Goal: Task Accomplishment & Management: Manage account settings

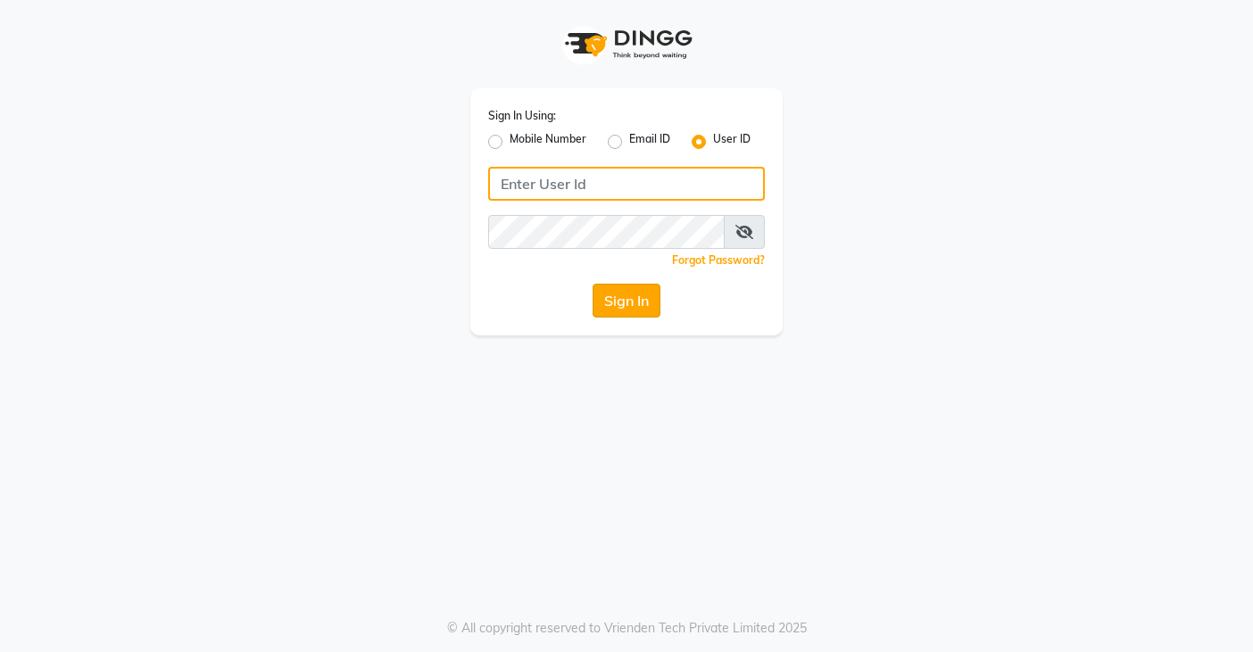
type input "snobsalon"
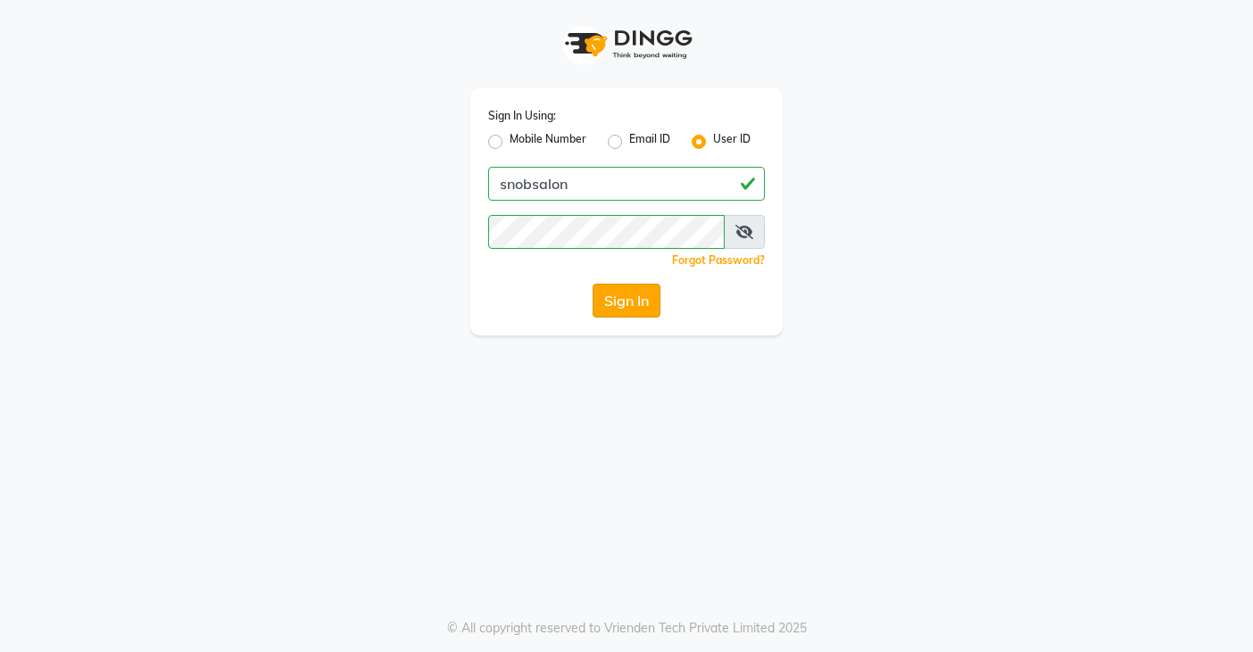
click at [624, 303] on button "Sign In" at bounding box center [626, 301] width 68 height 34
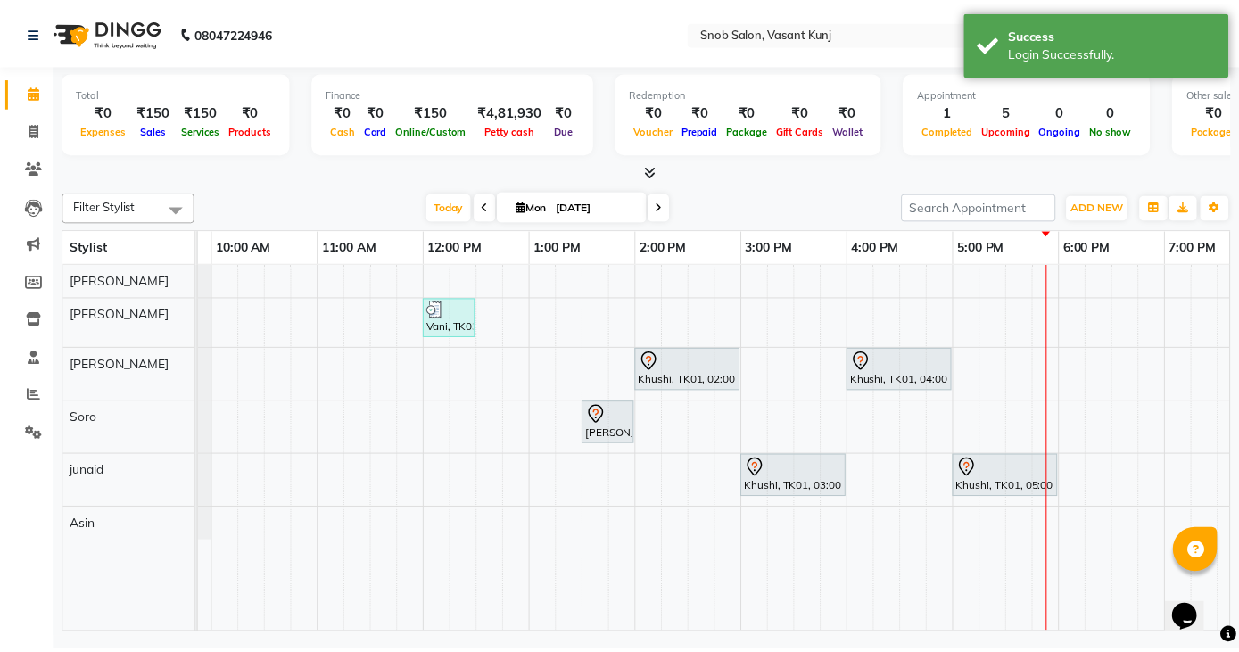
scroll to position [0, 186]
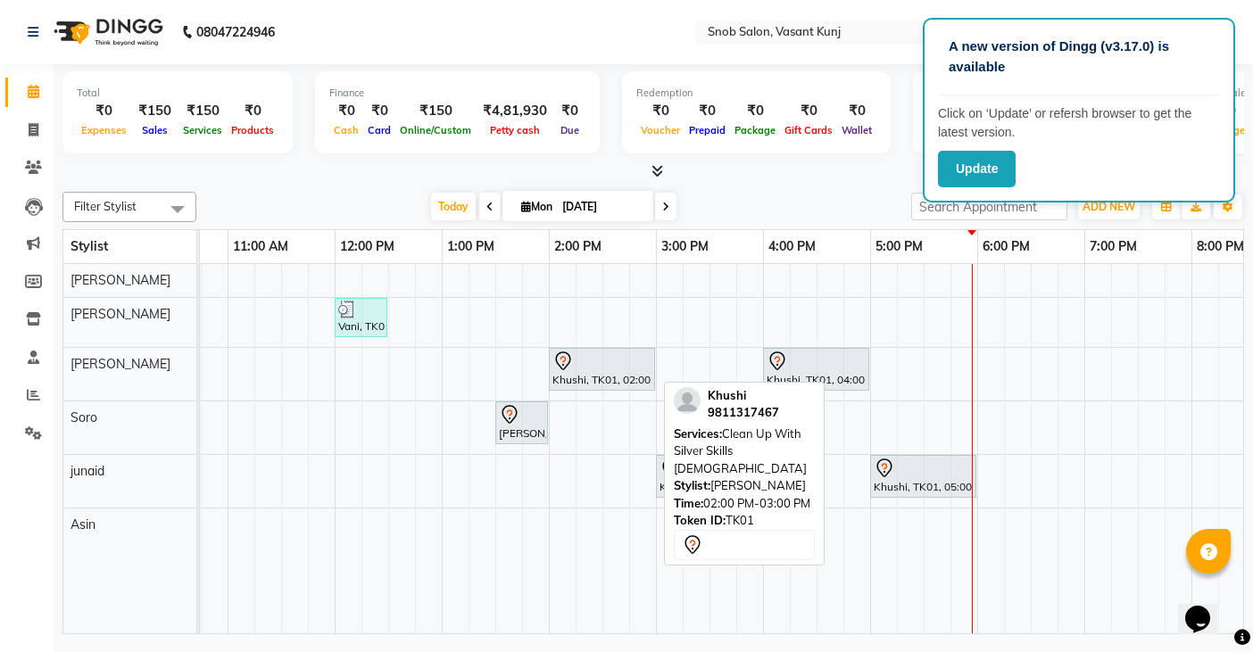
click at [583, 364] on div at bounding box center [601, 361] width 99 height 21
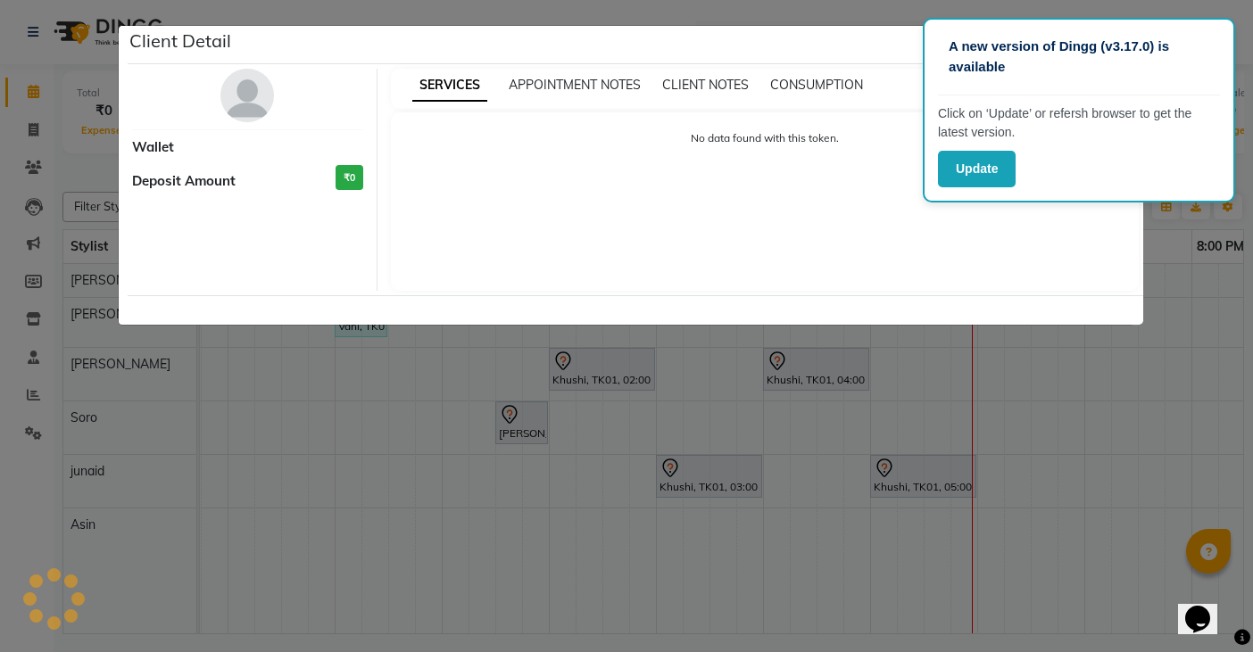
select select "7"
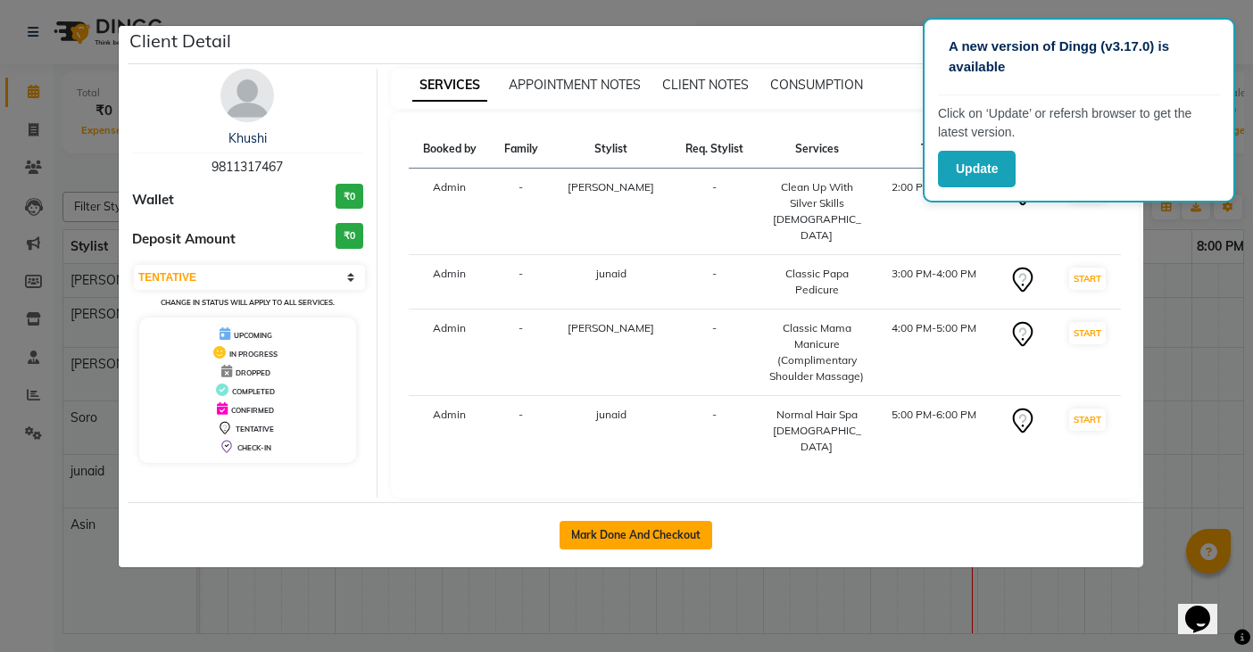
click at [603, 521] on button "Mark Done And Checkout" at bounding box center [635, 535] width 153 height 29
select select "service"
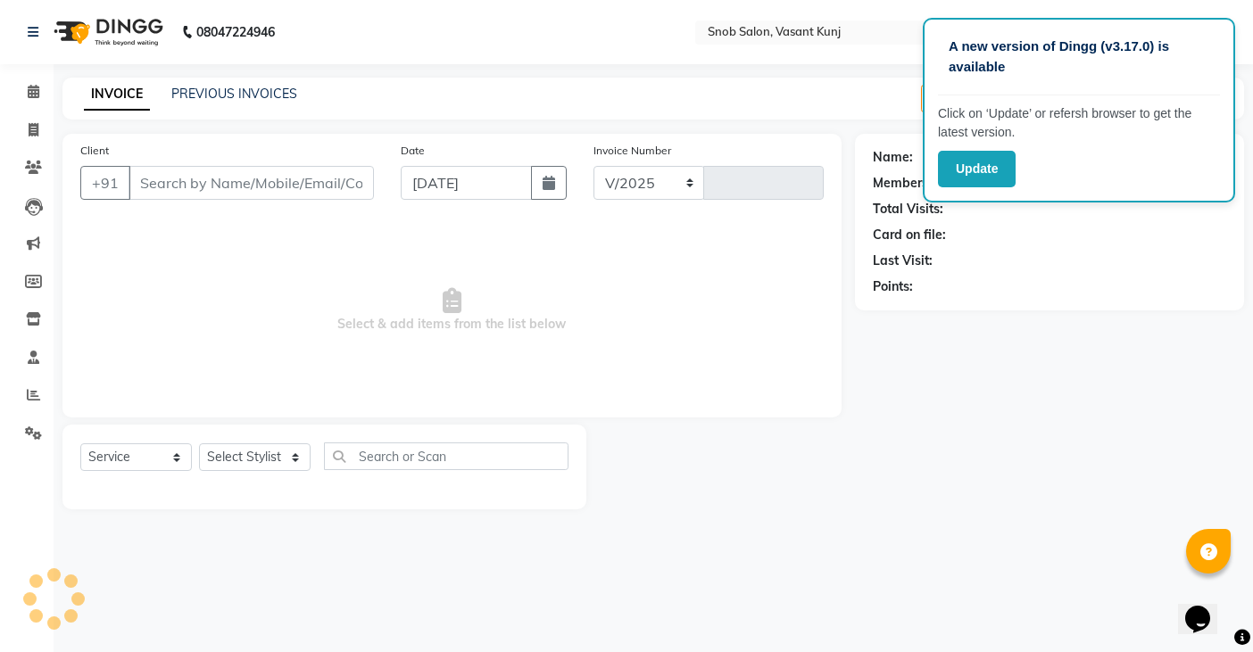
select select "7175"
type input "0689"
type input "9811317467"
select select "82633"
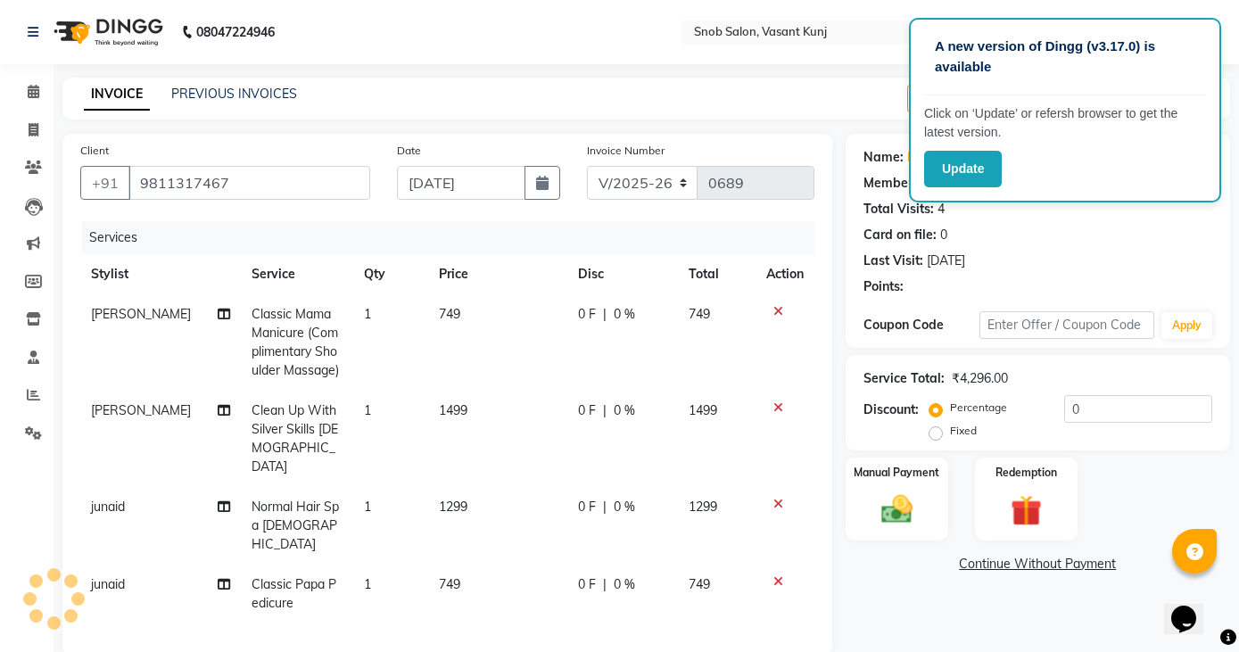
select select "1: Object"
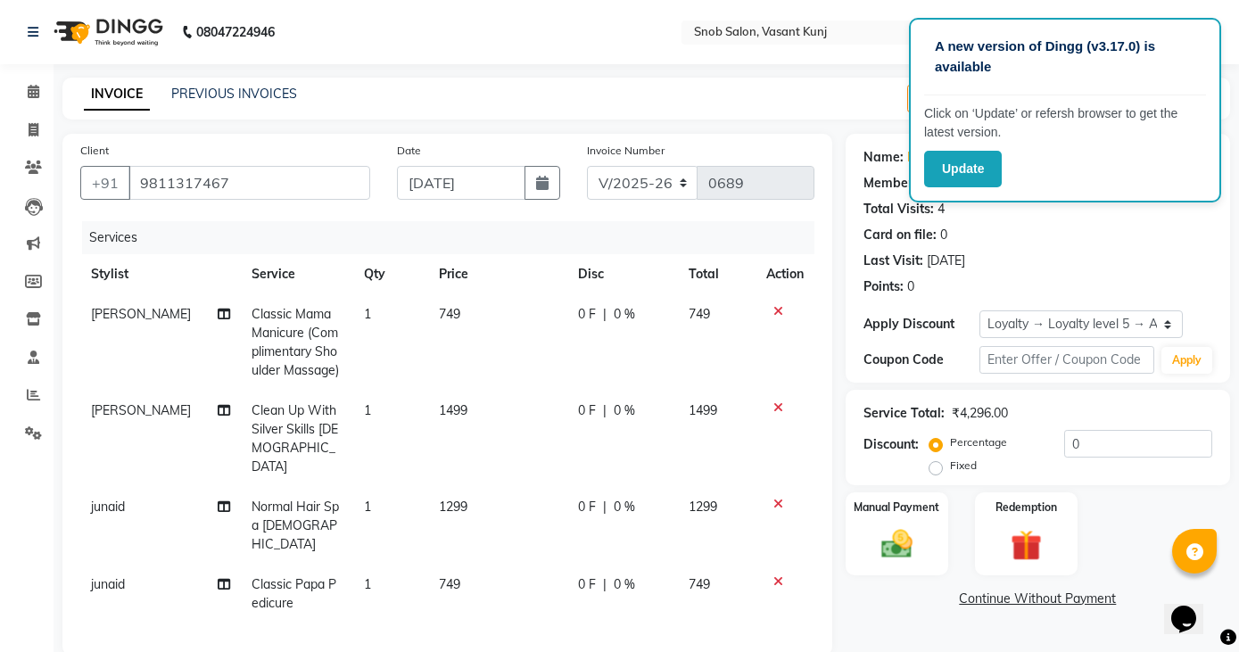
click at [476, 398] on td "1499" at bounding box center [497, 439] width 139 height 96
select select "62197"
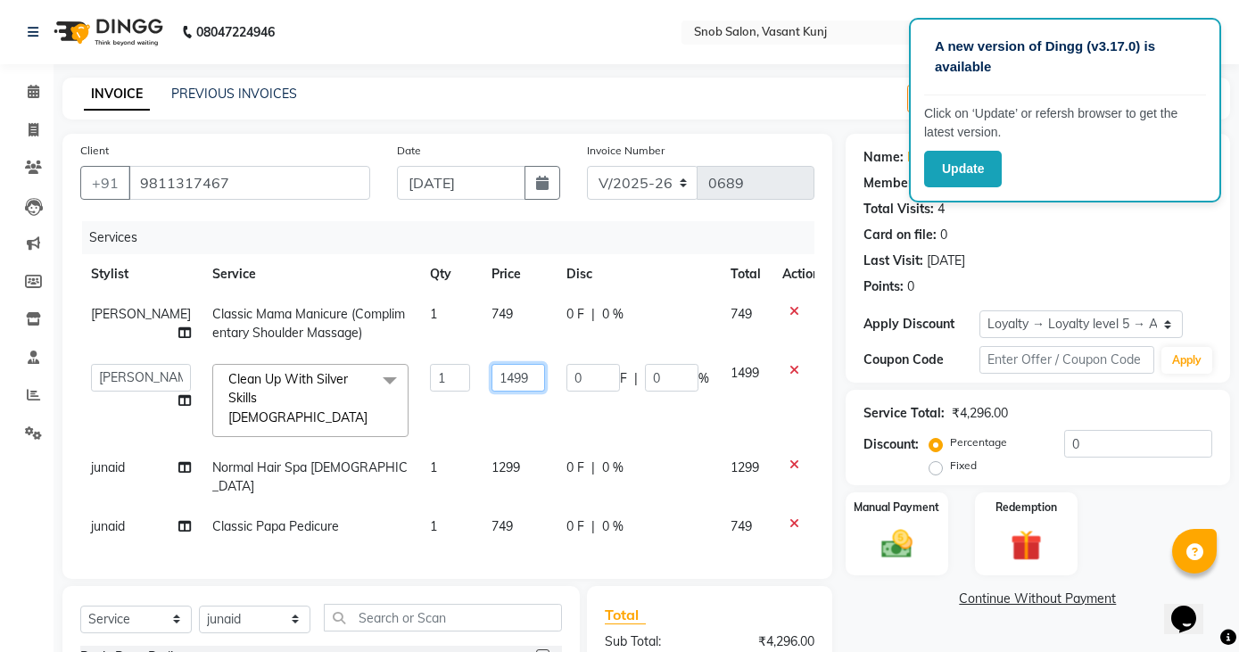
click at [513, 371] on input "1499" at bounding box center [519, 378] width 54 height 28
type input "1000"
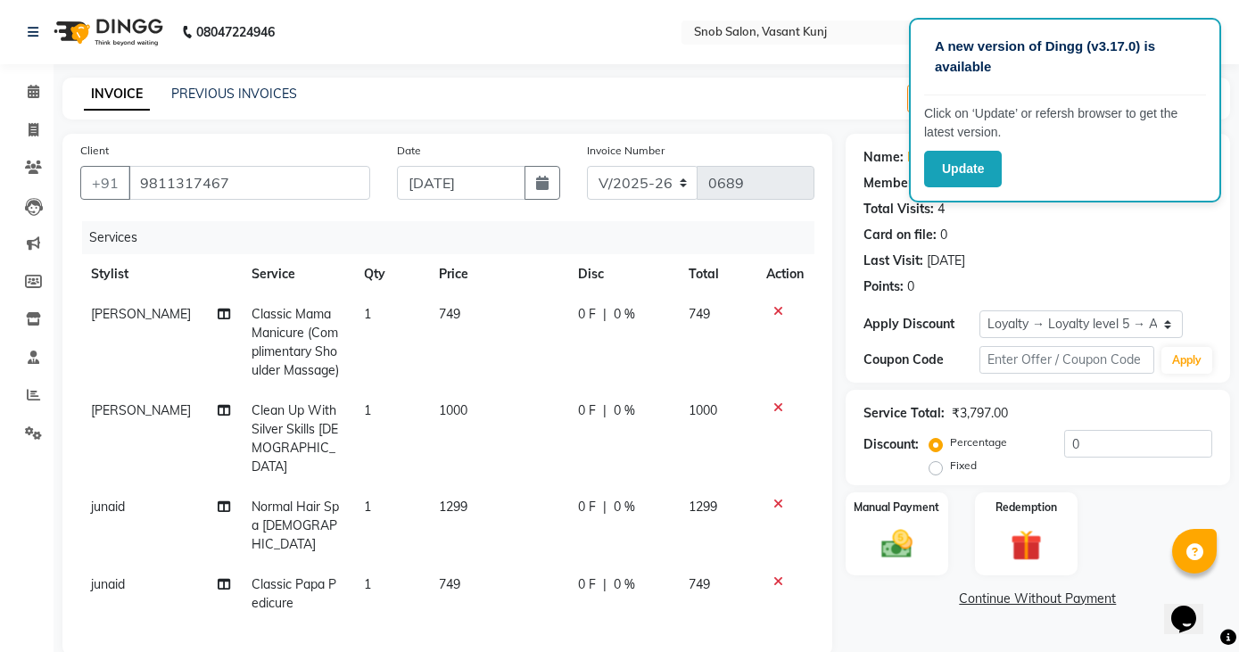
click at [776, 448] on tbody "Sabiya Nisha Classic Mama Manicure (Complimentary Shoulder Massage) 1 749 0 F |…" at bounding box center [447, 458] width 734 height 329
click at [1100, 428] on div "Service Total: ₹3,797.00 Discount: Percentage Fixed 0" at bounding box center [1038, 437] width 349 height 81
click at [1091, 444] on input "0" at bounding box center [1138, 444] width 148 height 28
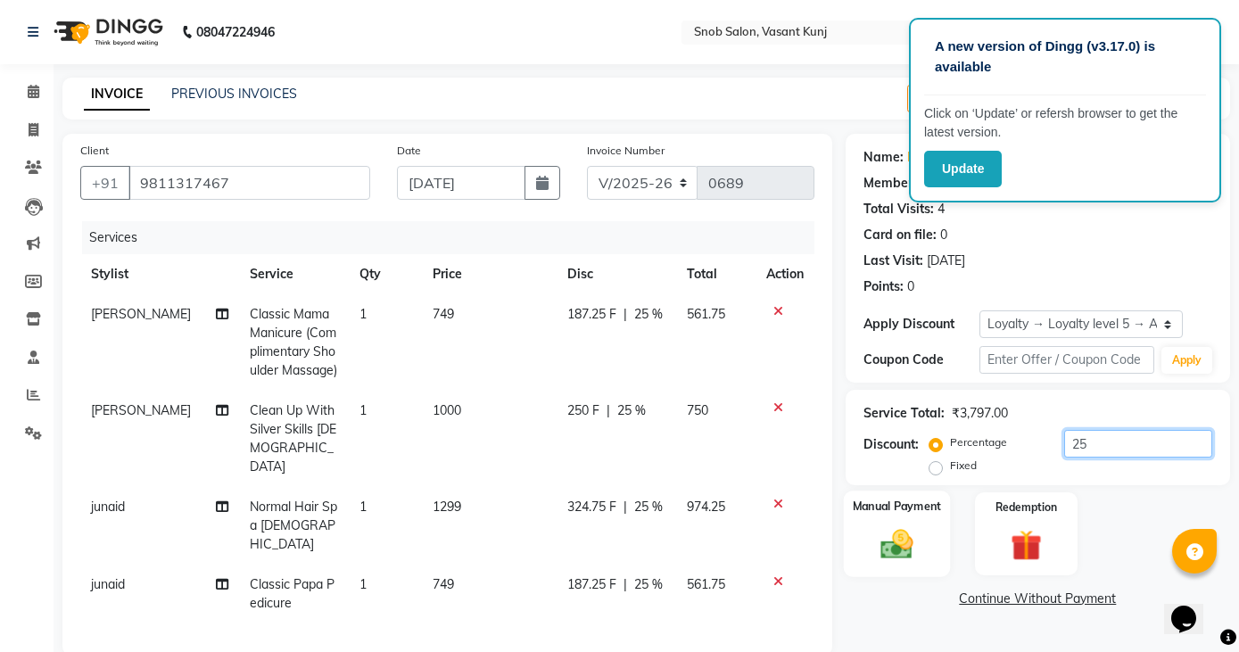
type input "25"
click at [892, 542] on img at bounding box center [897, 544] width 53 height 37
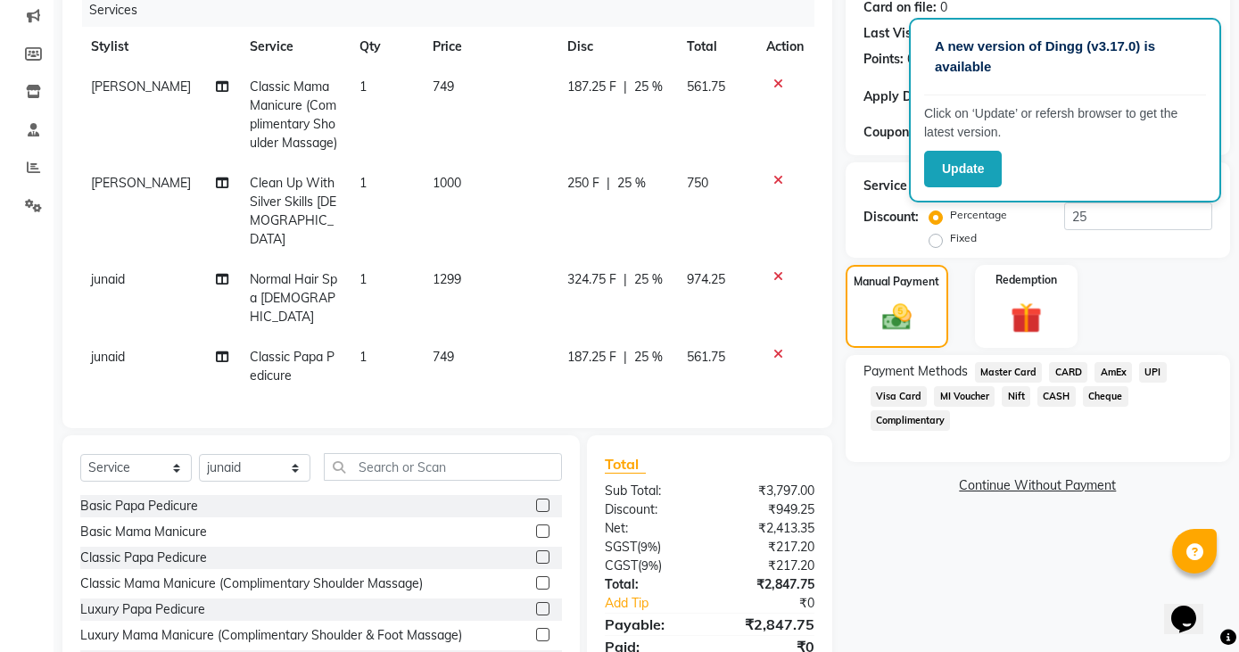
scroll to position [268, 0]
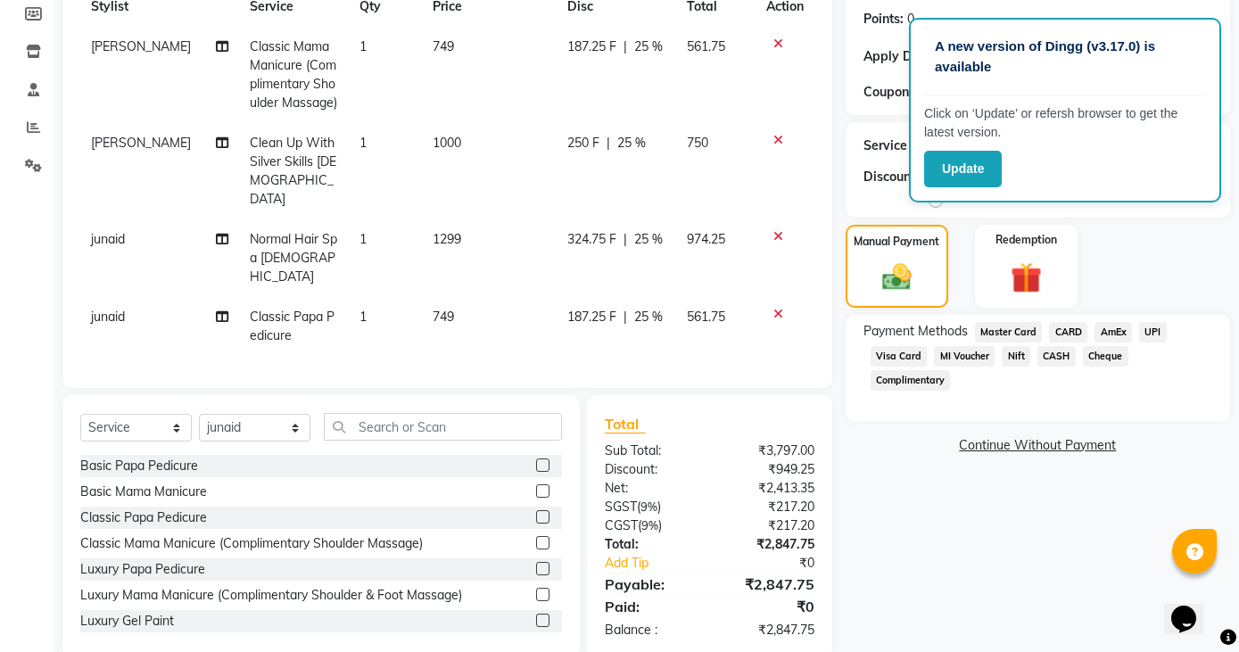
click at [778, 230] on icon at bounding box center [779, 236] width 10 height 12
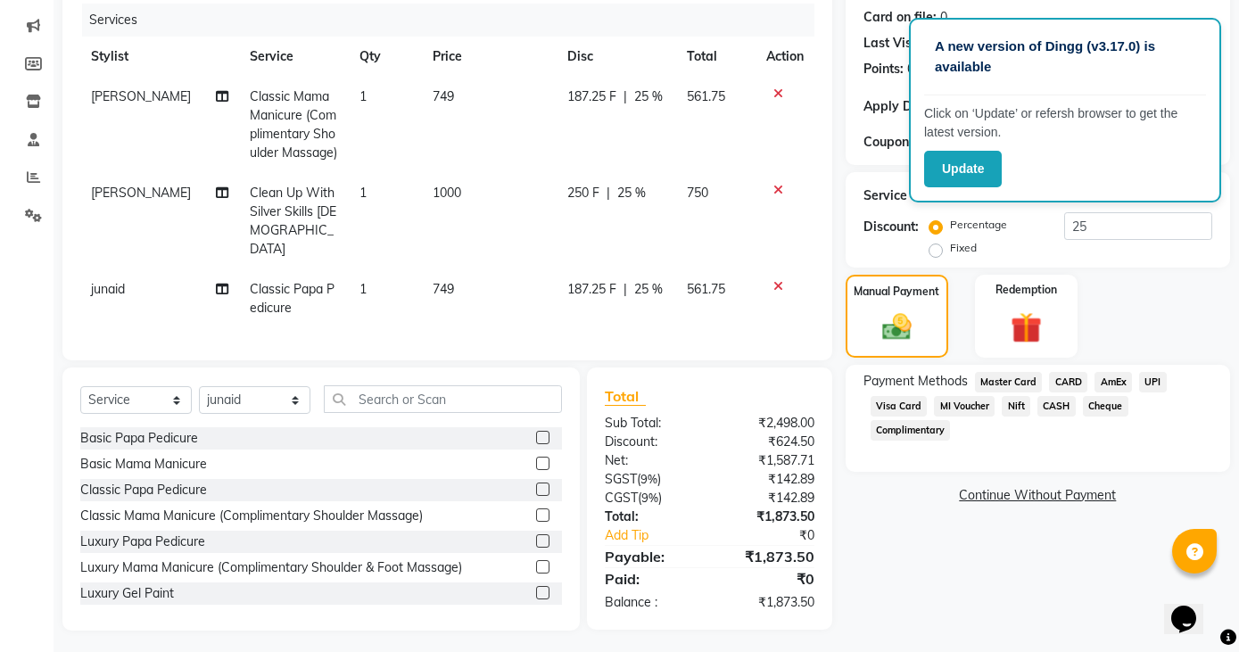
click at [1050, 396] on span "CASH" at bounding box center [1057, 406] width 38 height 21
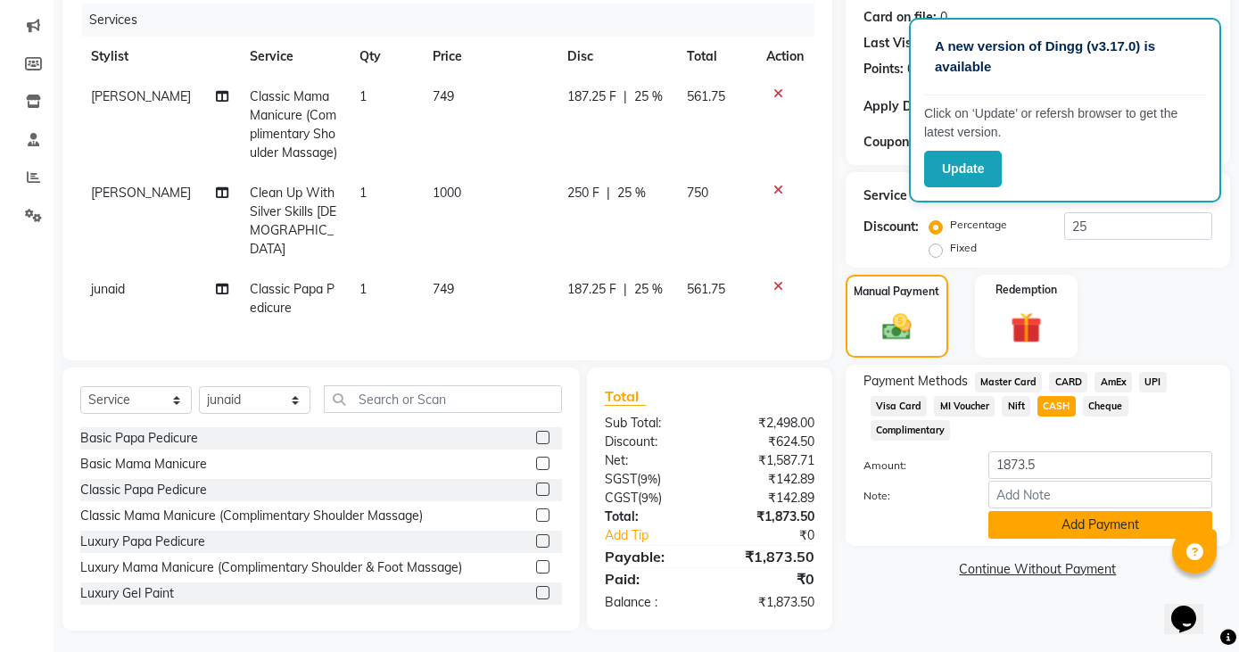
click at [1051, 525] on button "Add Payment" at bounding box center [1101, 525] width 224 height 28
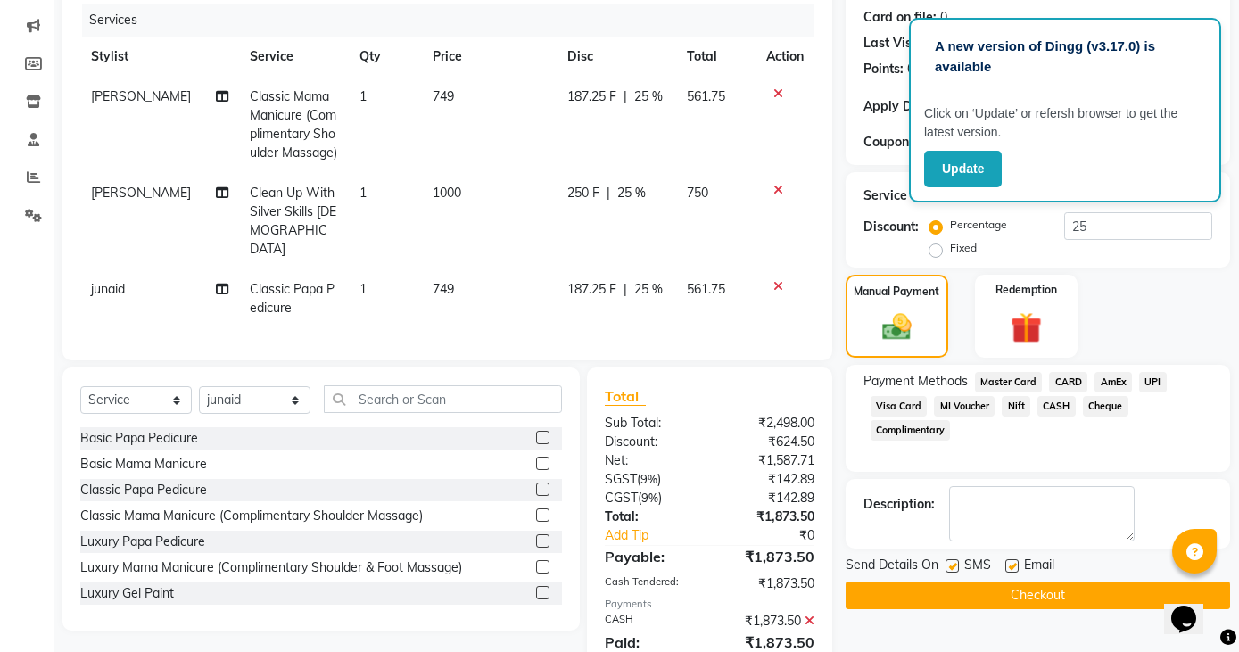
click at [911, 594] on button "Checkout" at bounding box center [1038, 596] width 385 height 28
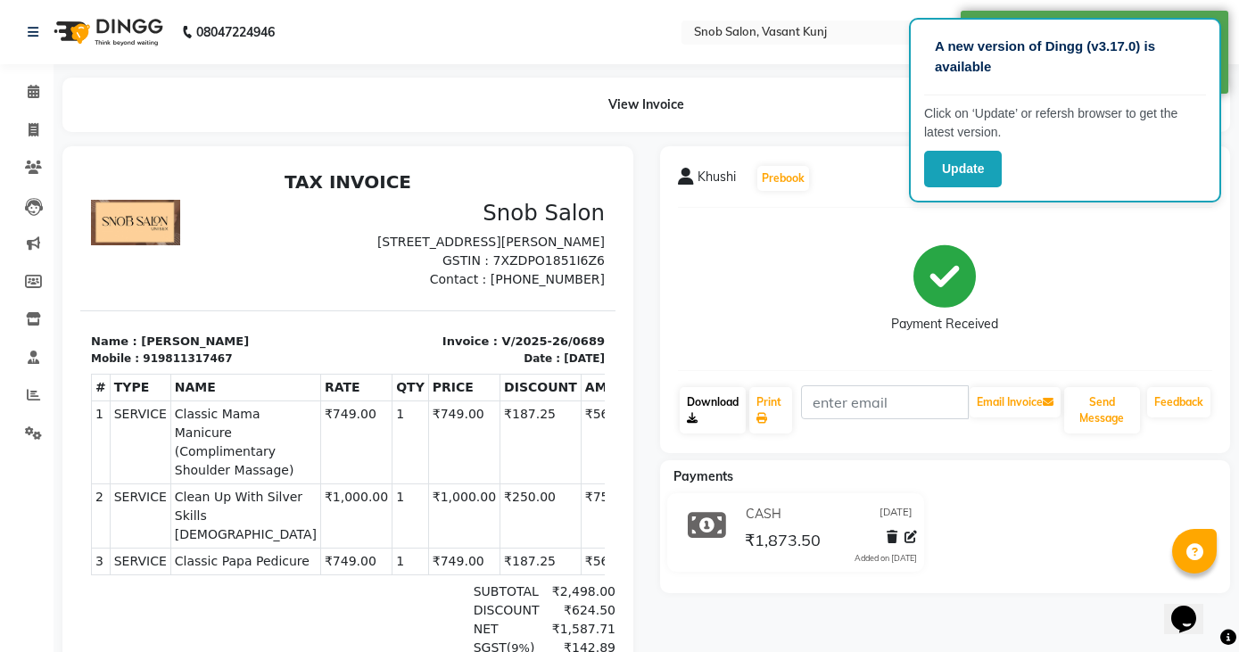
click at [702, 404] on link "Download" at bounding box center [713, 410] width 67 height 46
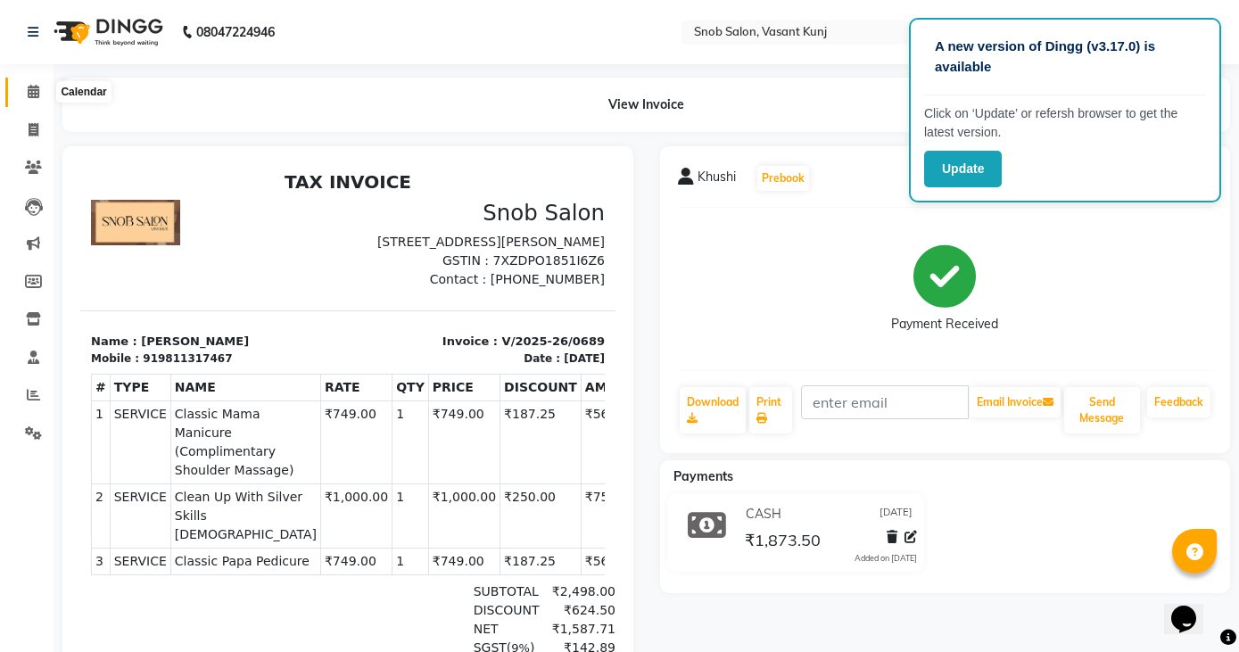
click at [28, 87] on icon at bounding box center [34, 91] width 12 height 13
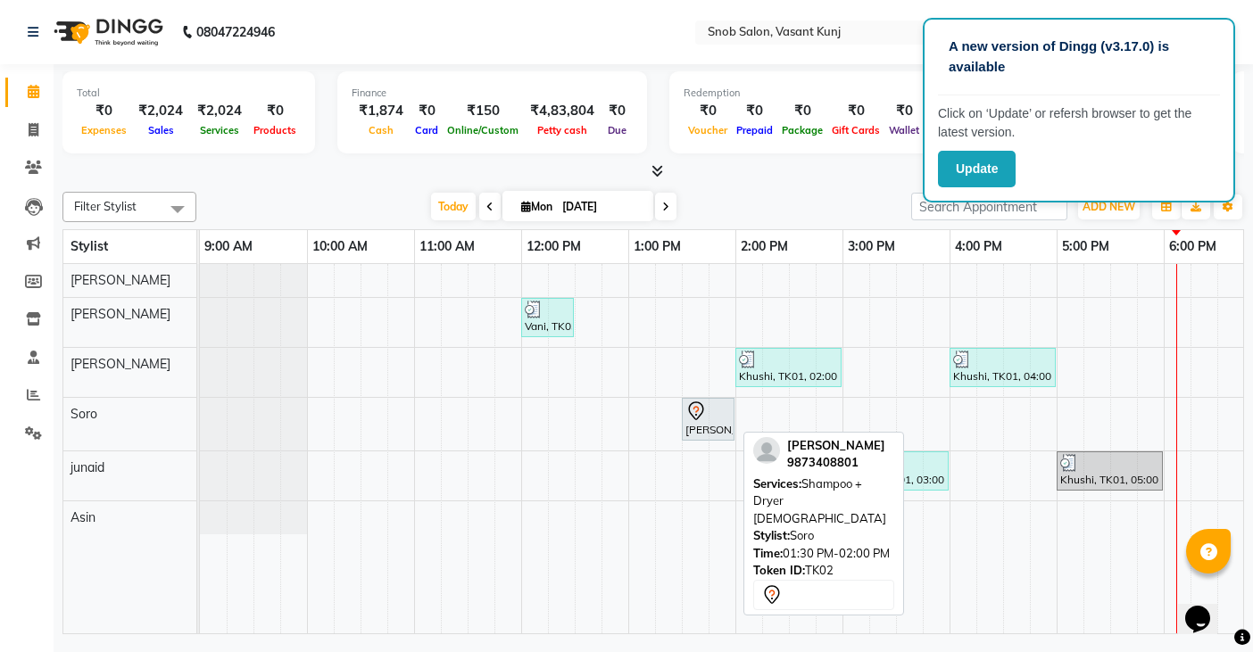
click at [703, 424] on div "[PERSON_NAME], TK02, 01:30 PM-02:00 PM, Shampoo + Dryer [DEMOGRAPHIC_DATA]" at bounding box center [707, 419] width 49 height 37
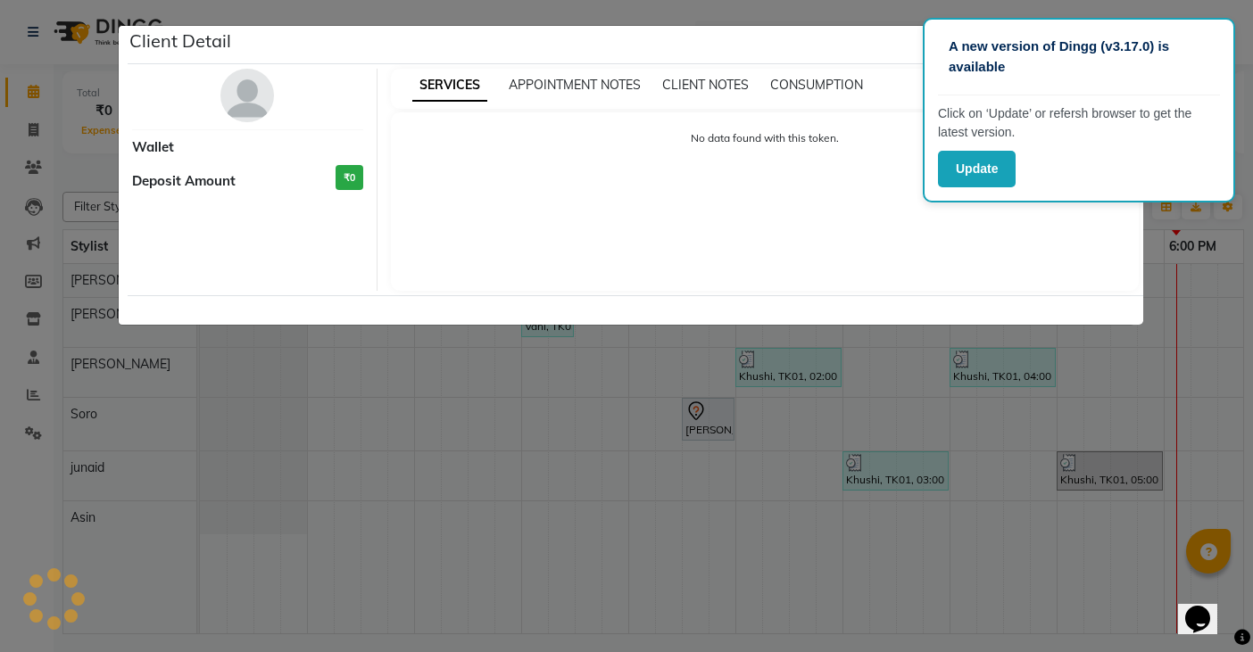
select select "7"
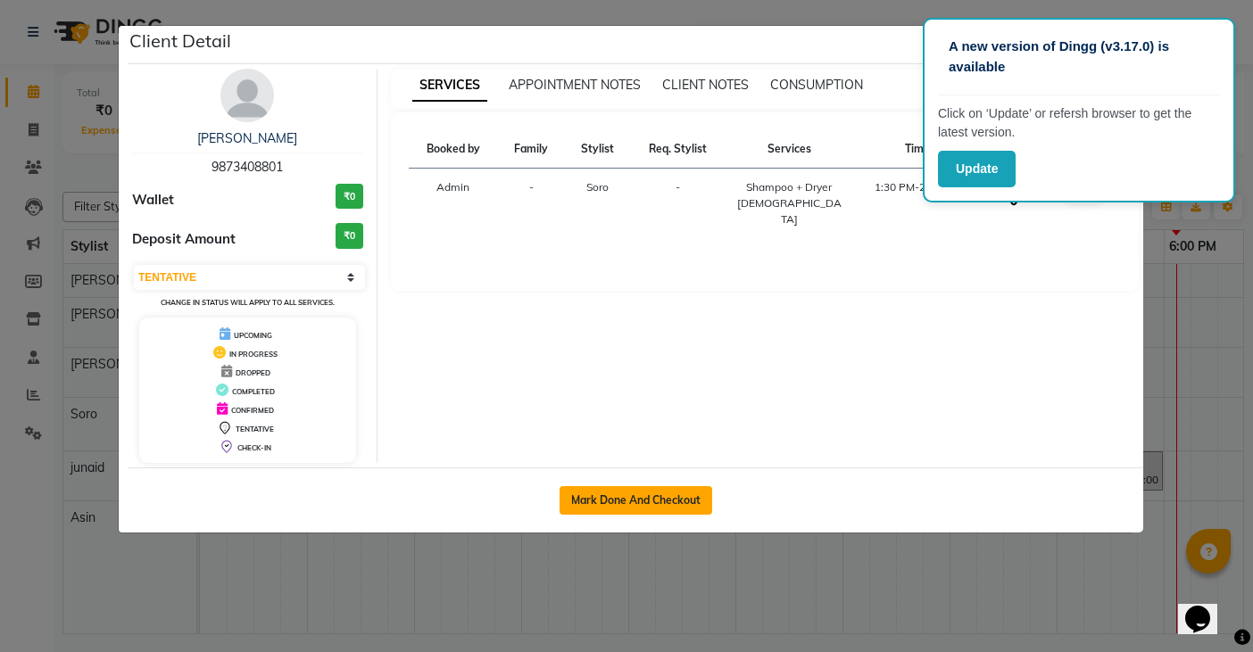
click at [614, 500] on button "Mark Done And Checkout" at bounding box center [635, 500] width 153 height 29
select select "service"
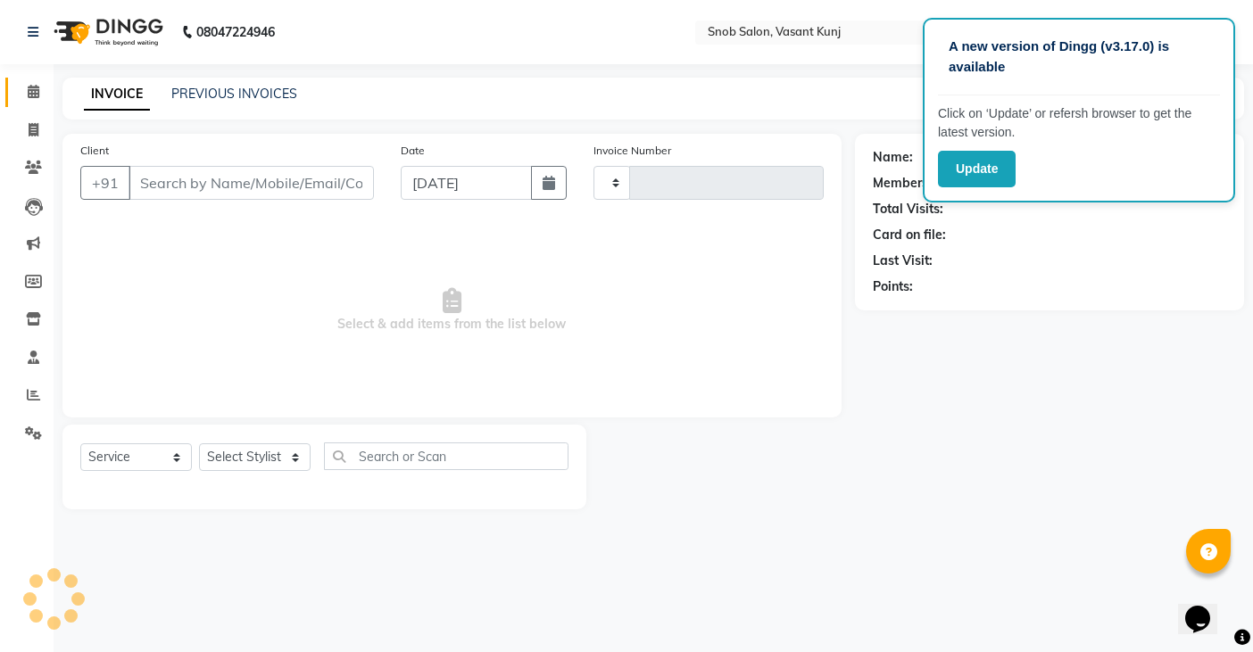
type input "0690"
select select "7175"
type input "9873408801"
select select "78277"
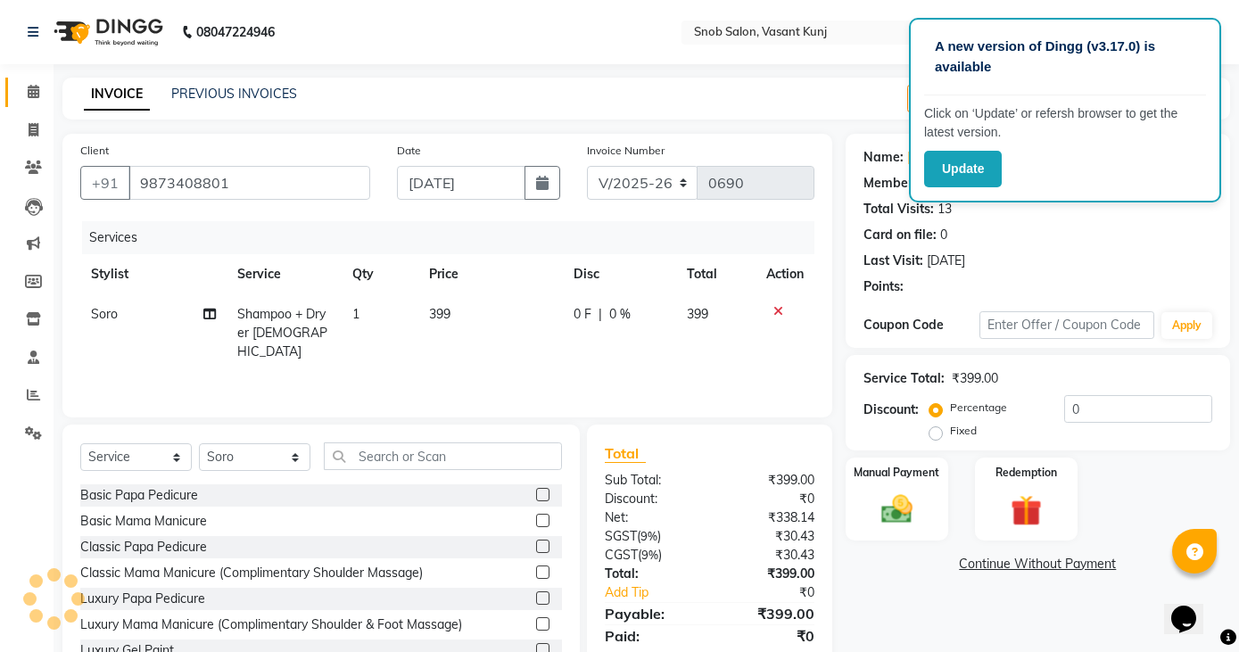
select select "1: Object"
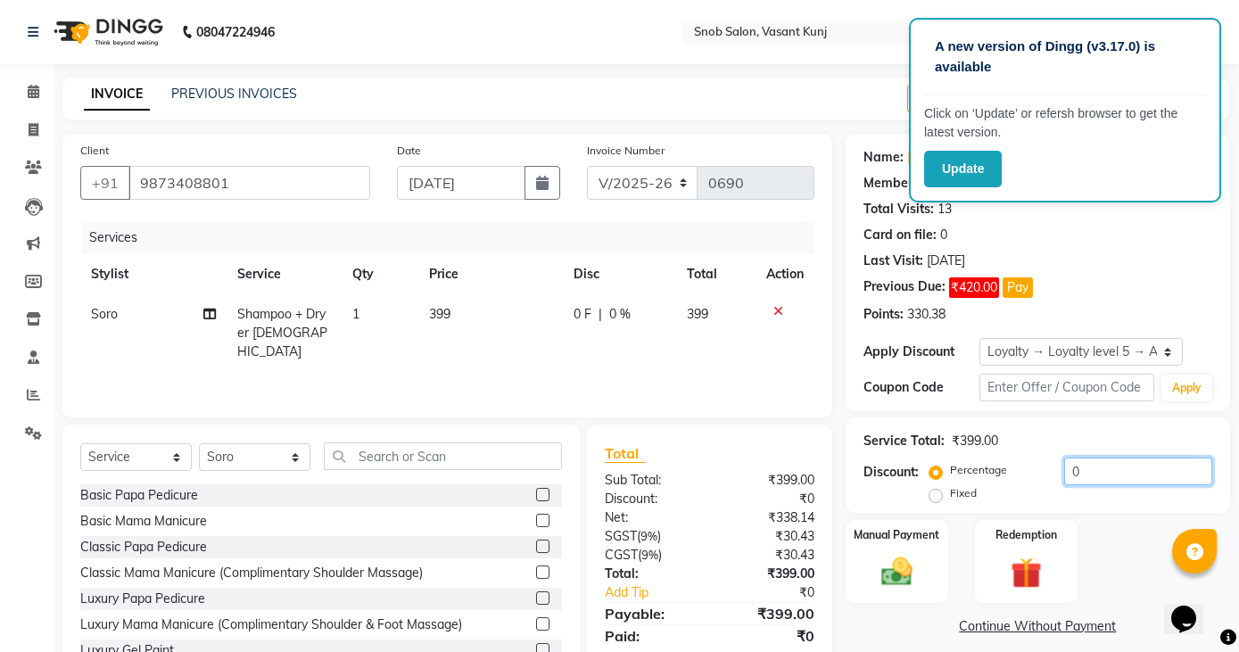
click at [1100, 471] on input "0" at bounding box center [1138, 472] width 148 height 28
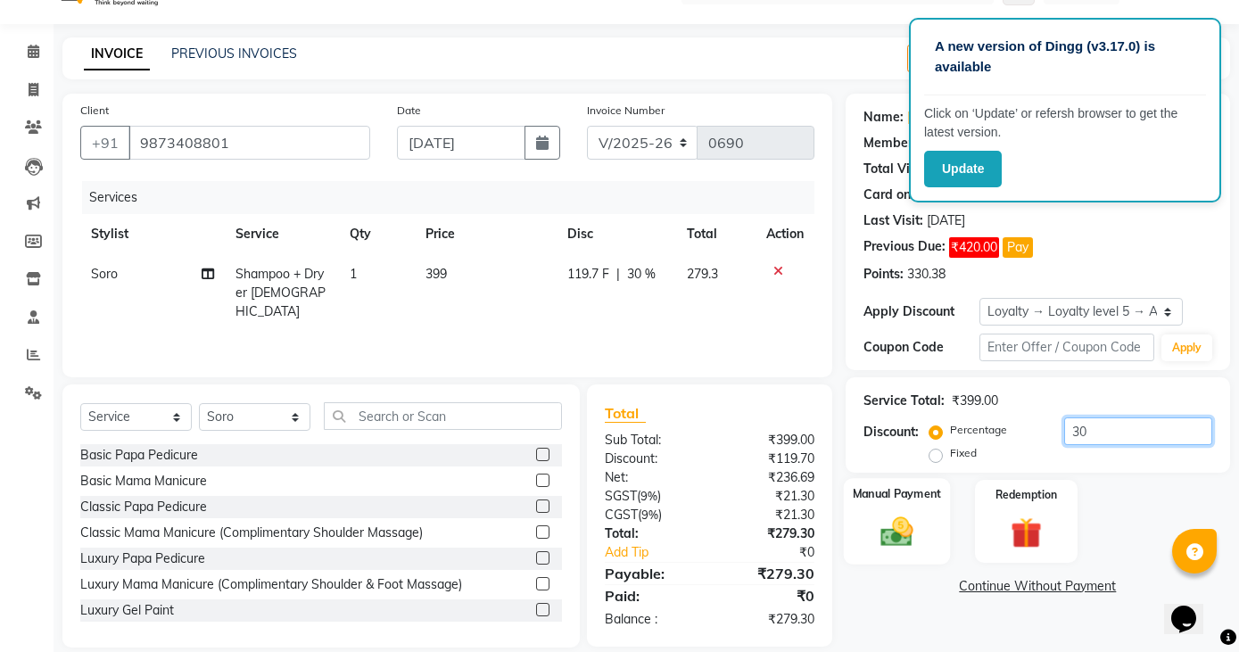
scroll to position [62, 0]
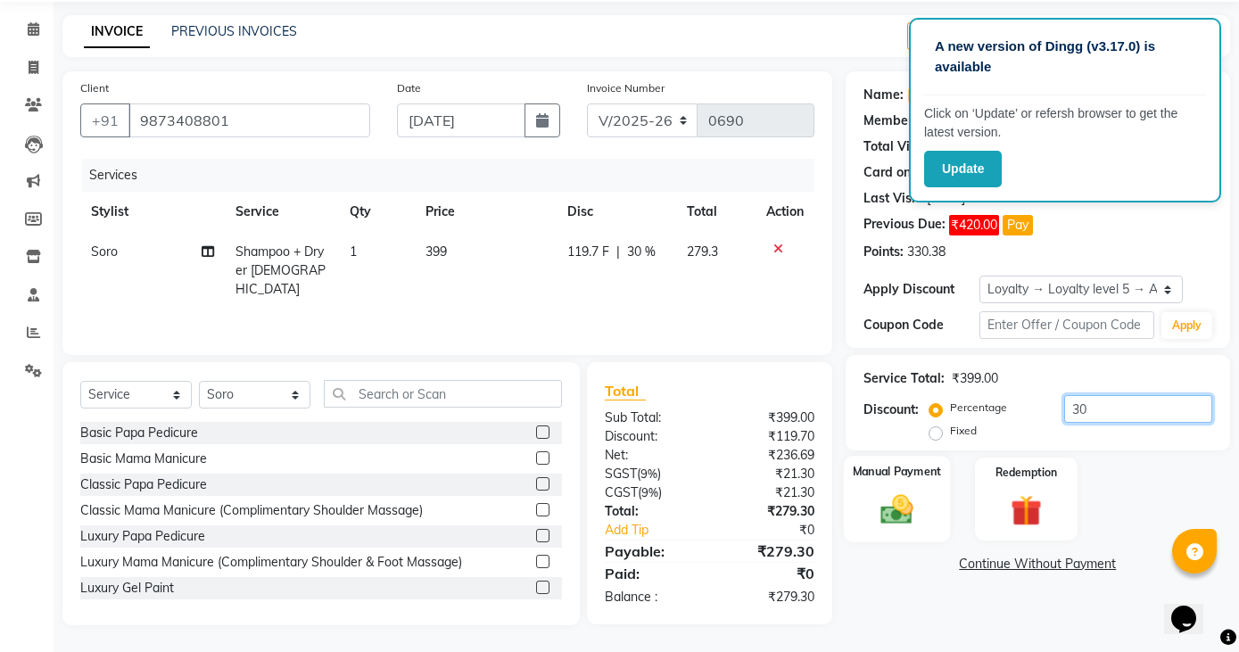
type input "30"
click at [903, 489] on div "Manual Payment" at bounding box center [896, 499] width 107 height 87
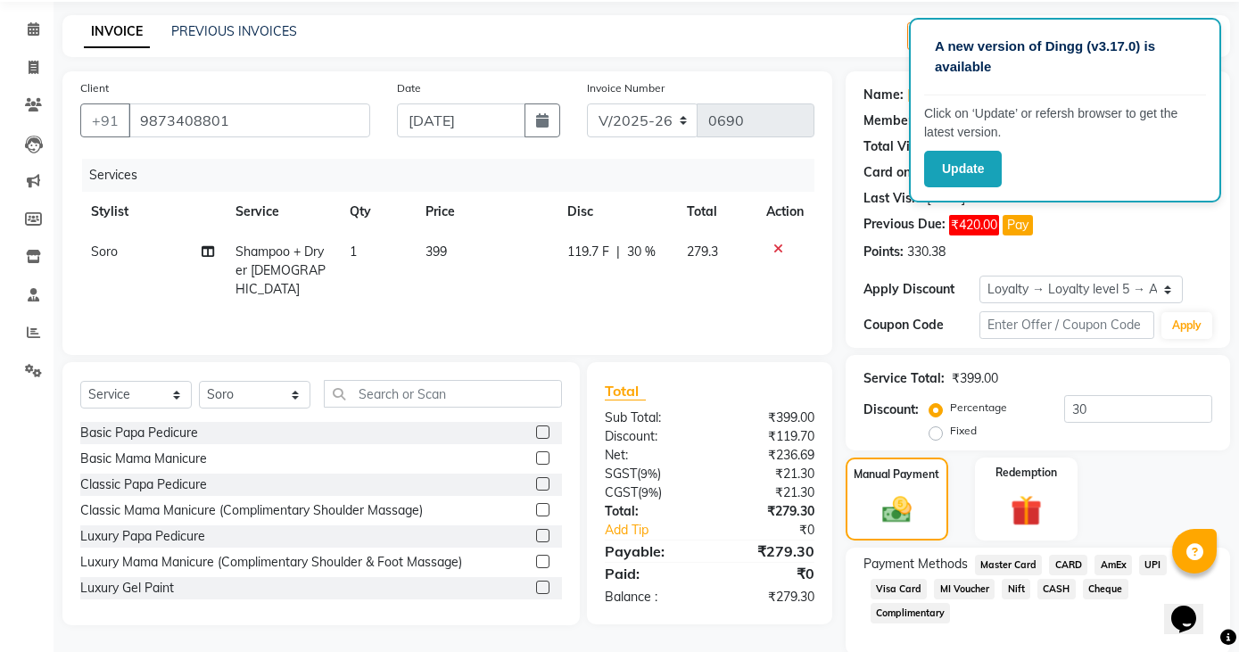
click at [964, 579] on span "MI Voucher" at bounding box center [964, 589] width 61 height 21
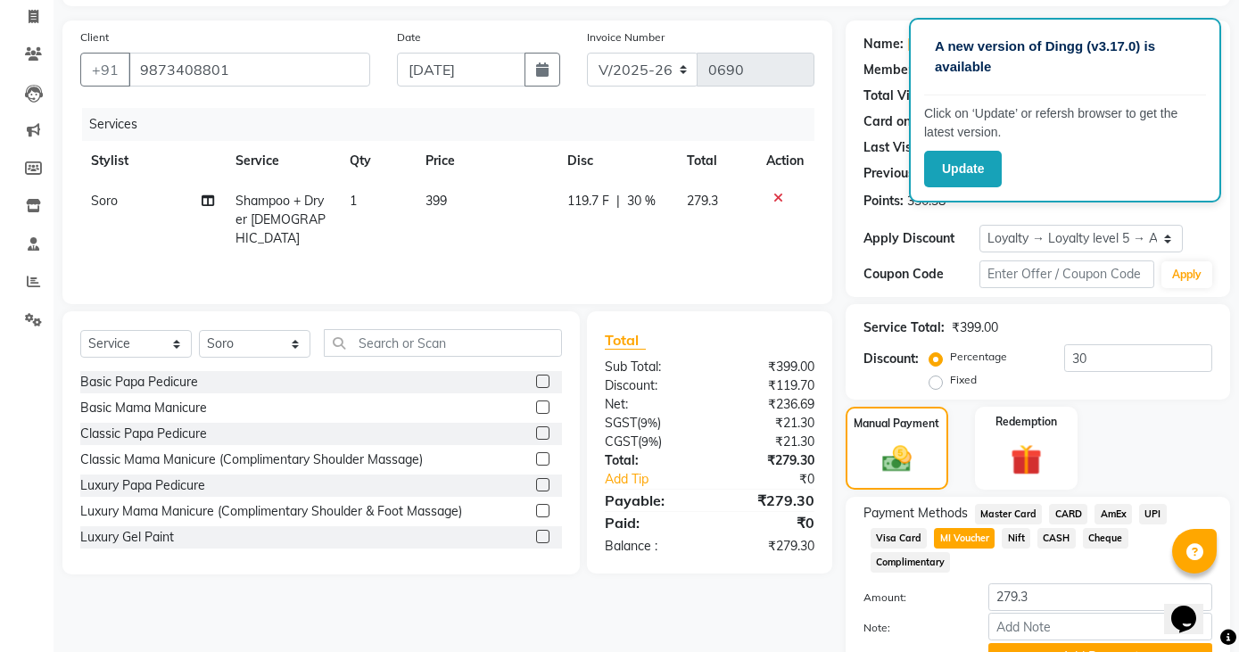
scroll to position [203, 0]
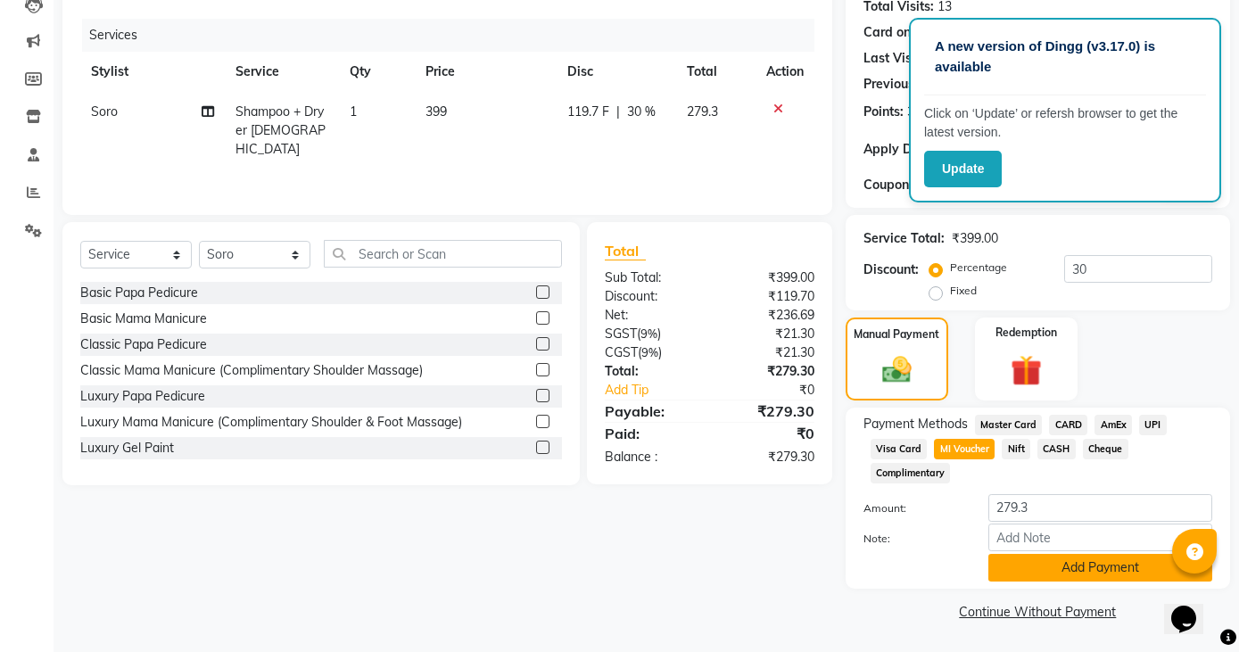
click at [1031, 560] on button "Add Payment" at bounding box center [1101, 568] width 224 height 28
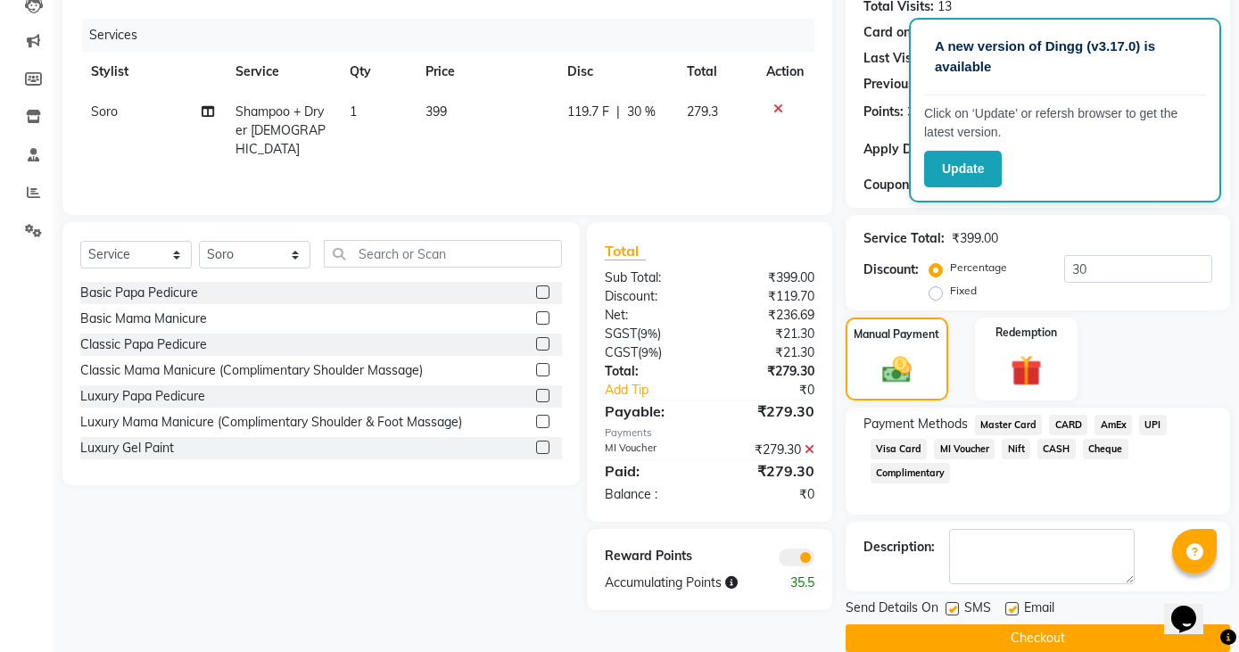
click at [967, 633] on button "Checkout" at bounding box center [1038, 639] width 385 height 28
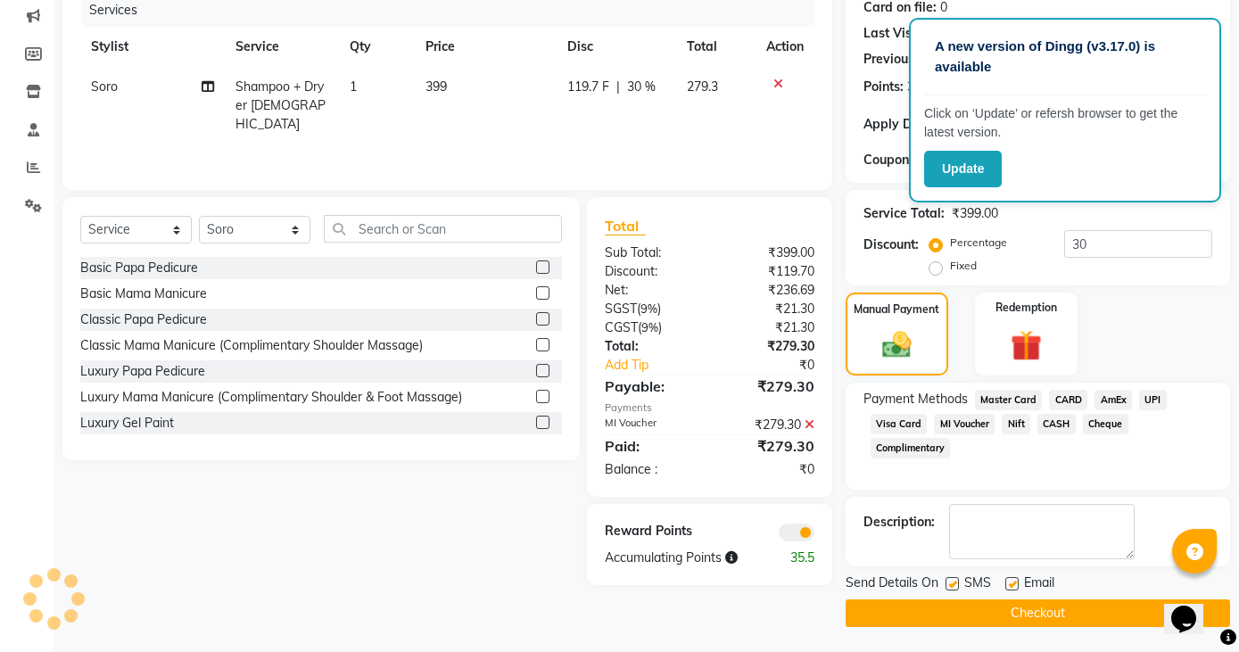
scroll to position [229, 0]
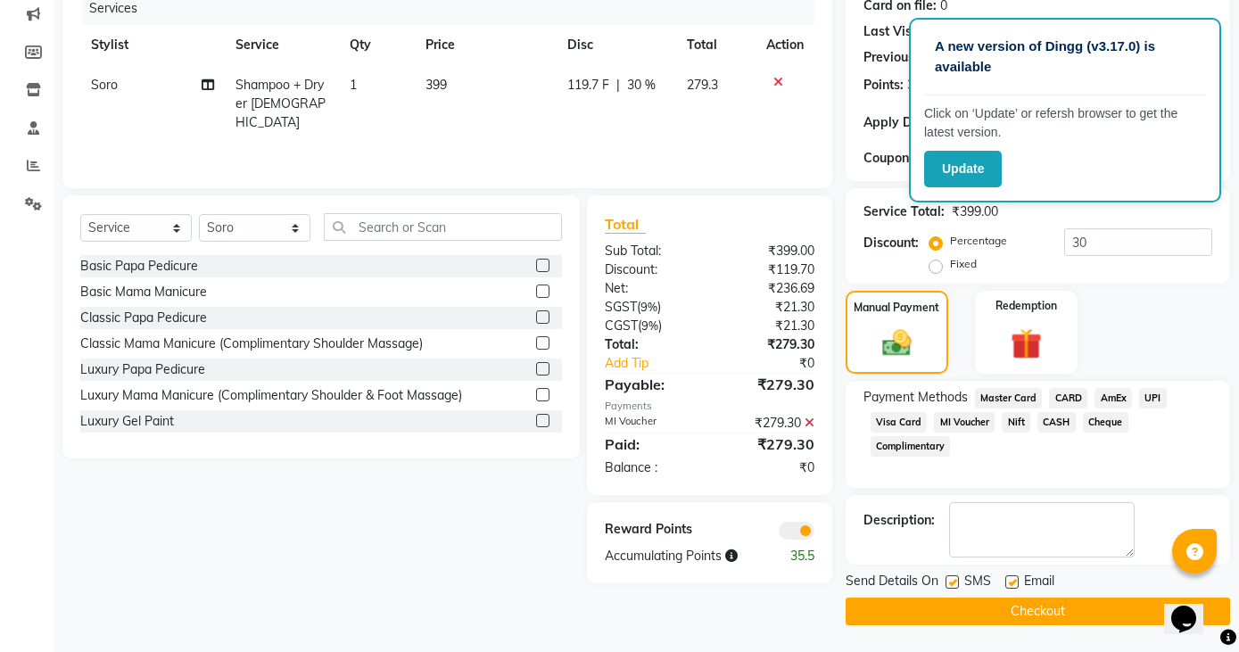
click at [896, 617] on button "Checkout" at bounding box center [1038, 612] width 385 height 28
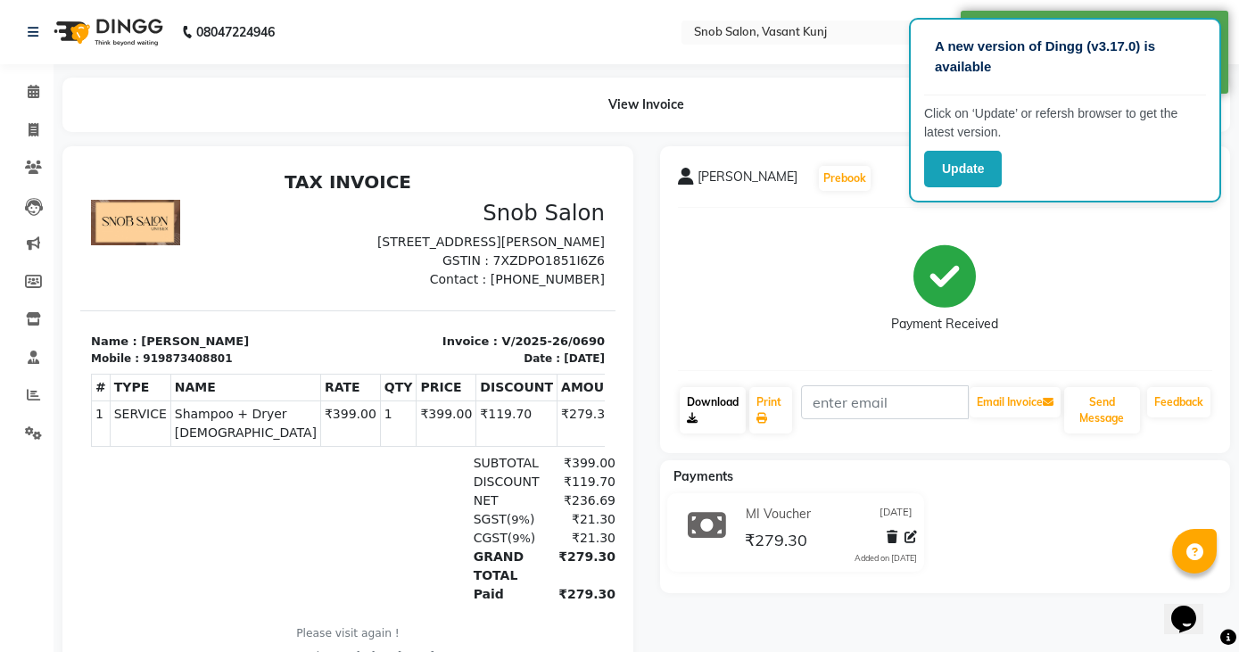
click at [699, 405] on link "Download" at bounding box center [713, 410] width 67 height 46
click at [26, 93] on span at bounding box center [33, 92] width 31 height 21
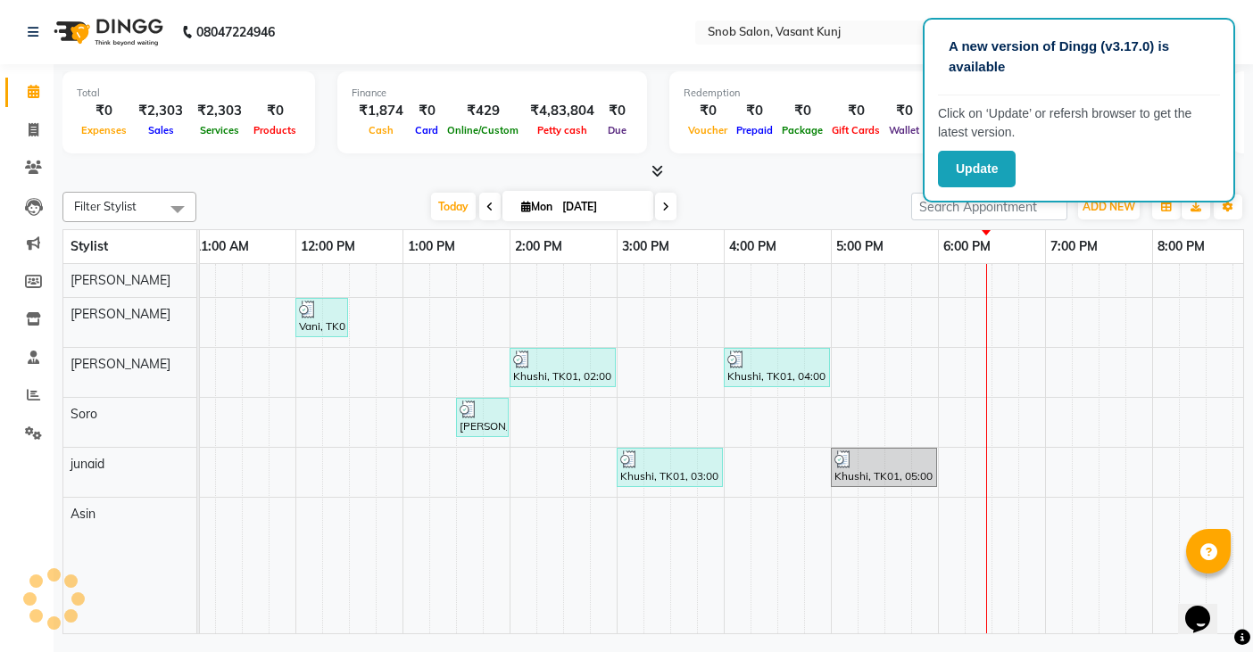
click at [852, 169] on div at bounding box center [652, 171] width 1181 height 19
click at [971, 170] on button "Update" at bounding box center [977, 169] width 78 height 37
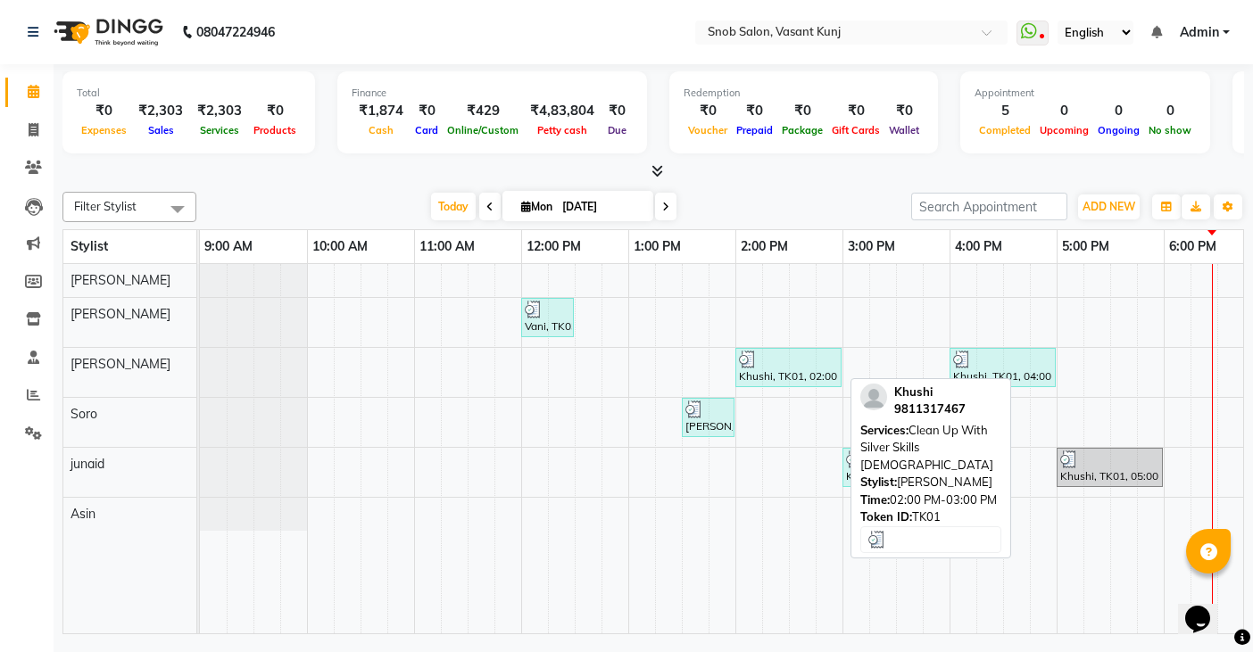
click at [760, 368] on div "Khushi, TK01, 02:00 PM-03:00 PM, Clean Up With Silver Skills [DEMOGRAPHIC_DATA]" at bounding box center [788, 368] width 103 height 34
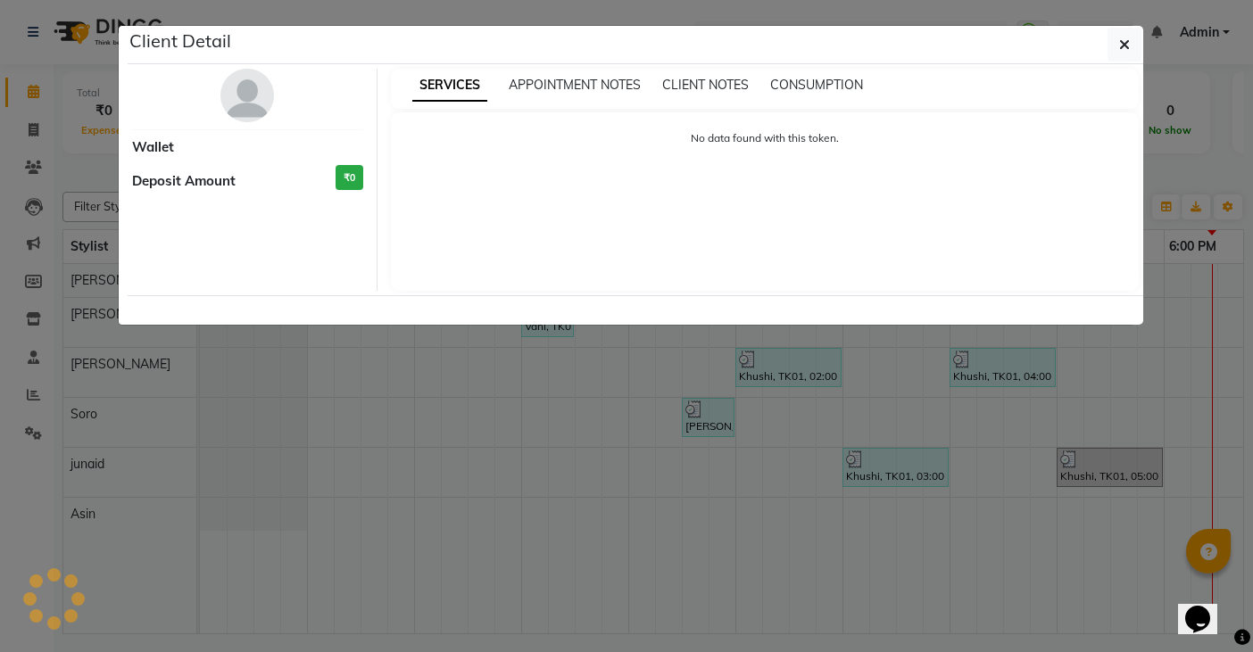
select select "3"
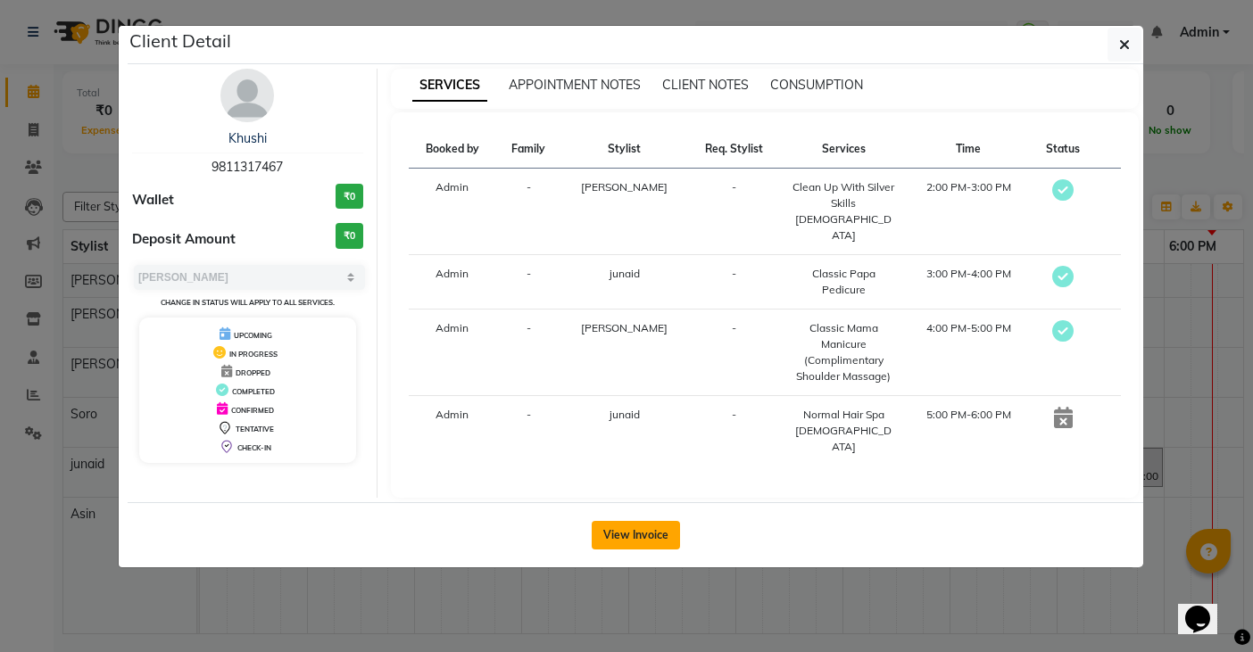
click at [637, 521] on button "View Invoice" at bounding box center [636, 535] width 88 height 29
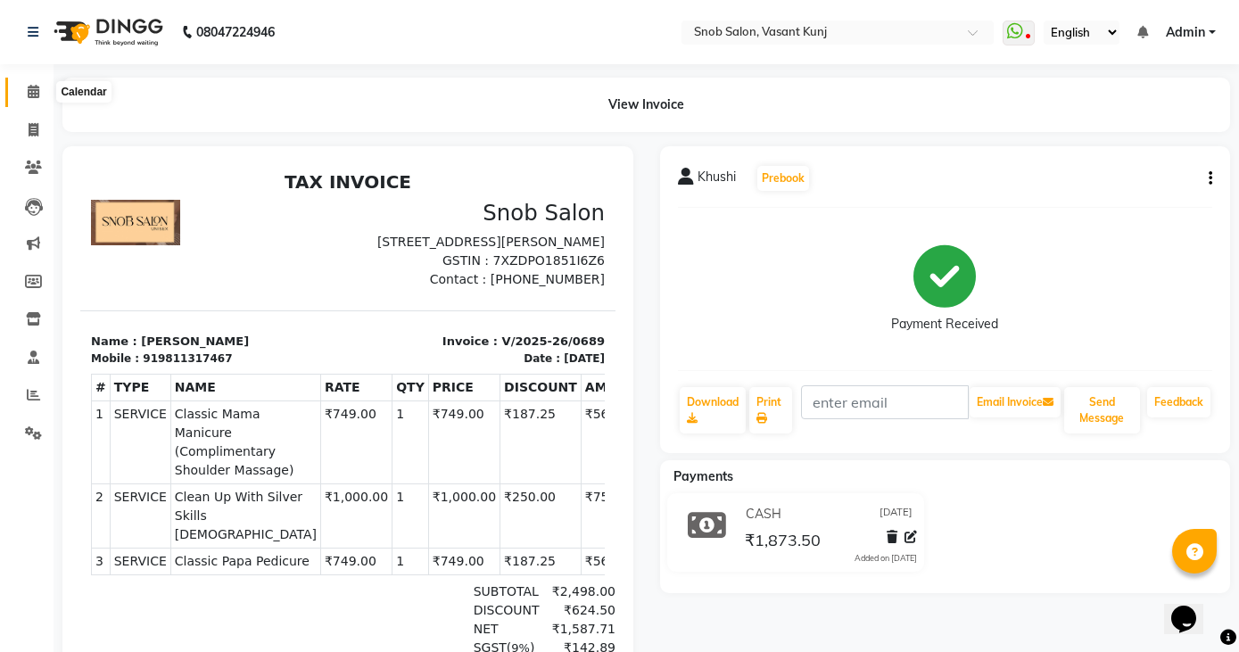
click at [29, 92] on icon at bounding box center [34, 91] width 12 height 13
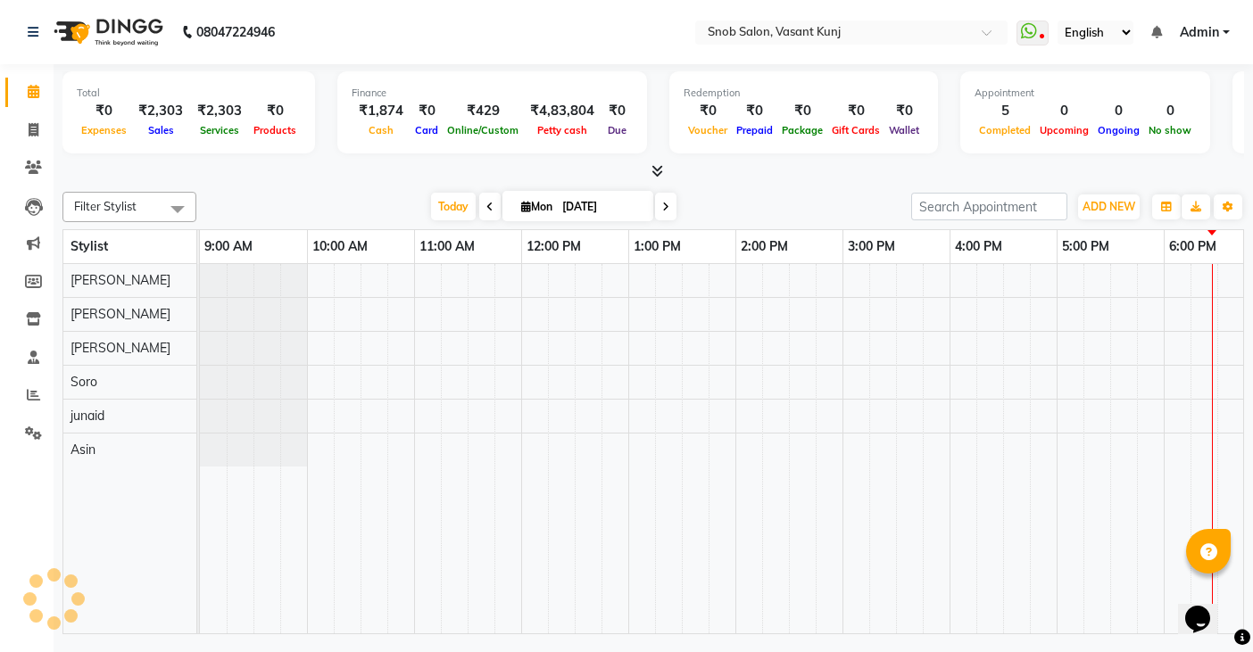
scroll to position [0, 349]
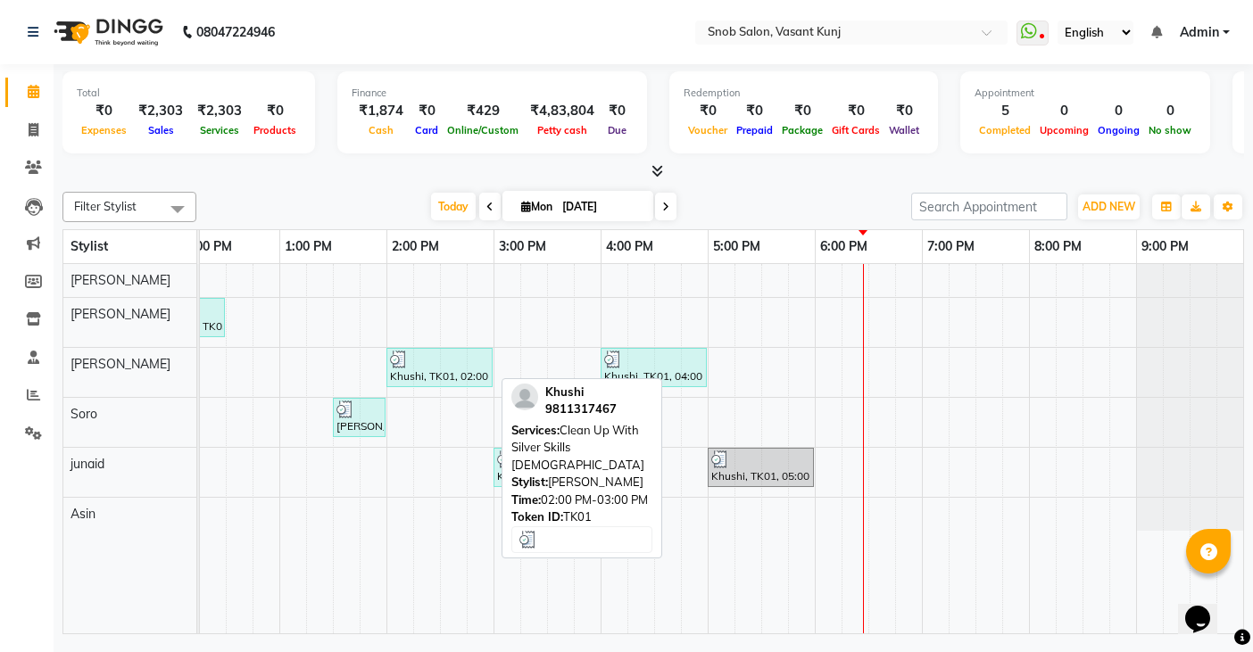
click at [399, 377] on div "Khushi, TK01, 02:00 PM-03:00 PM, Clean Up With Silver Skills [DEMOGRAPHIC_DATA]" at bounding box center [439, 368] width 103 height 34
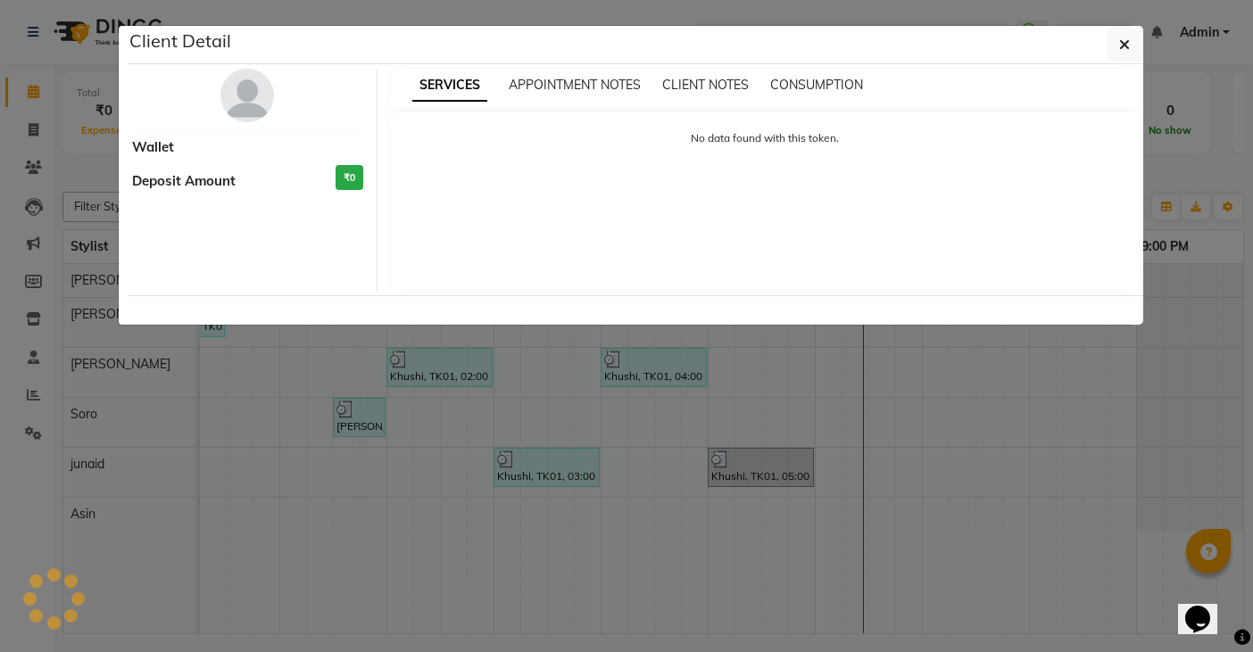
select select "3"
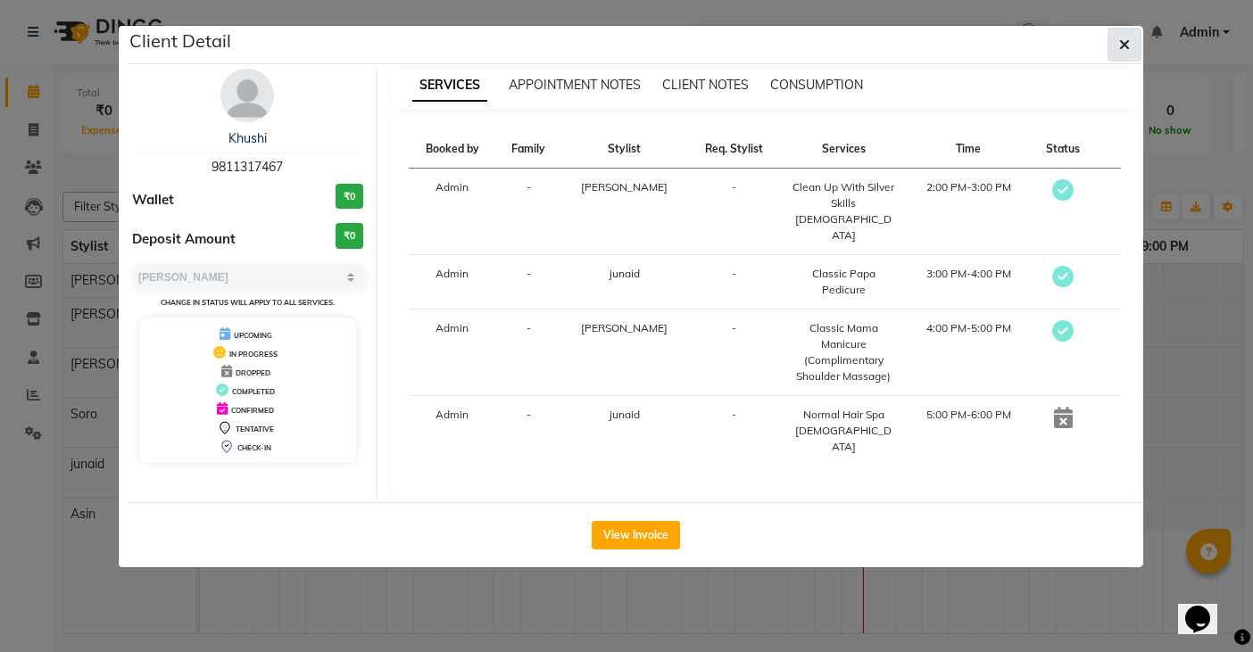
click at [1120, 33] on button "button" at bounding box center [1124, 45] width 34 height 34
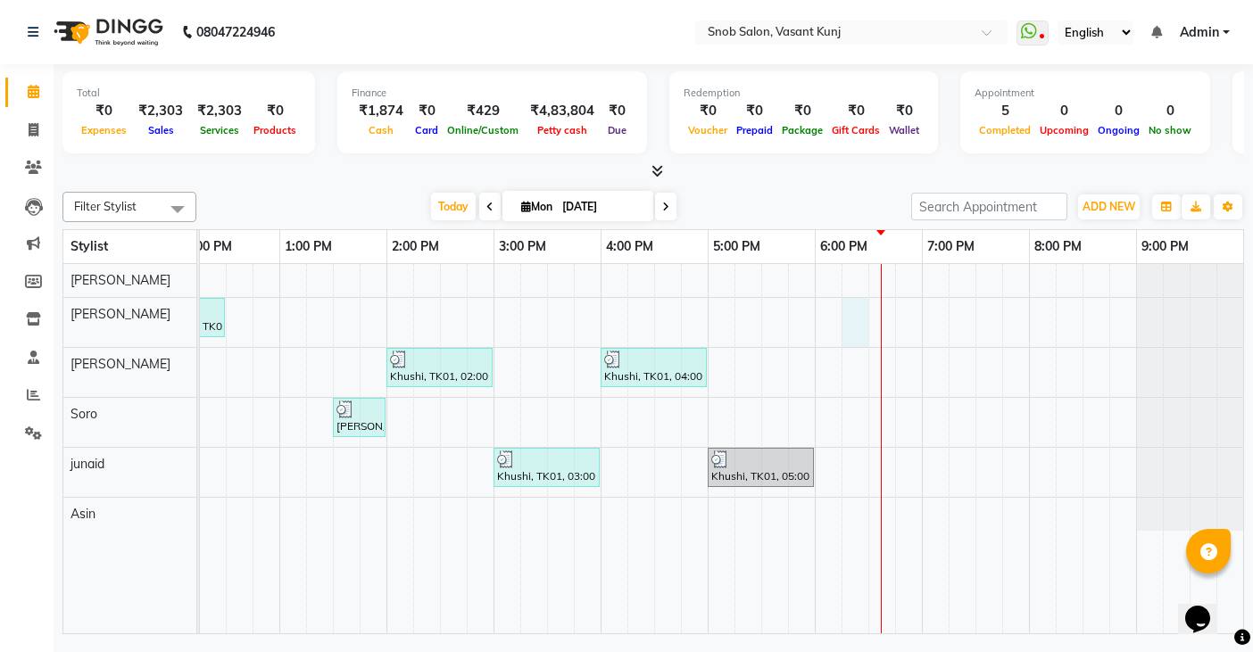
click at [853, 328] on div "Vani, TK03, 12:00 PM-12:30 PM, Wax & Threading Eyebrows Female Khushi, TK01, 02…" at bounding box center [547, 448] width 1392 height 369
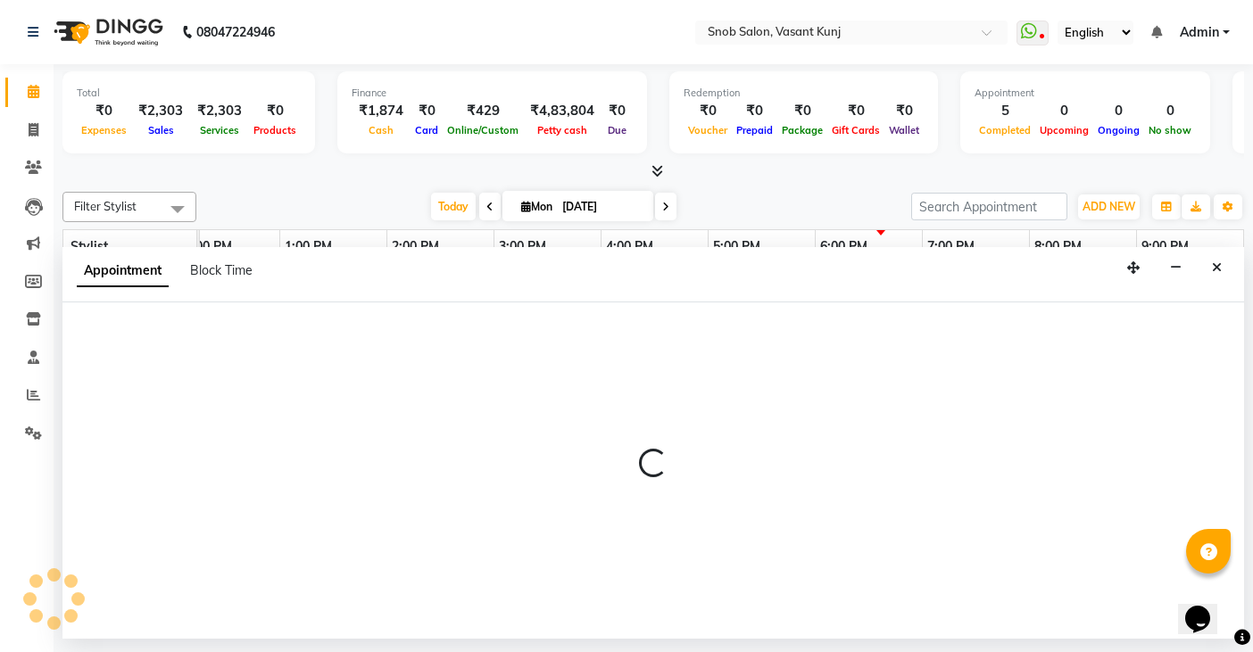
select select "60451"
select select "1095"
select select "tentative"
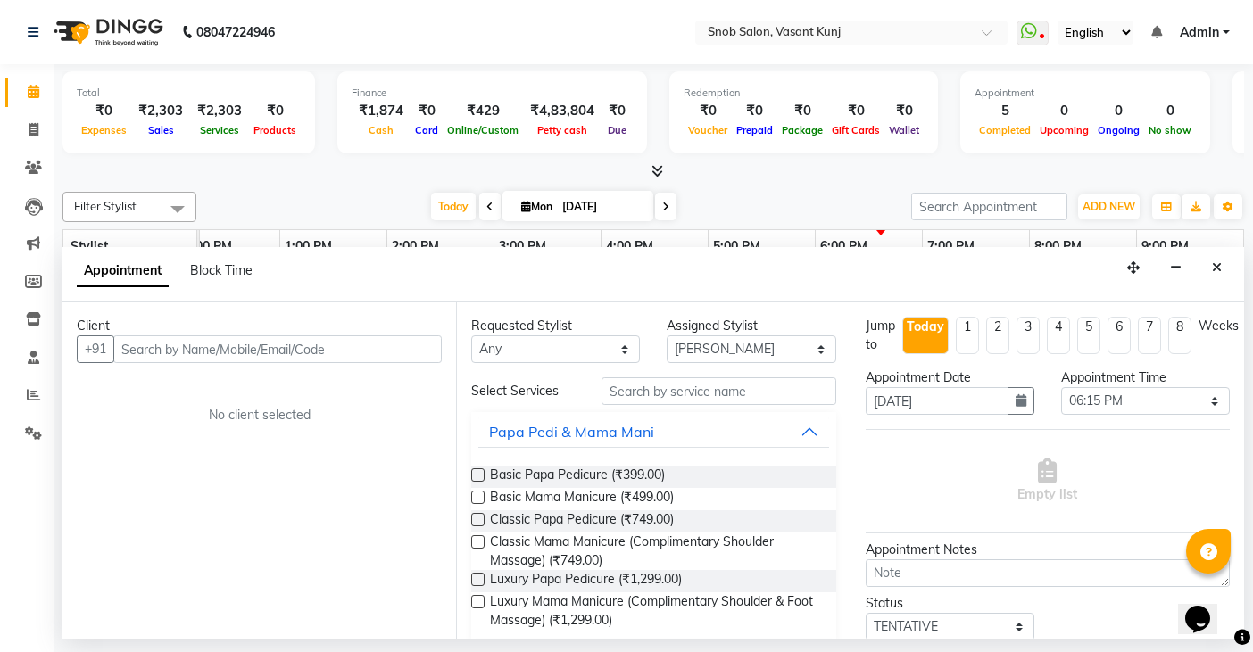
click at [232, 340] on input "text" at bounding box center [277, 349] width 328 height 28
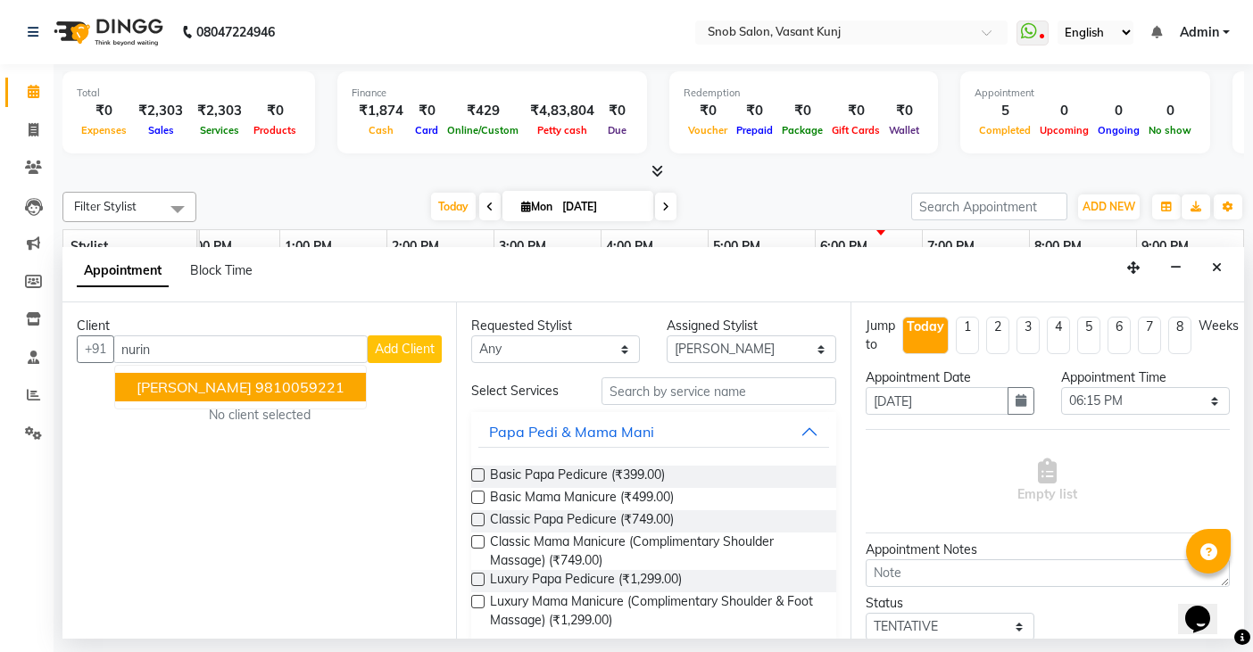
click at [165, 386] on span "Nurin Khan" at bounding box center [194, 387] width 115 height 18
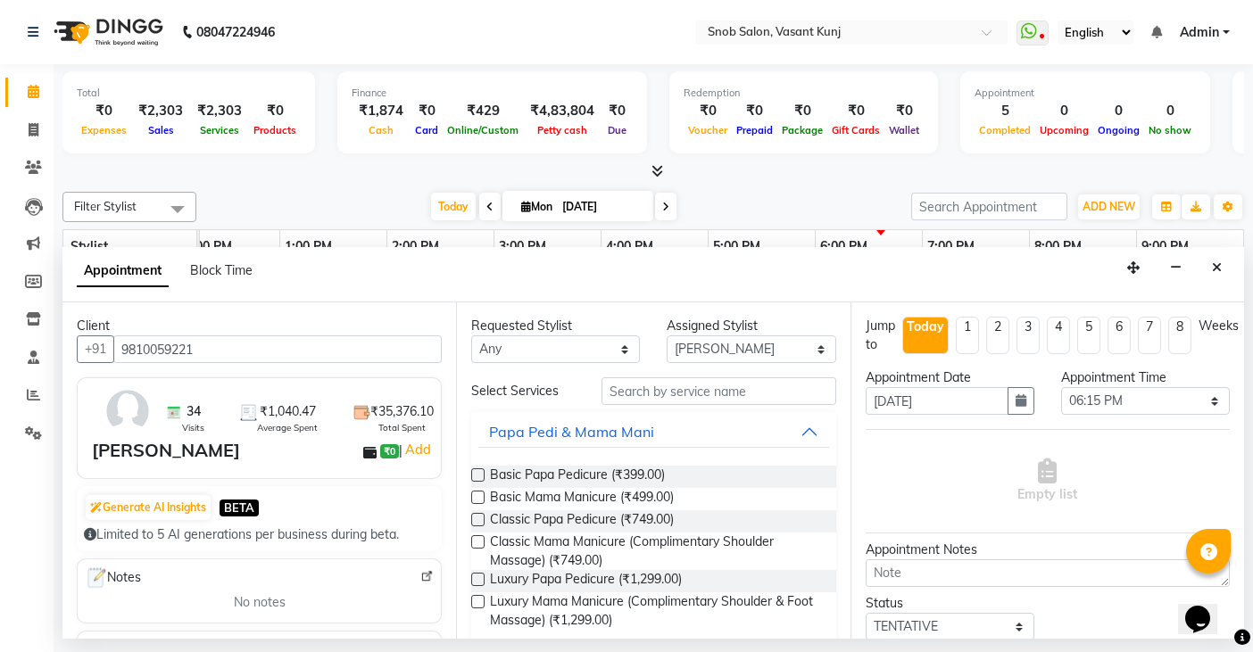
type input "9810059221"
click at [657, 393] on input "text" at bounding box center [718, 391] width 234 height 28
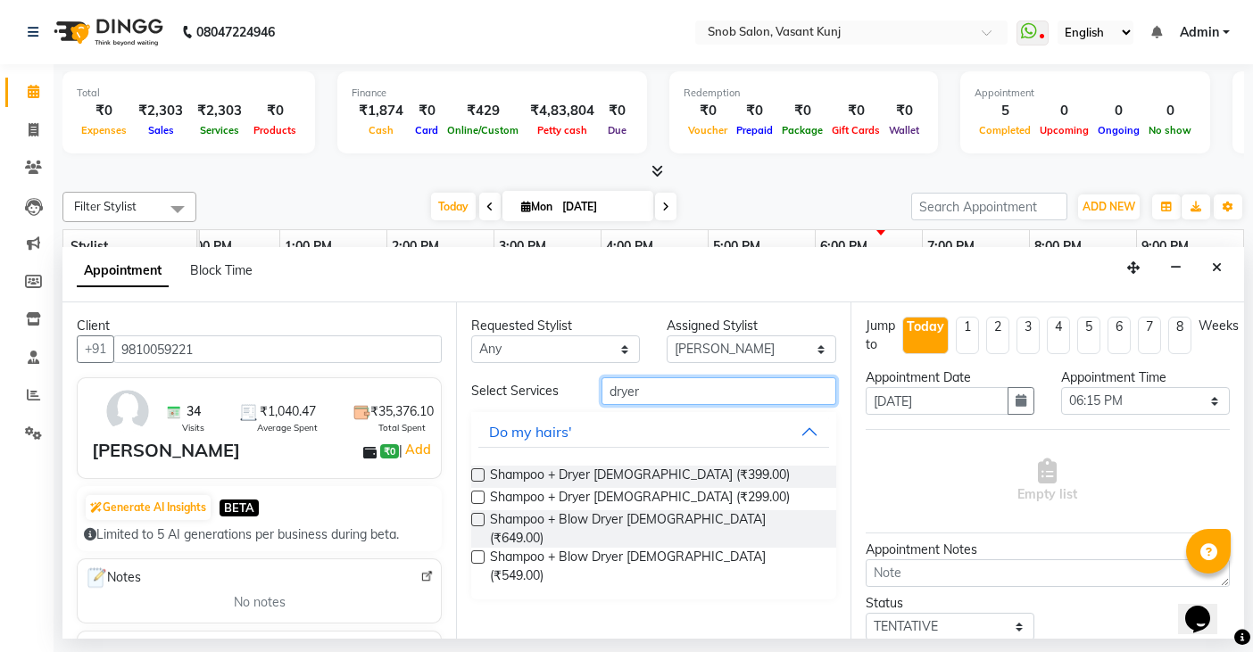
type input "dryer"
click at [478, 474] on label at bounding box center [477, 474] width 13 height 13
click at [478, 474] on input "checkbox" at bounding box center [477, 477] width 12 height 12
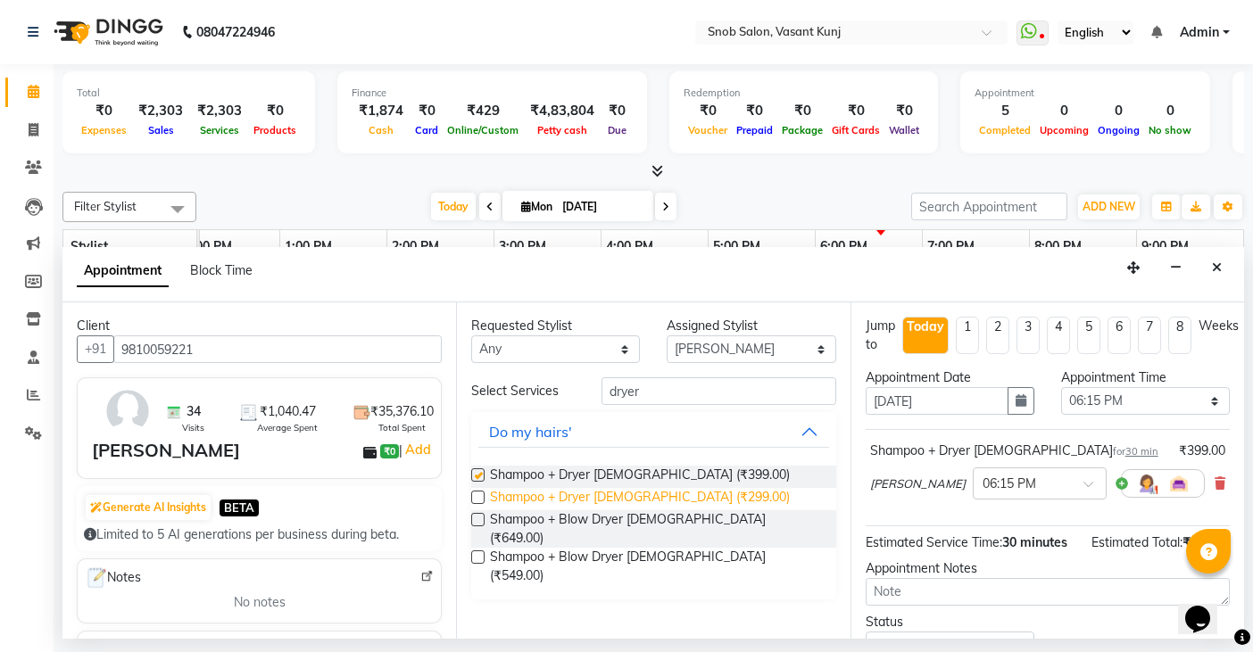
checkbox input "false"
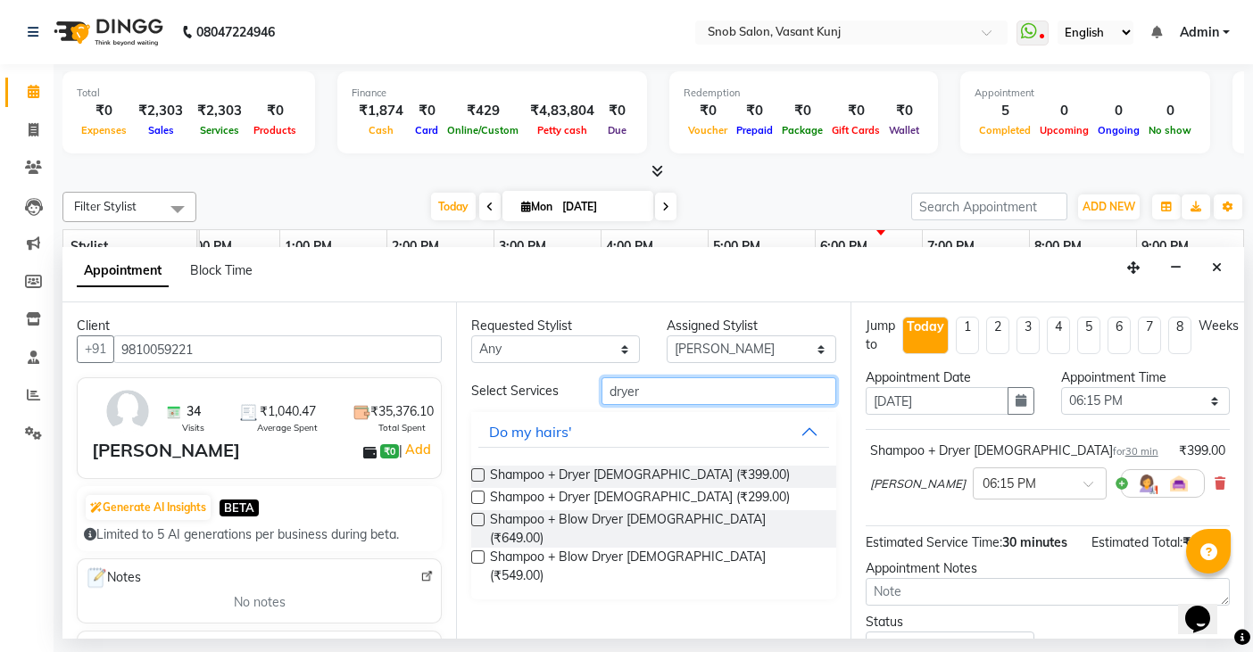
click at [645, 390] on input "dryer" at bounding box center [718, 391] width 234 height 28
type input "d"
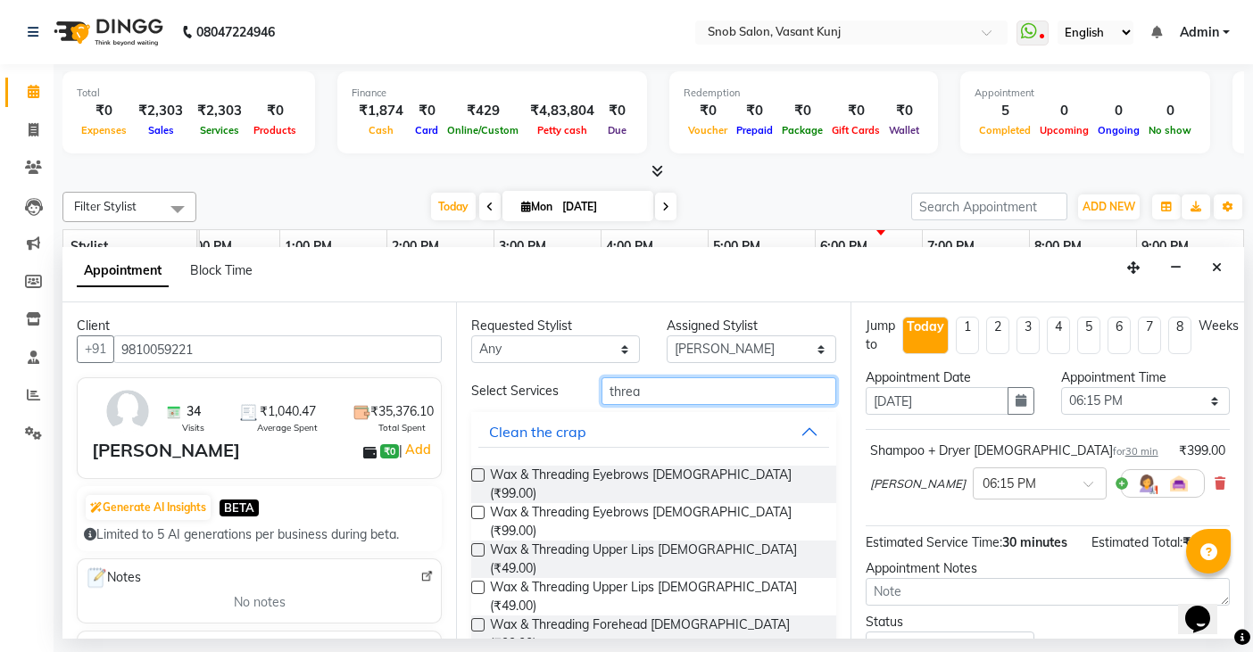
type input "threa"
click at [475, 543] on label at bounding box center [477, 549] width 13 height 13
click at [475, 546] on input "checkbox" at bounding box center [477, 552] width 12 height 12
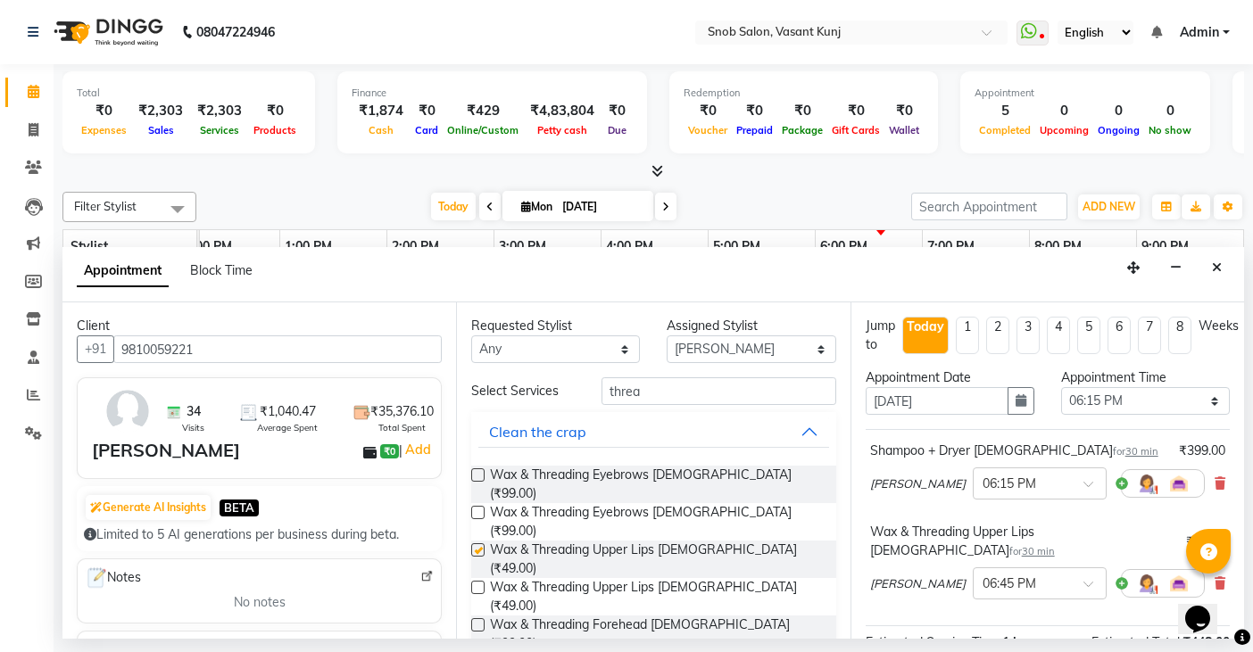
checkbox input "false"
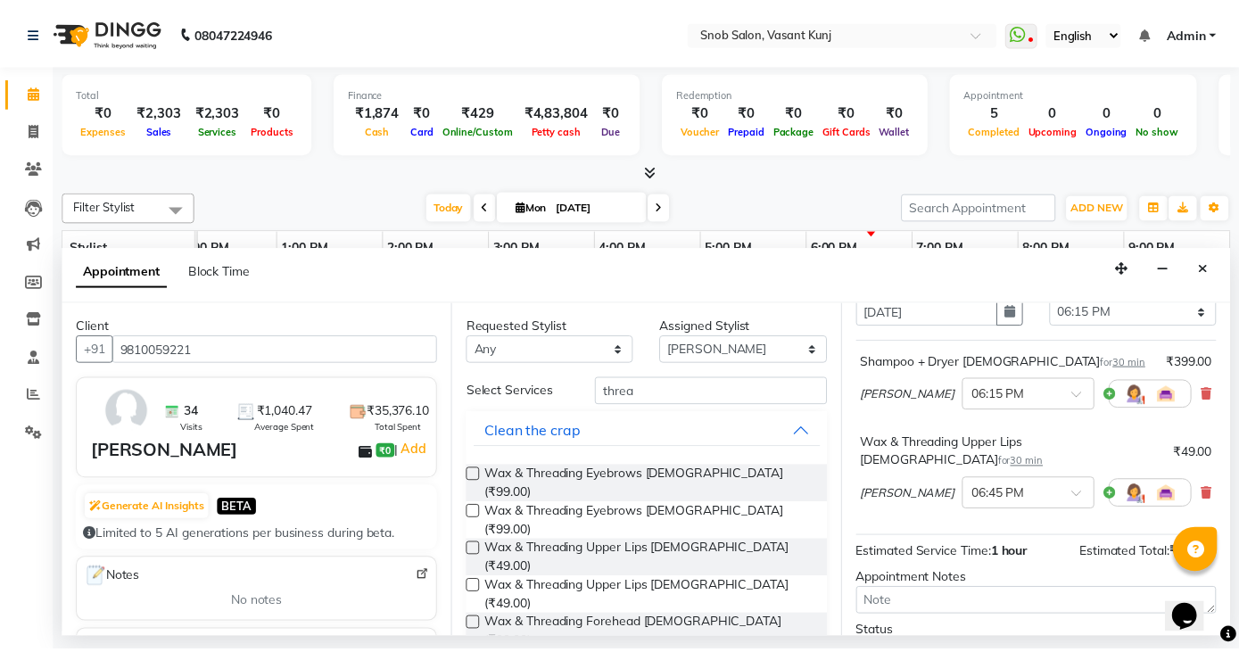
scroll to position [219, 0]
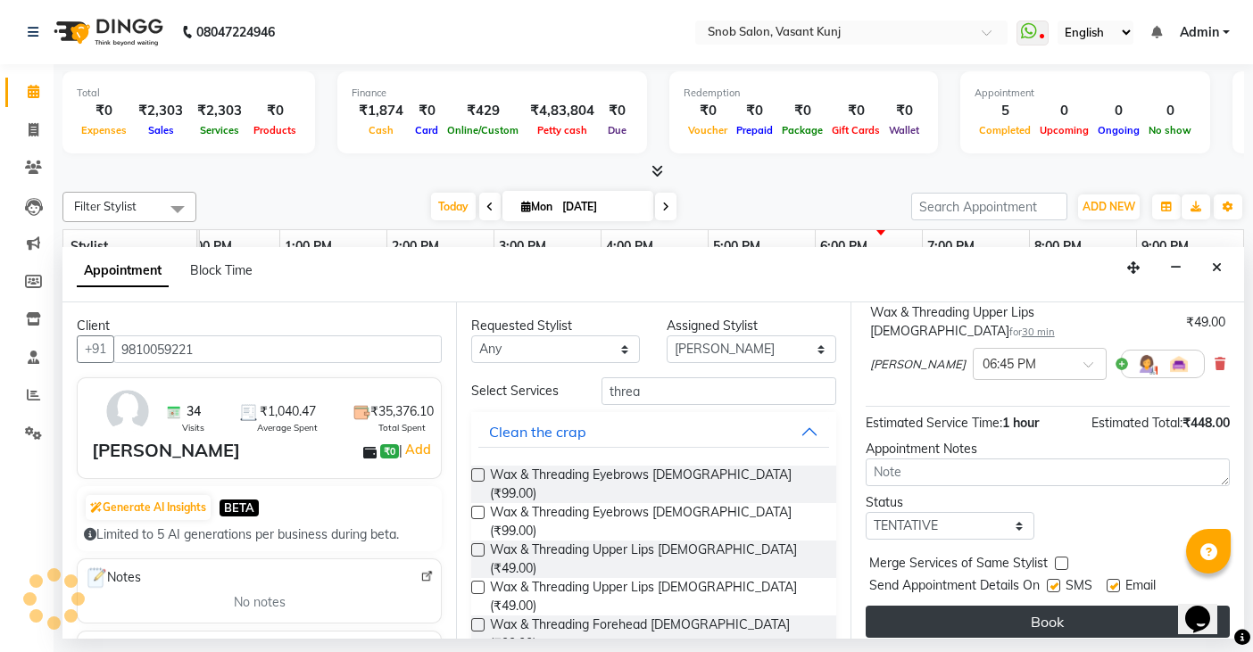
click at [1046, 610] on button "Book" at bounding box center [1047, 622] width 364 height 32
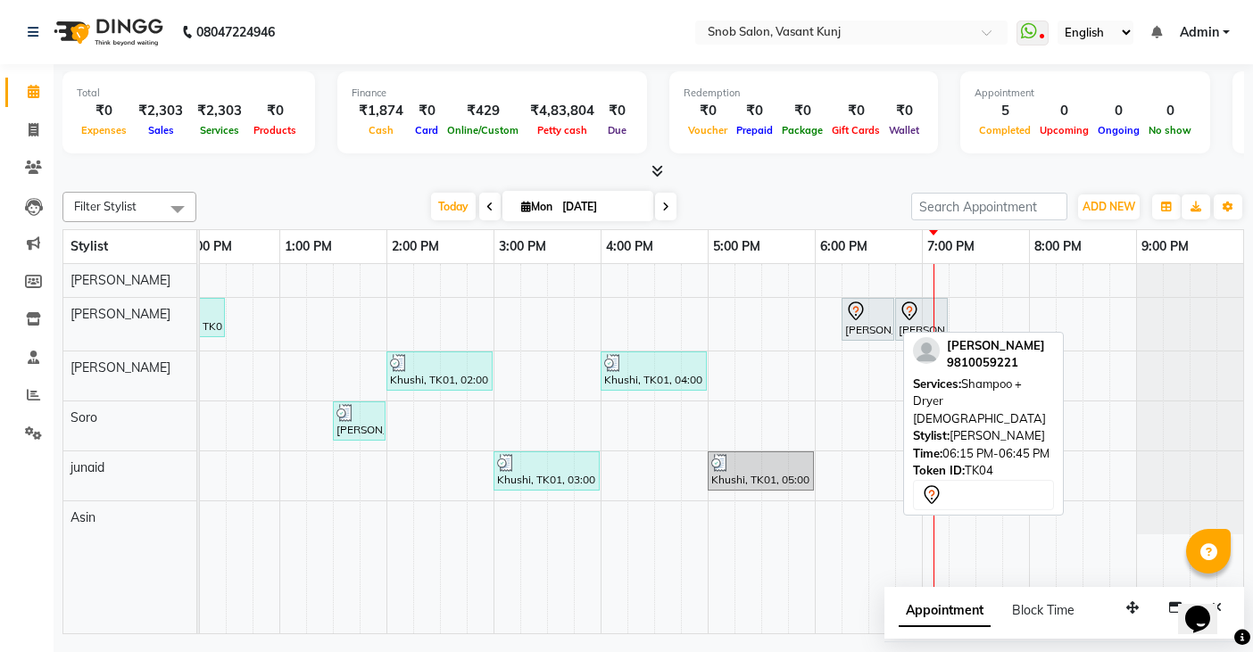
click at [878, 311] on div at bounding box center [868, 311] width 46 height 21
select select "7"
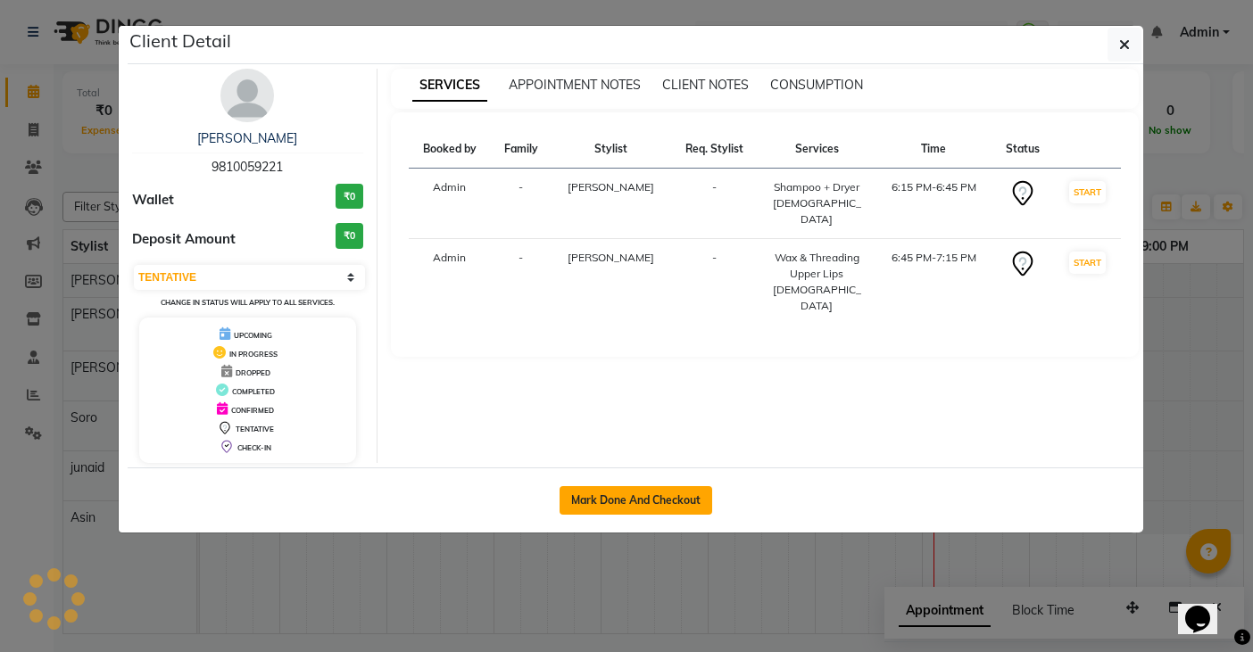
click at [601, 498] on button "Mark Done And Checkout" at bounding box center [635, 500] width 153 height 29
select select "service"
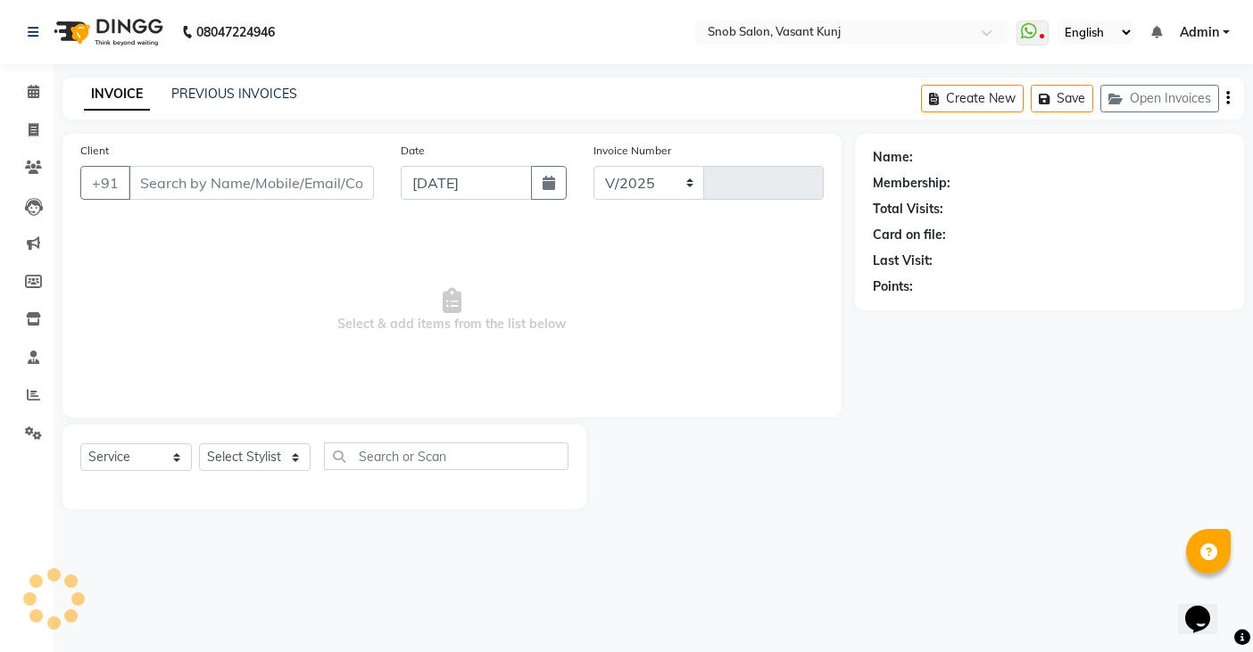
select select "7175"
type input "0691"
type input "9810059221"
select select "60451"
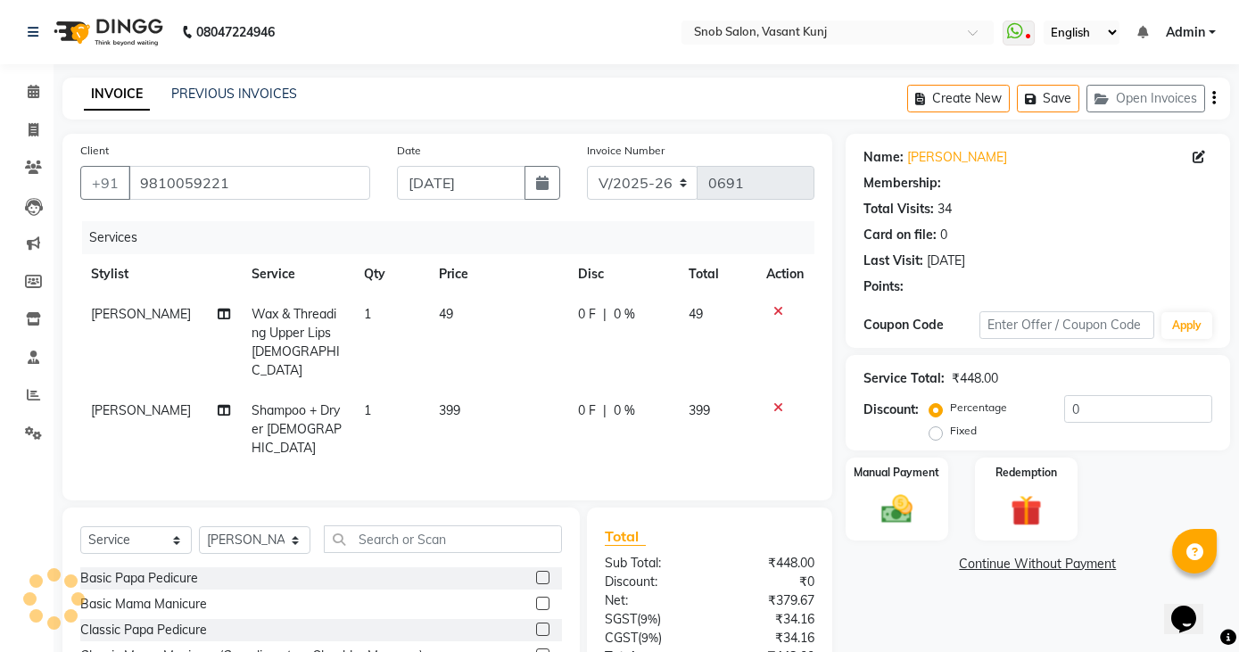
select select "1: Object"
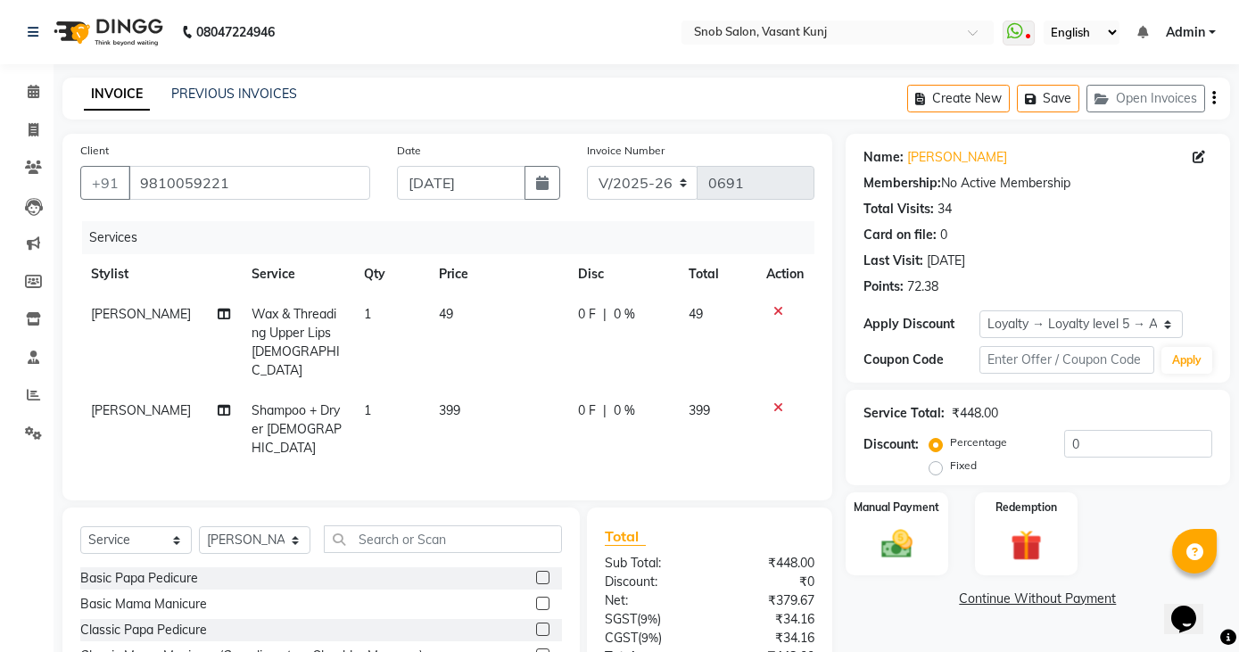
click at [451, 402] on span "399" at bounding box center [449, 410] width 21 height 16
select select "60451"
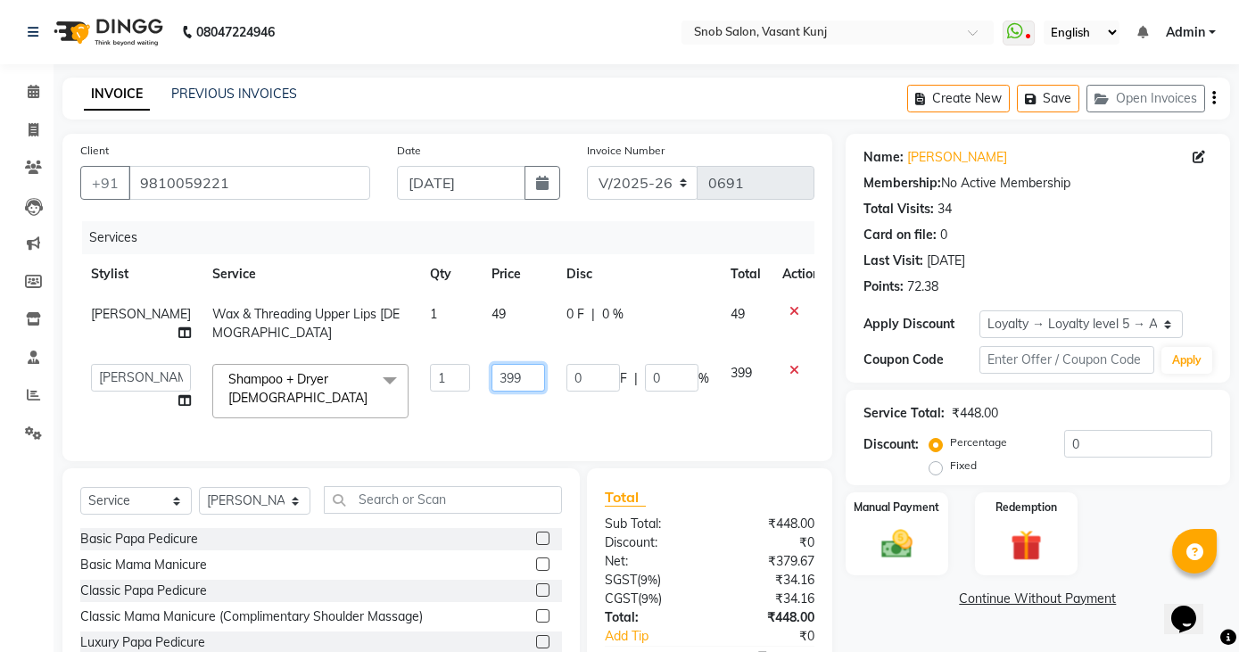
click at [495, 384] on input "399" at bounding box center [519, 378] width 54 height 28
click at [724, 342] on tbody "Priyanka Tamang Wax & Threading Upper Lips Female 1 49 0 F | 0 % 49 Asin junaid…" at bounding box center [455, 361] width 750 height 135
type input "3"
type input "450"
click at [481, 309] on td "49" at bounding box center [518, 323] width 75 height 59
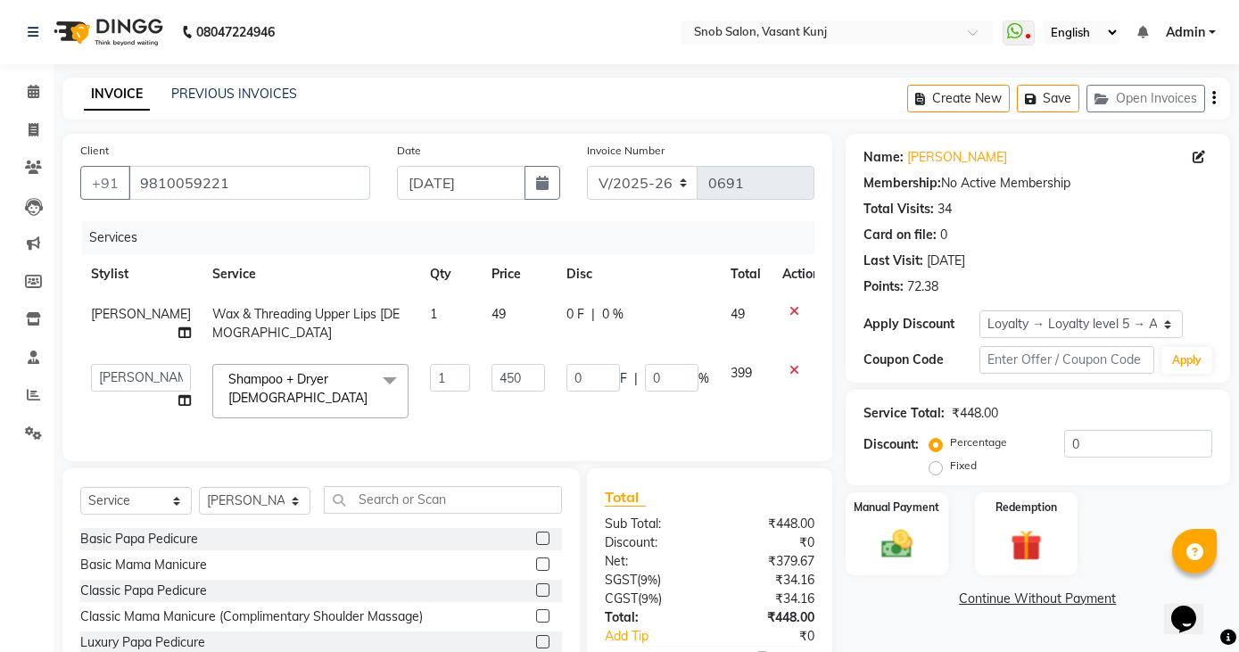
select select "60451"
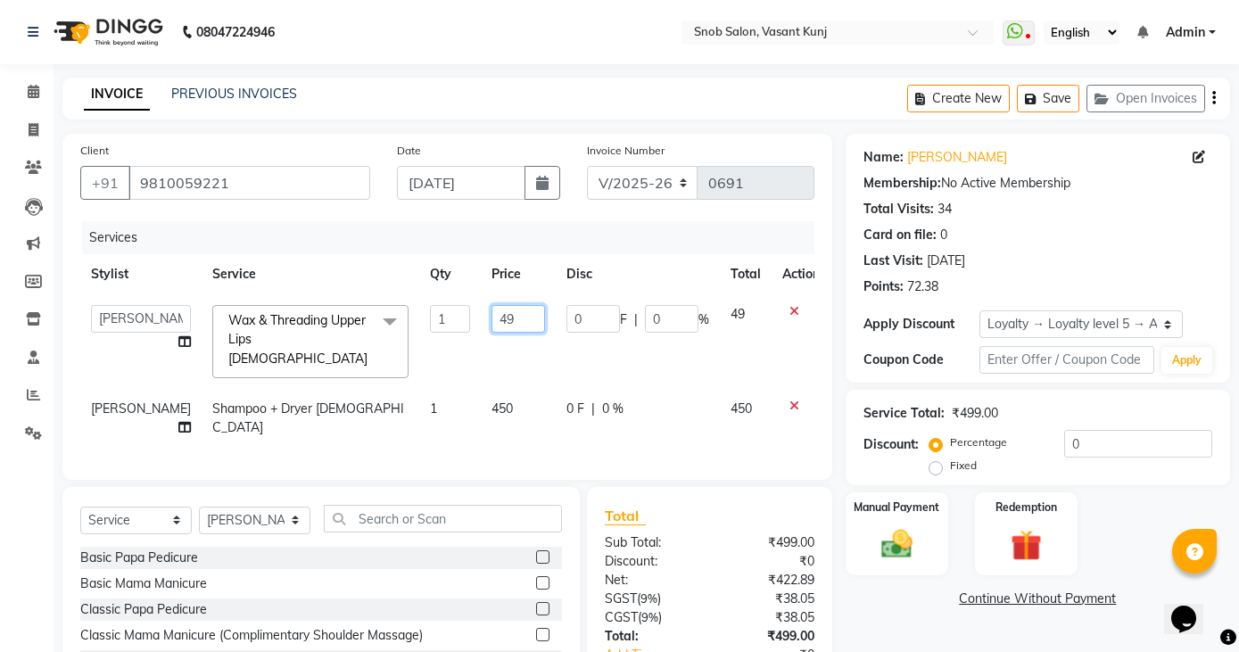
click at [499, 316] on input "49" at bounding box center [519, 319] width 54 height 28
type input "4"
type input "50"
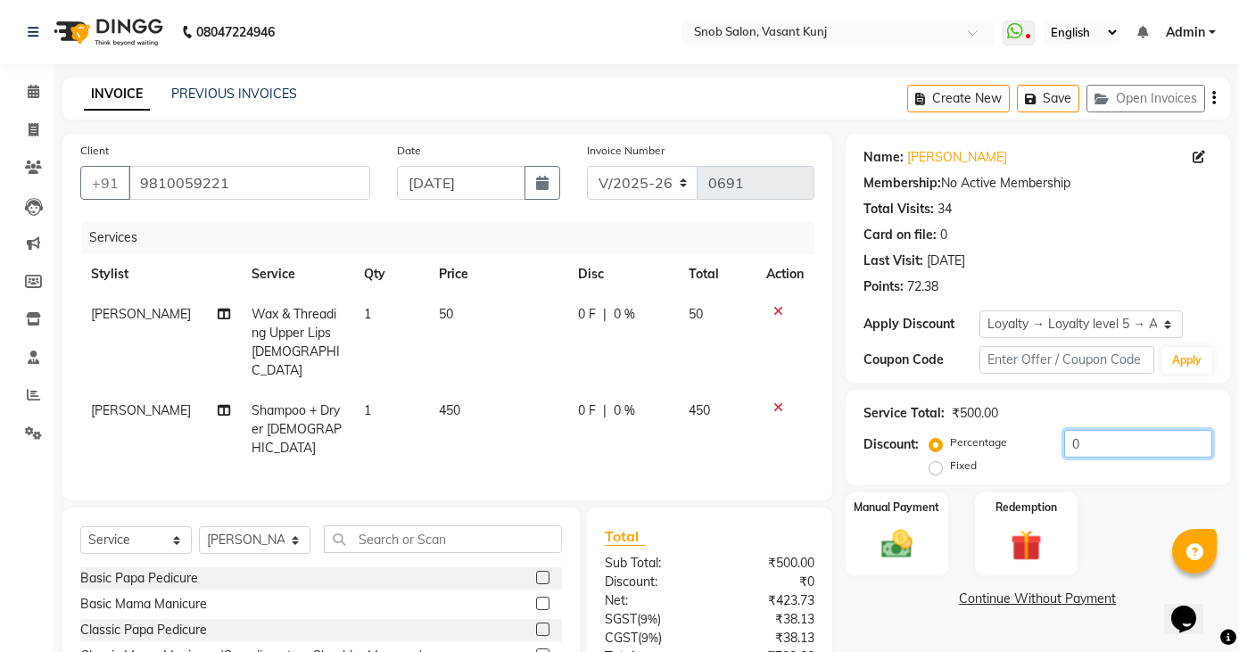
click at [1088, 444] on input "0" at bounding box center [1138, 444] width 148 height 28
type input "40"
click at [892, 535] on img at bounding box center [897, 544] width 53 height 37
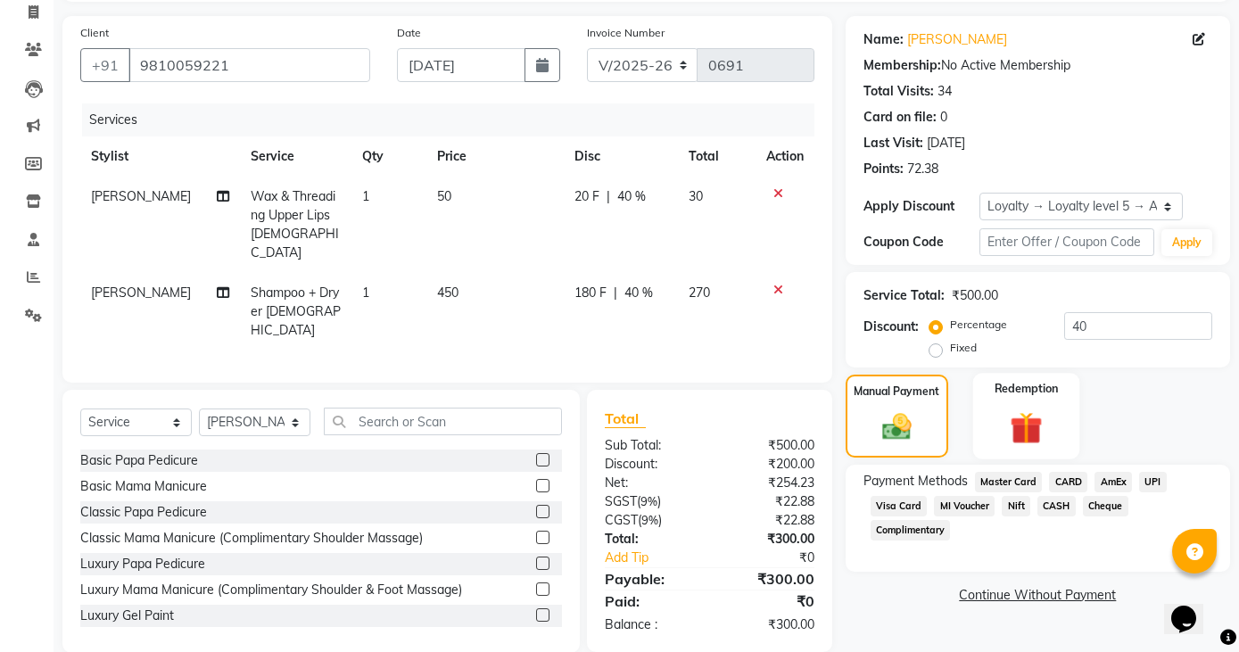
scroll to position [121, 0]
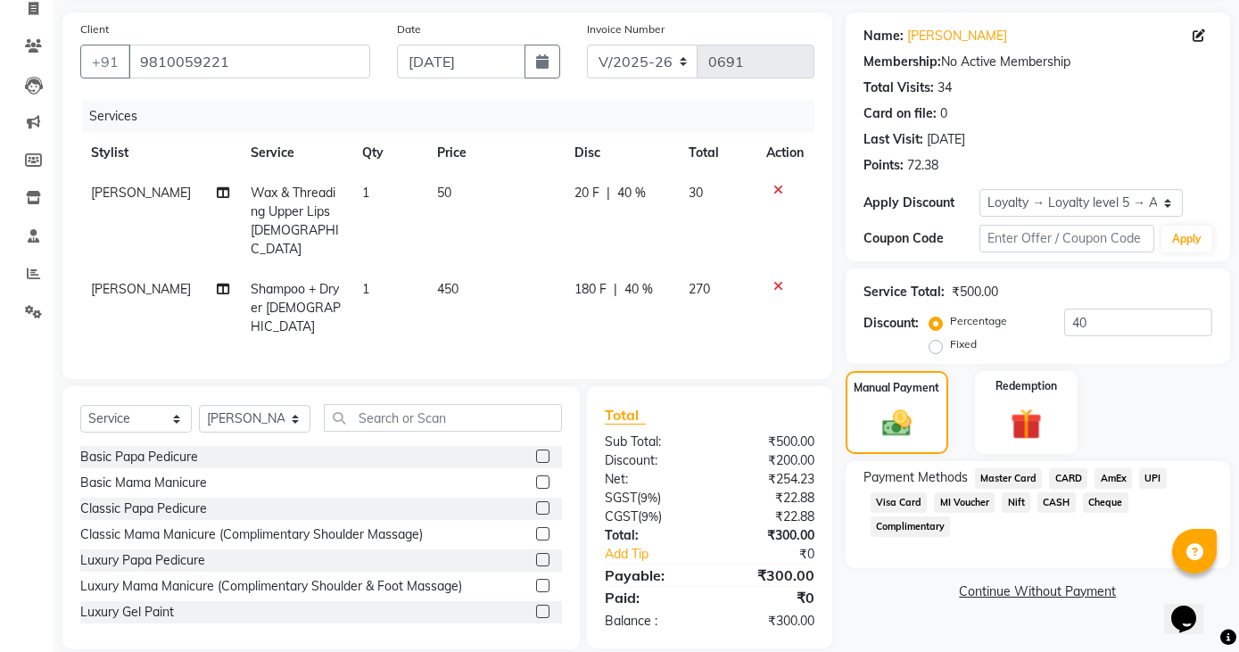
click at [974, 502] on span "MI Voucher" at bounding box center [964, 502] width 61 height 21
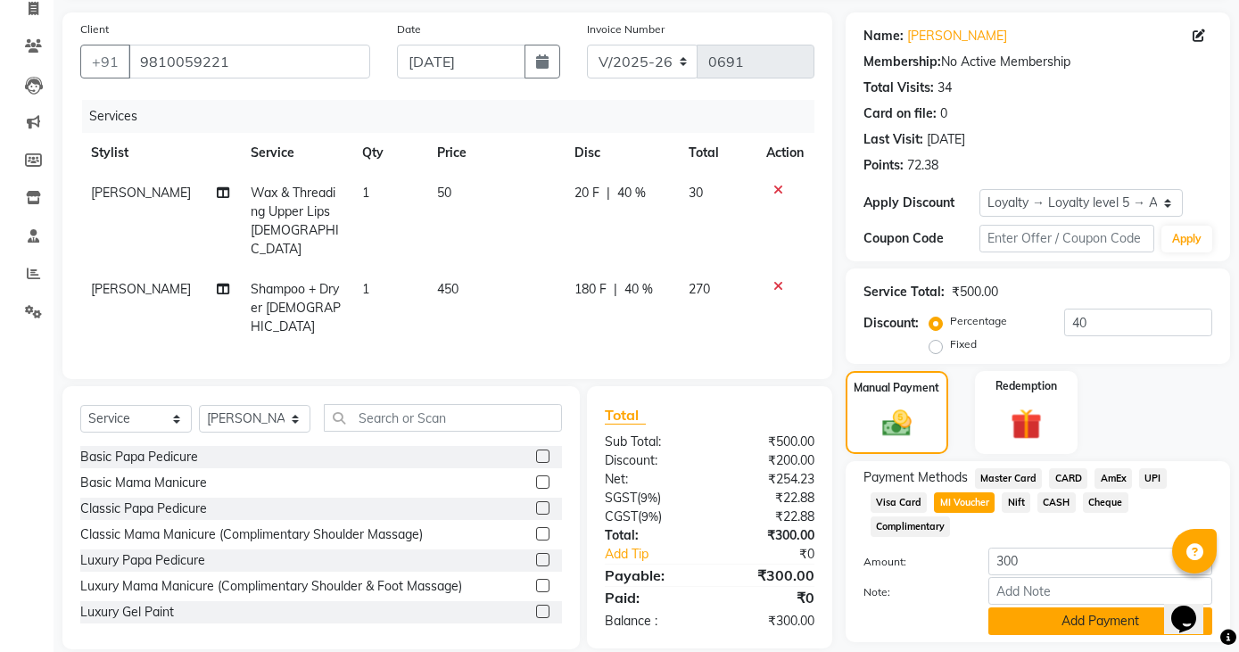
click at [1029, 620] on button "Add Payment" at bounding box center [1101, 622] width 224 height 28
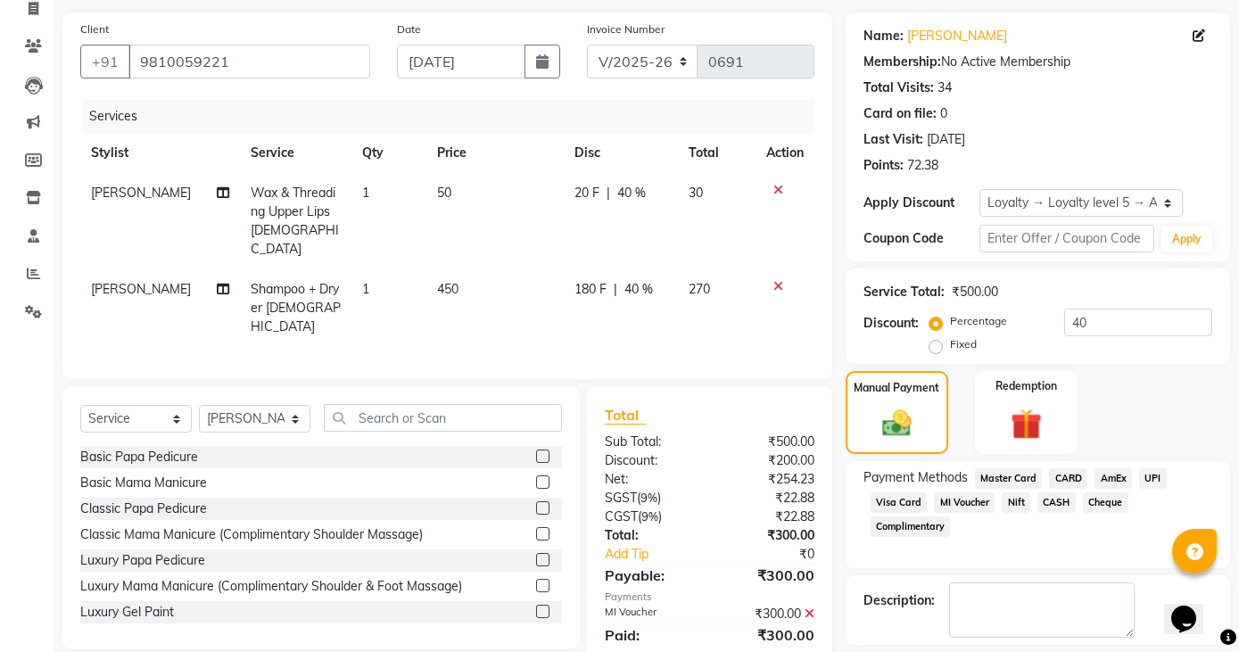
click at [963, 498] on span "MI Voucher" at bounding box center [964, 502] width 61 height 21
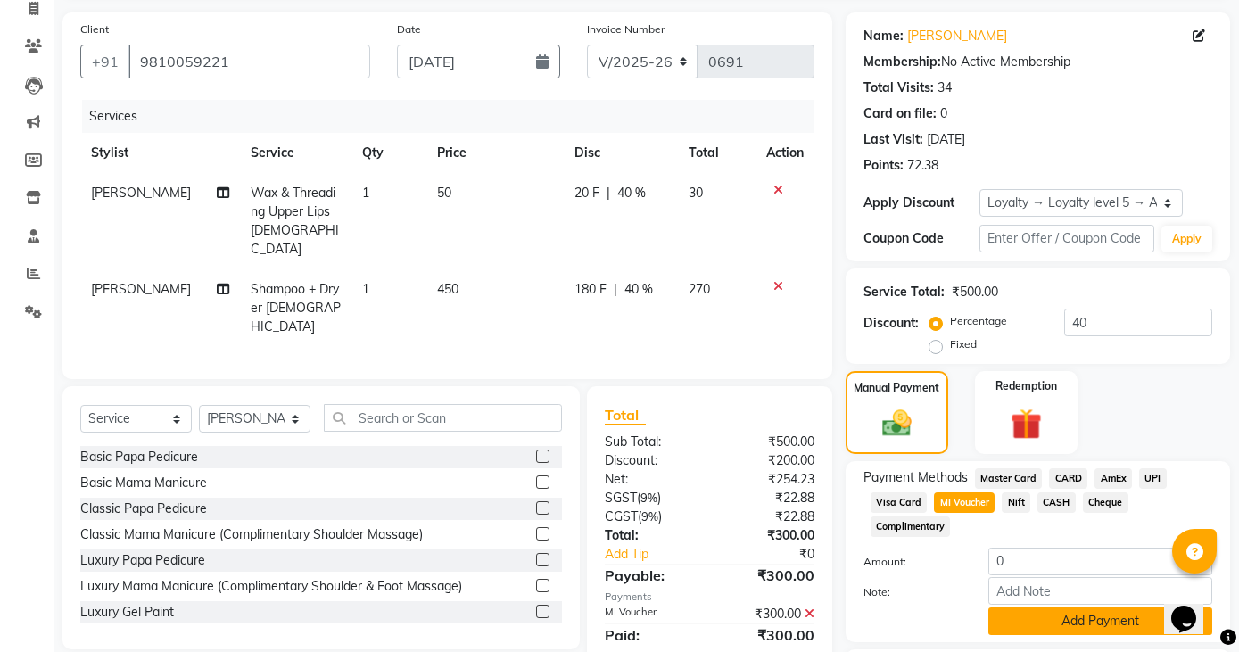
click at [1045, 625] on button "Add Payment" at bounding box center [1101, 622] width 224 height 28
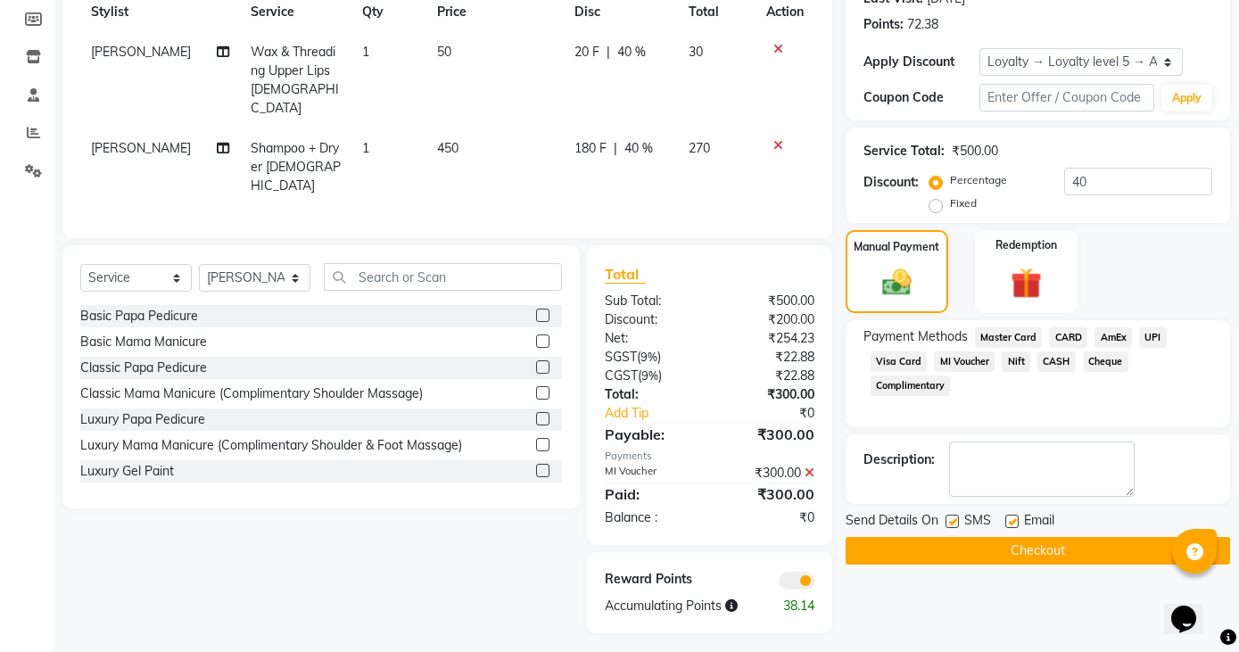
scroll to position [265, 0]
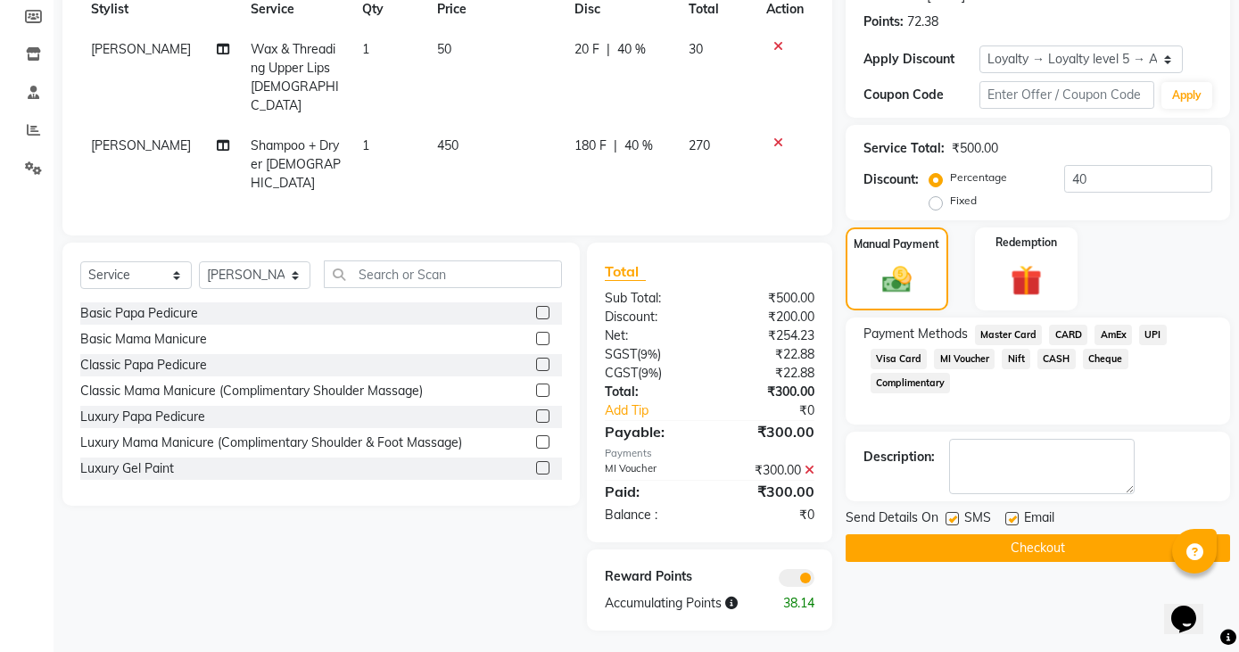
click at [985, 542] on button "Checkout" at bounding box center [1038, 548] width 385 height 28
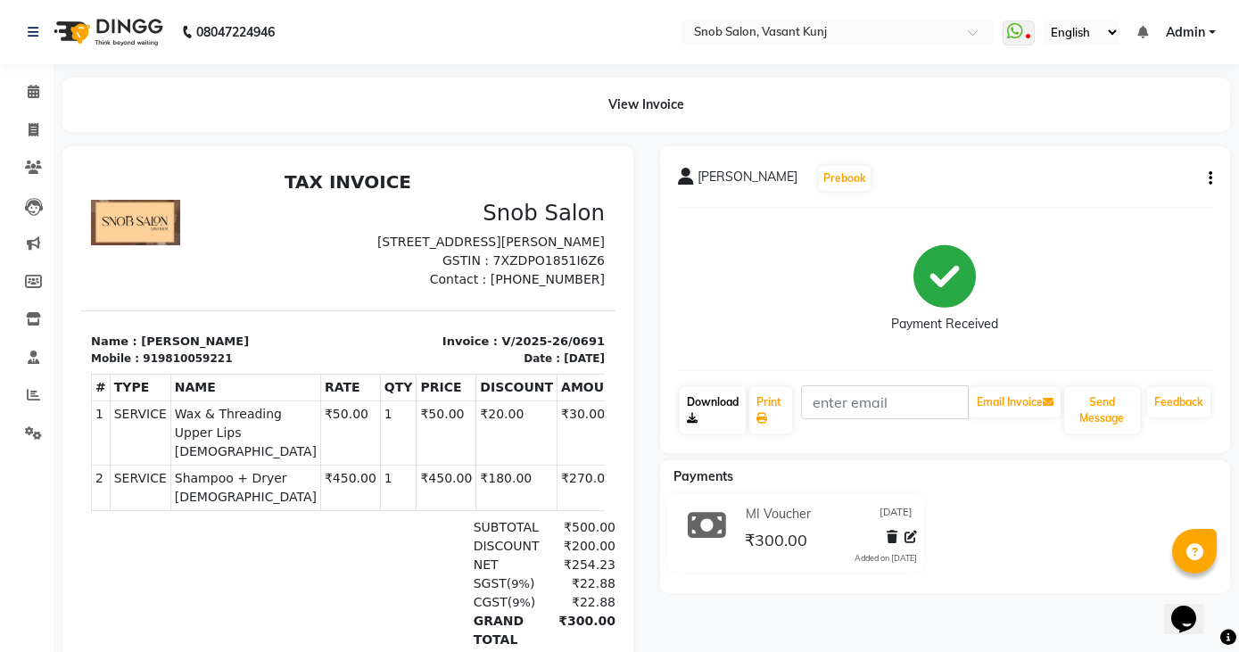
click at [683, 407] on link "Download" at bounding box center [713, 410] width 67 height 46
click at [699, 400] on link "Download" at bounding box center [713, 410] width 67 height 46
click at [21, 88] on span at bounding box center [33, 92] width 31 height 21
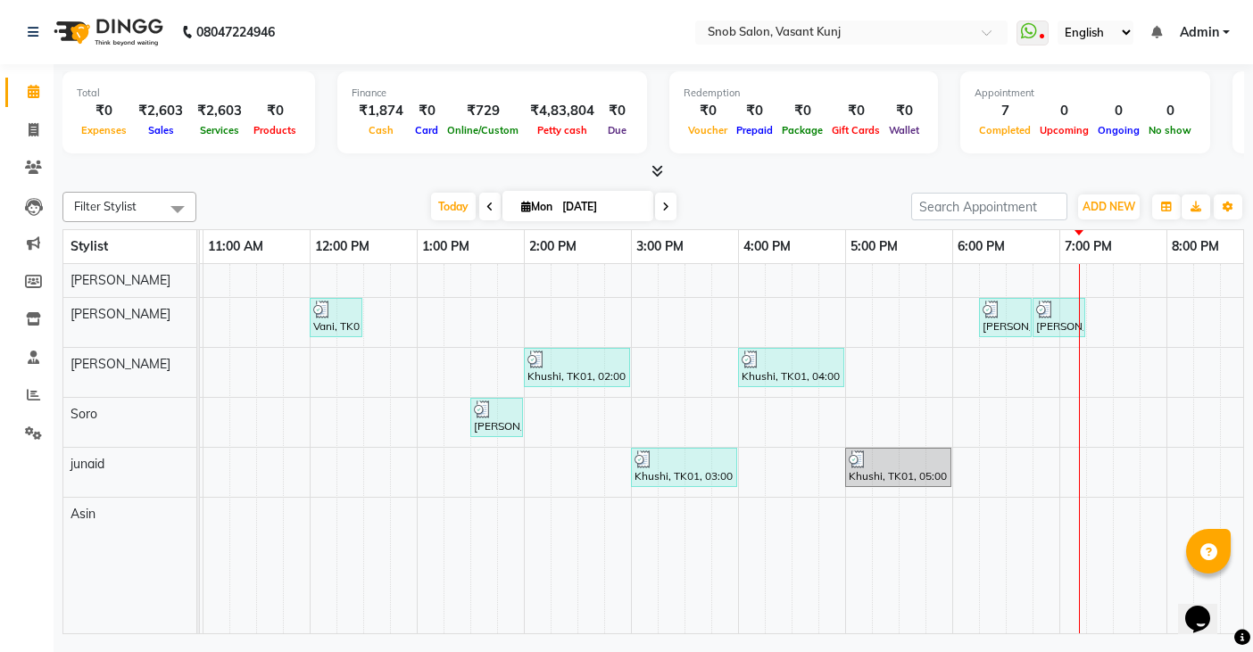
scroll to position [0, 215]
click at [1100, 319] on div "Vani, TK03, 12:00 PM-12:30 PM, Wax & Threading Eyebrows Female Nurin Khan, TK04…" at bounding box center [681, 448] width 1392 height 369
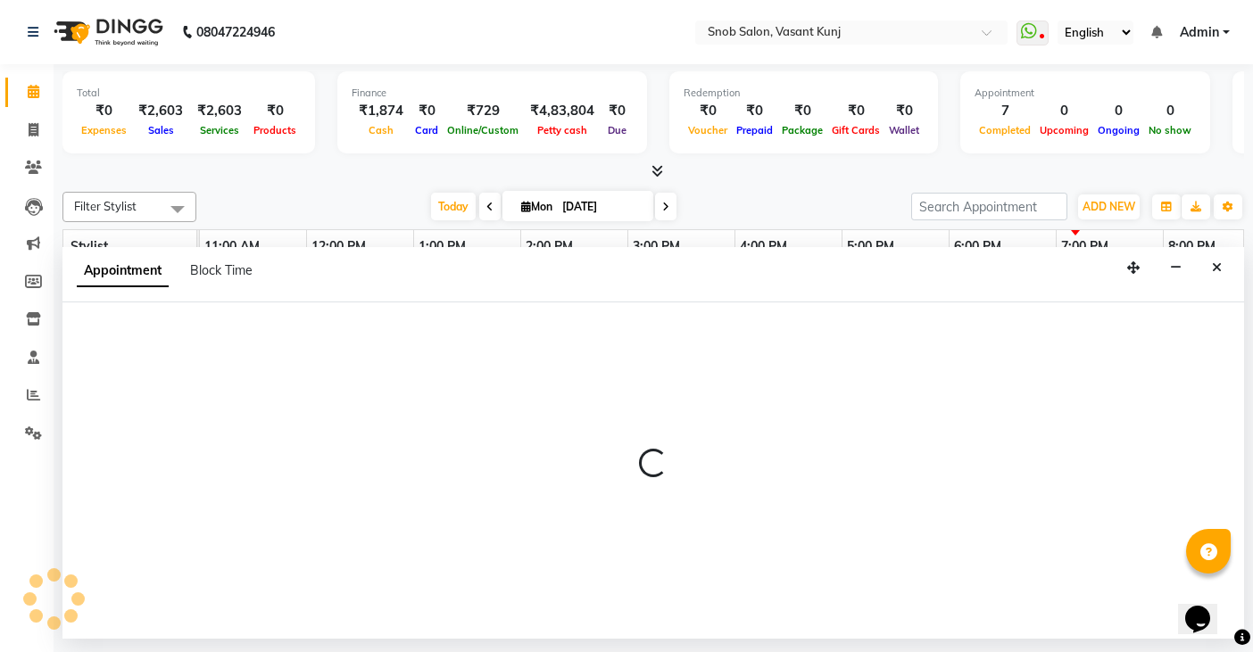
select select "60451"
select select "tentative"
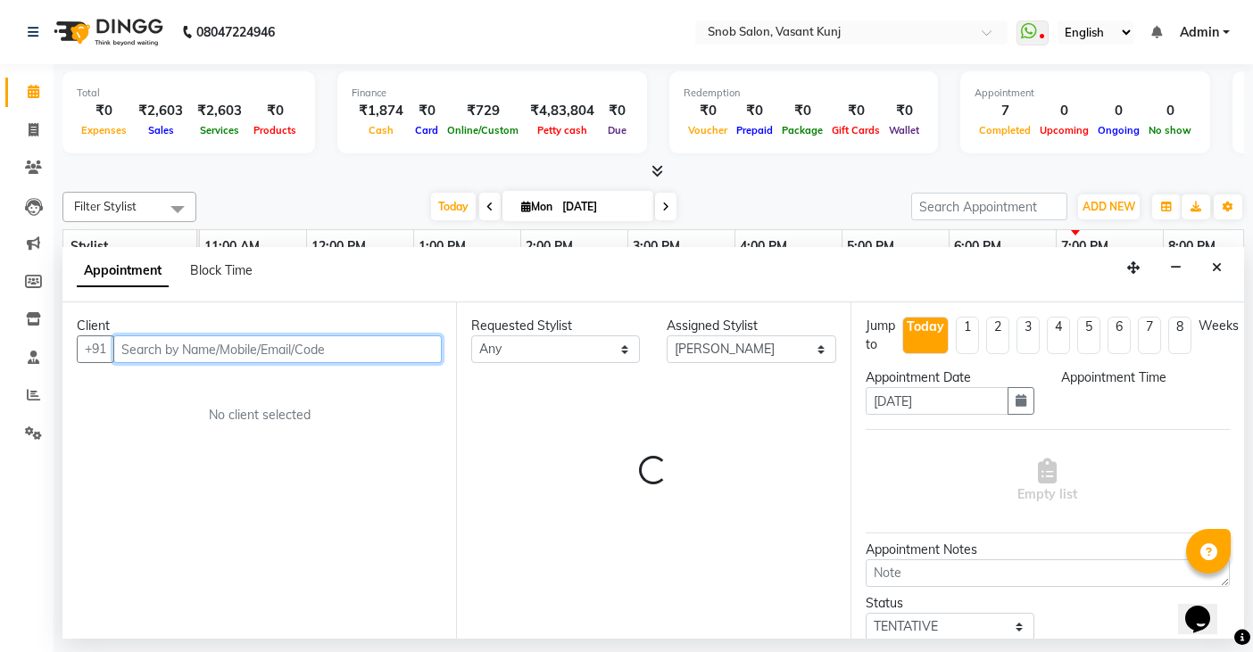
select select "1155"
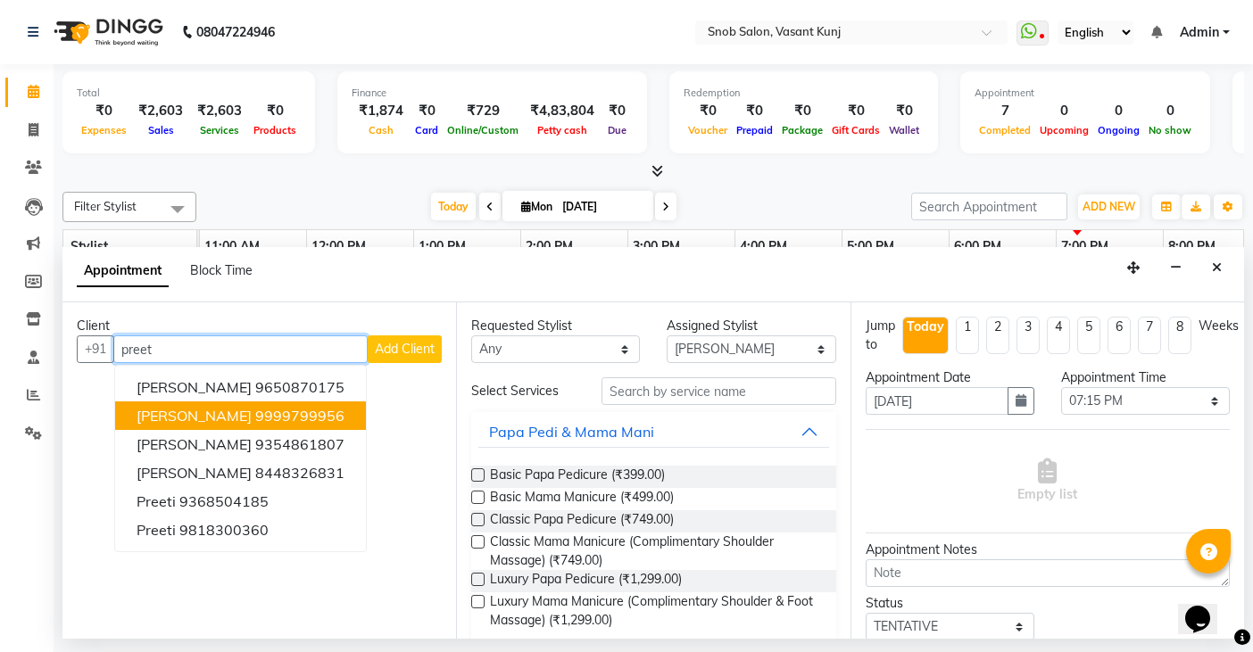
click at [153, 415] on span "Preetika Malik" at bounding box center [194, 416] width 115 height 18
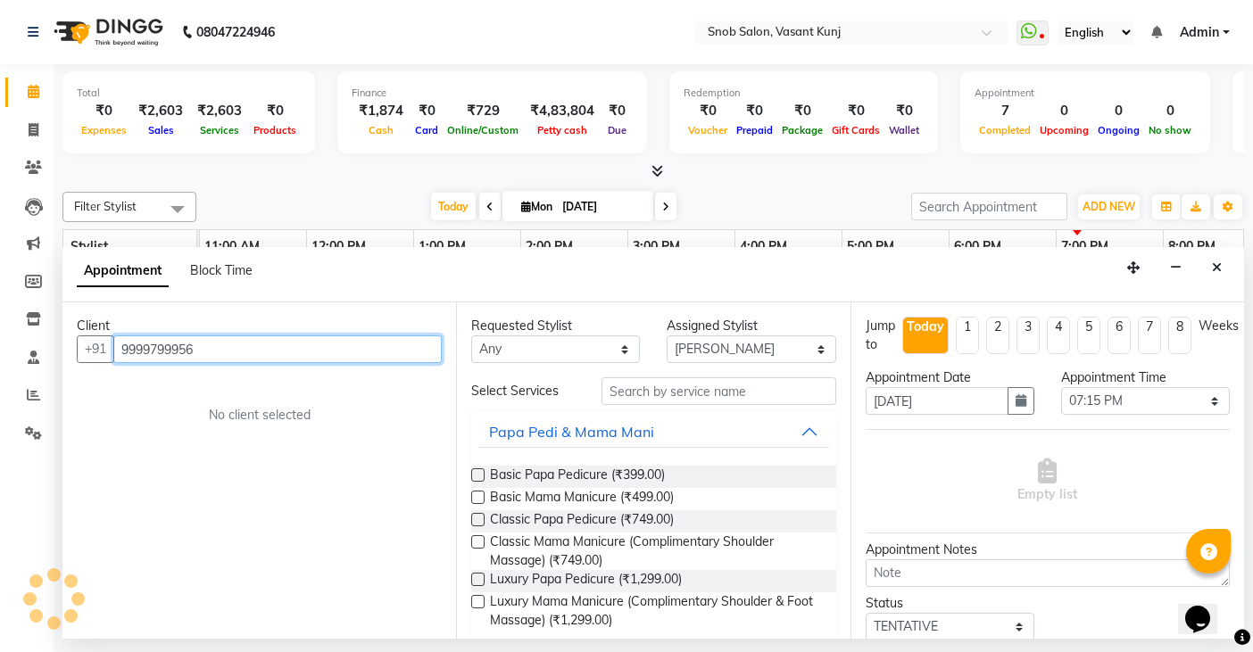
type input "9999799956"
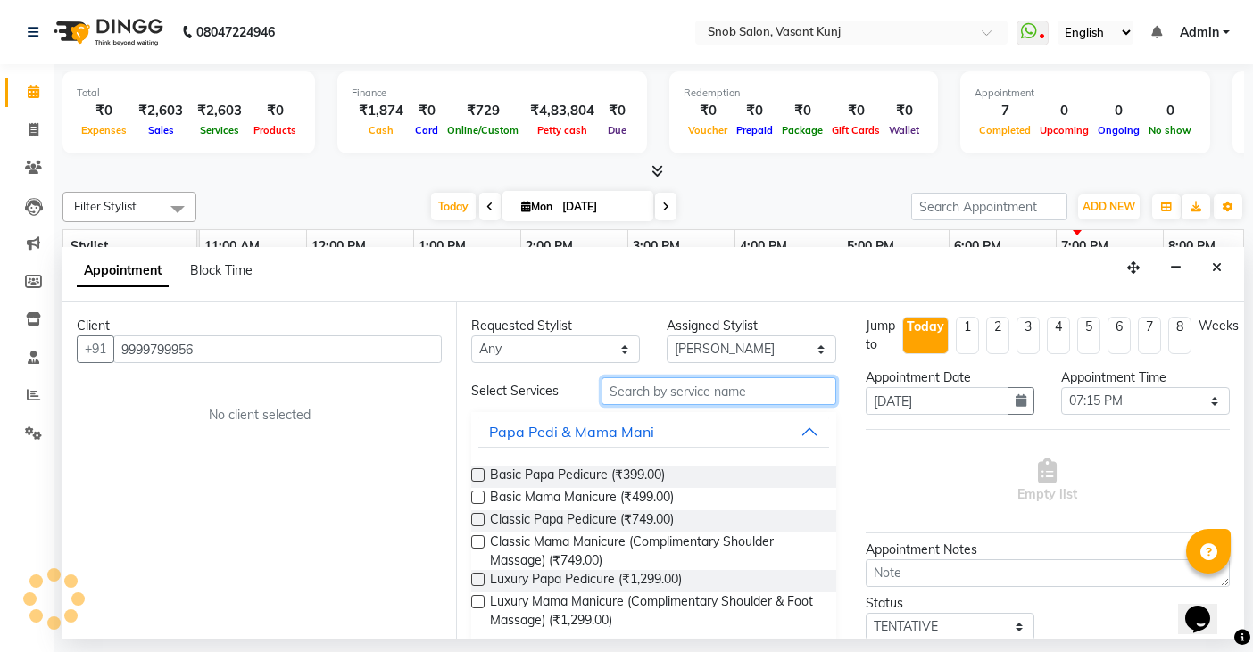
click at [629, 390] on input "text" at bounding box center [718, 391] width 234 height 28
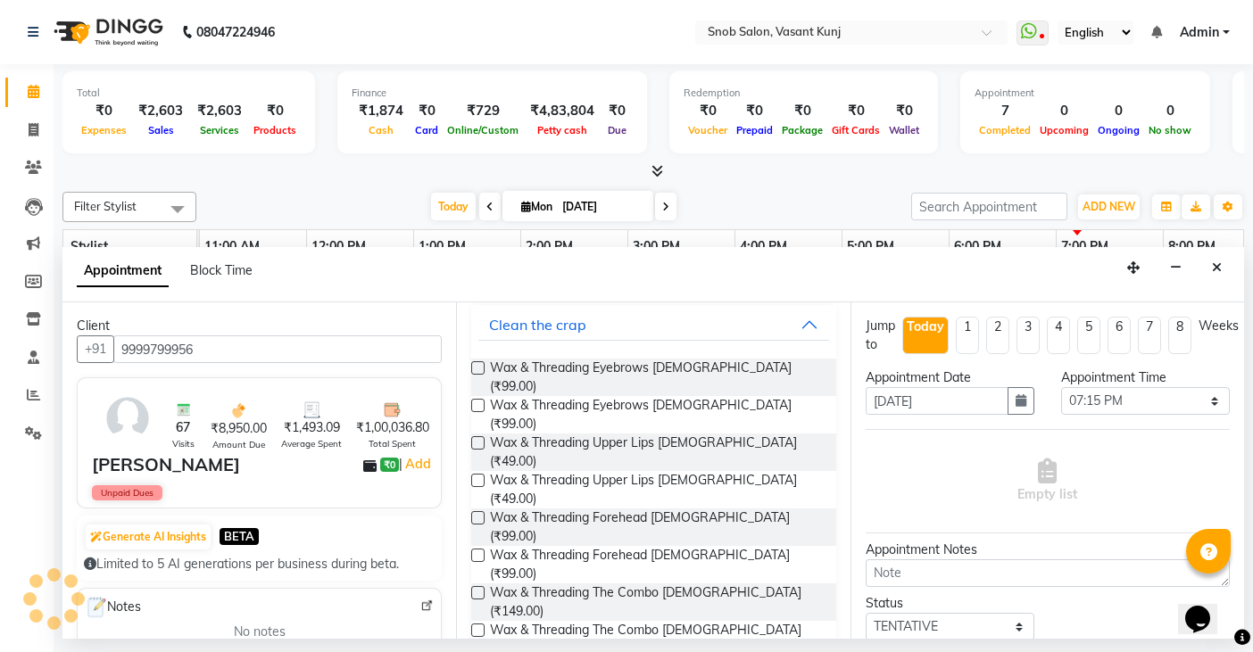
scroll to position [178, 0]
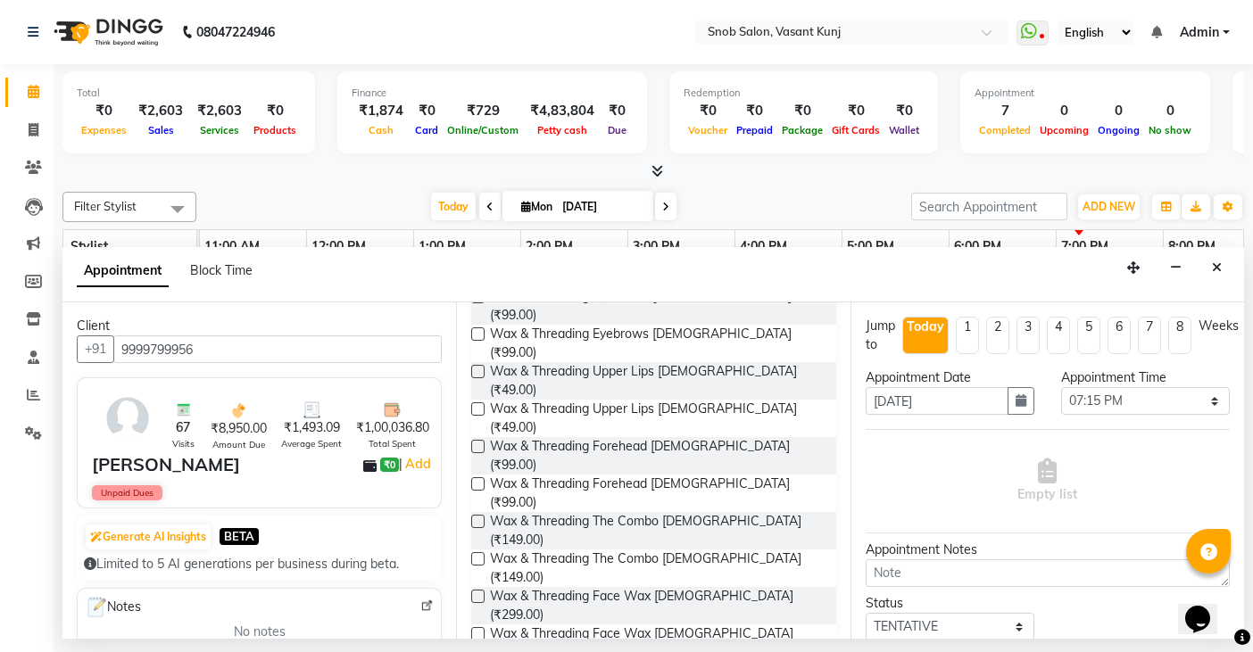
type input "wax"
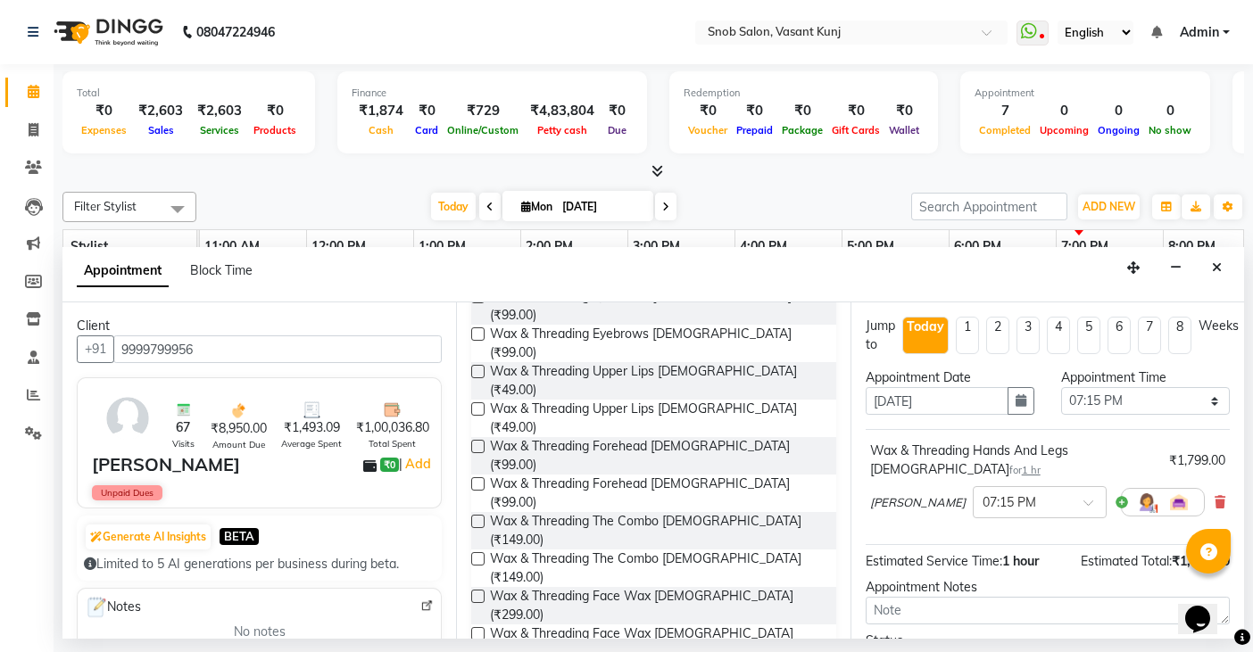
checkbox input "false"
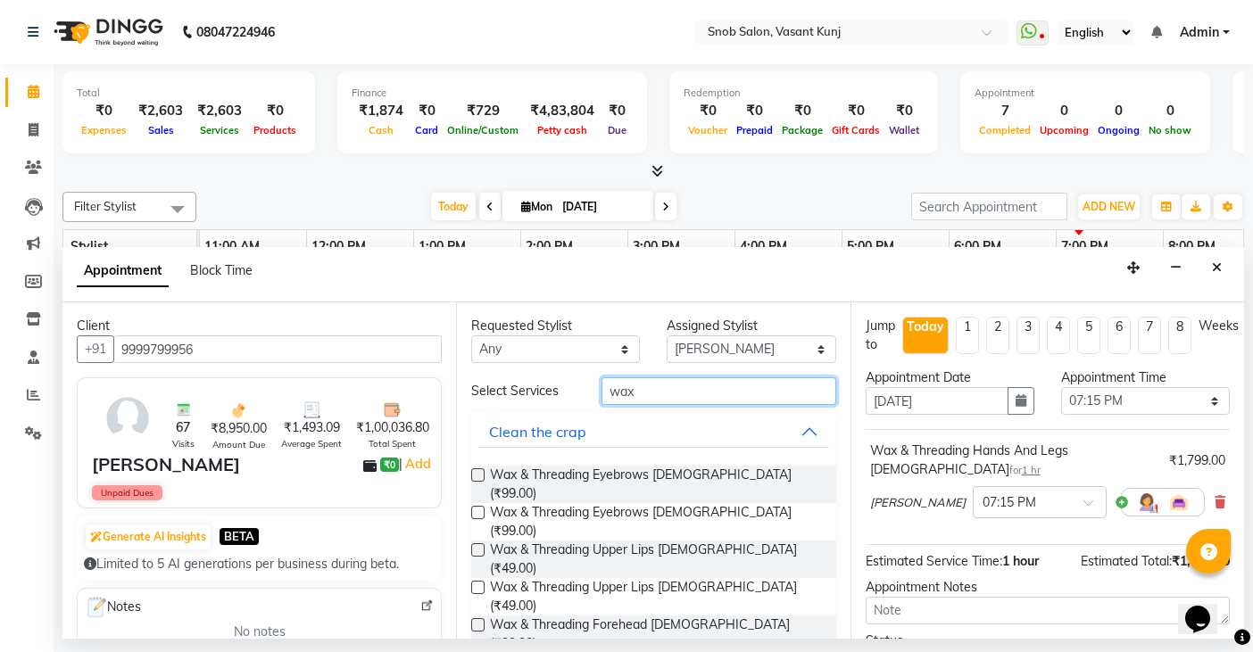
click at [666, 388] on input "wax" at bounding box center [718, 391] width 234 height 28
type input "w"
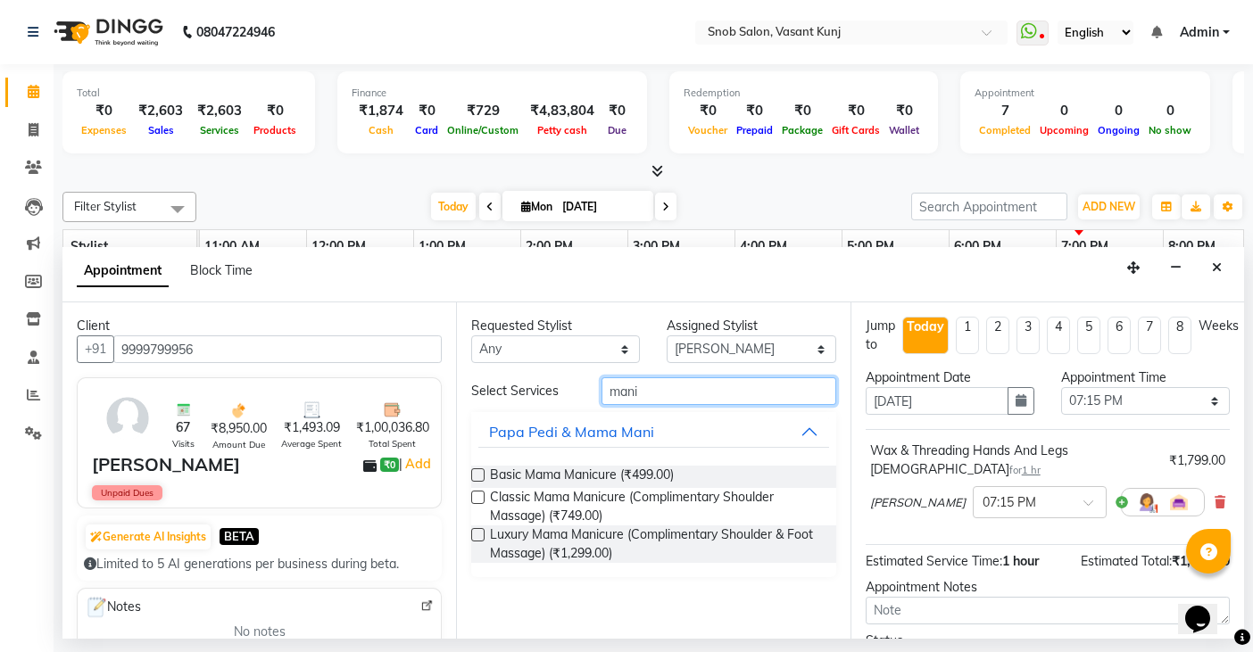
type input "mani"
click at [477, 474] on label at bounding box center [477, 474] width 13 height 13
click at [477, 474] on input "checkbox" at bounding box center [477, 477] width 12 height 12
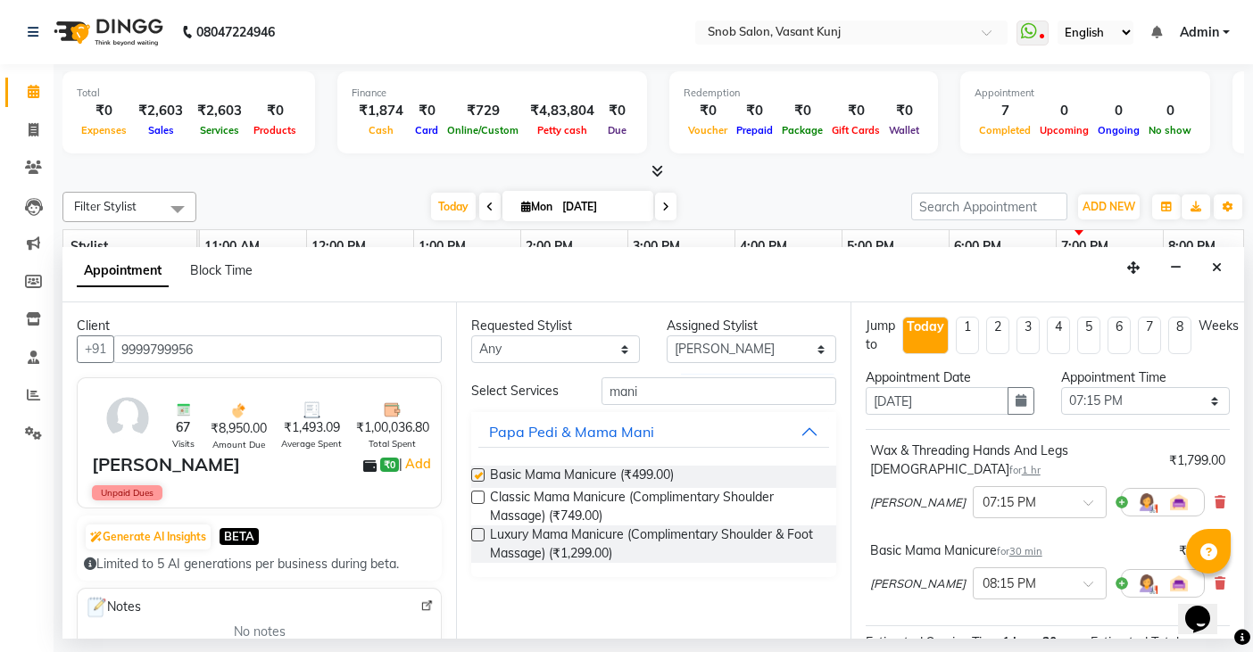
checkbox input "false"
click at [814, 345] on select "Select Asin junaid Kajal Beniwal Priyanka Tamang Sabiya Nisha Soro" at bounding box center [750, 349] width 169 height 28
select select "82633"
click at [666, 335] on select "Select Asin junaid Kajal Beniwal Priyanka Tamang Sabiya Nisha Soro" at bounding box center [750, 349] width 169 height 28
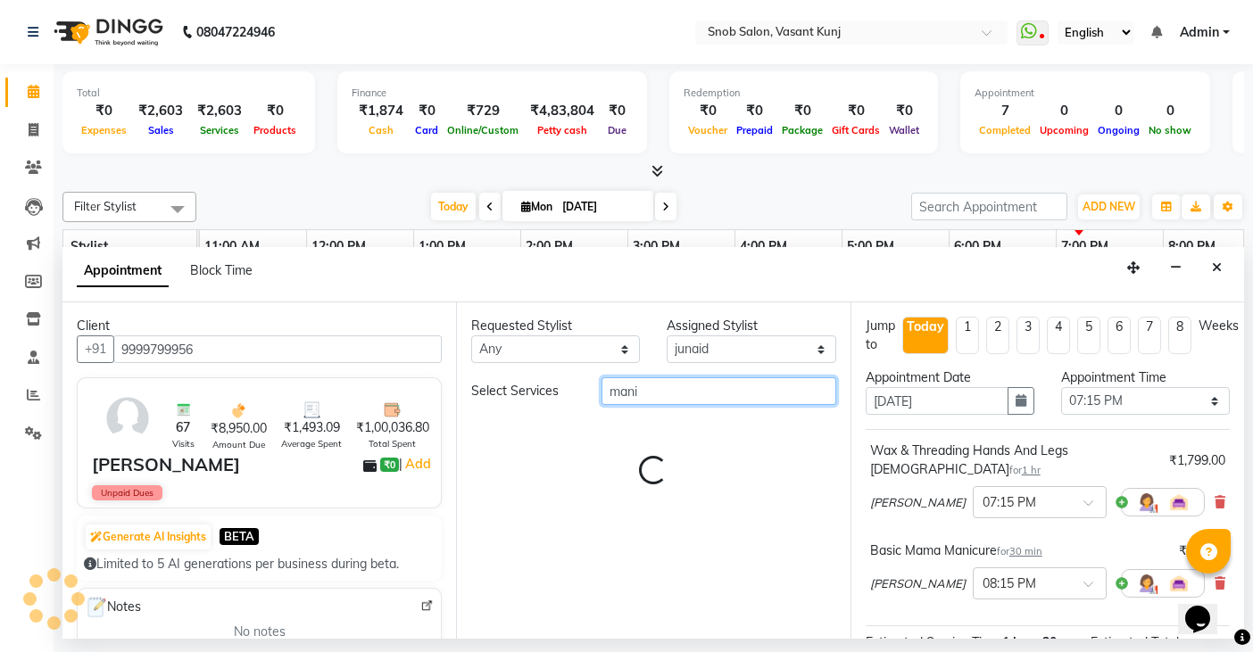
click at [670, 391] on input "mani" at bounding box center [718, 391] width 234 height 28
type input "m"
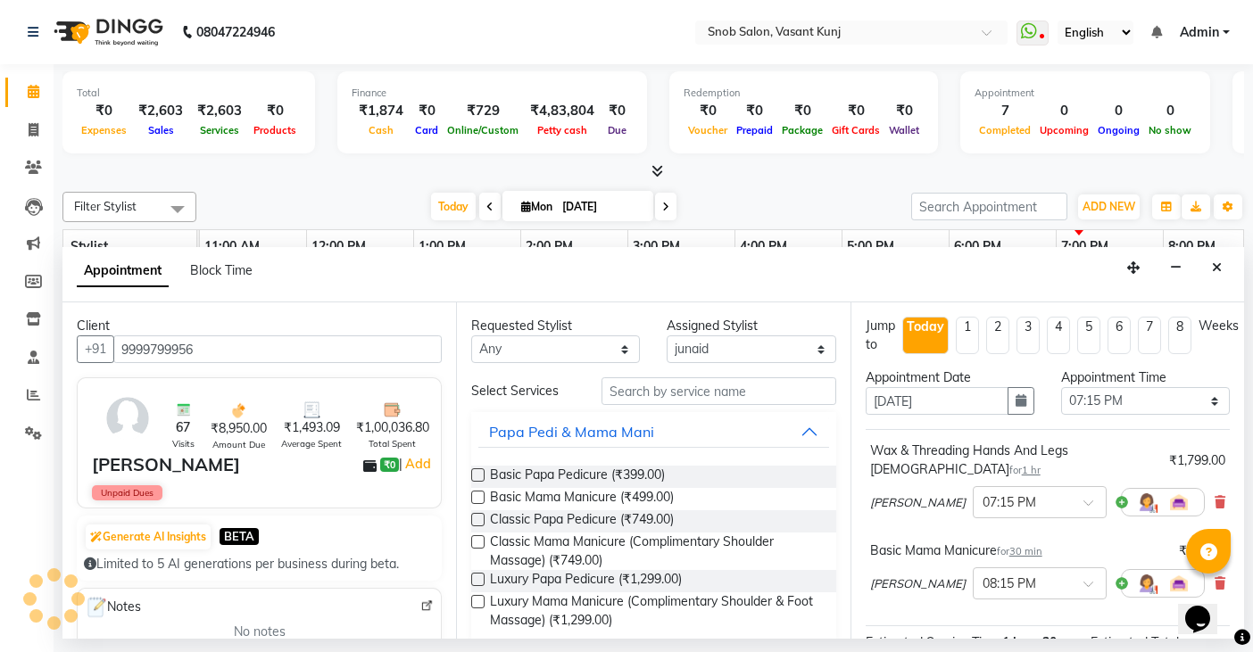
click at [479, 476] on label at bounding box center [477, 474] width 13 height 13
click at [479, 476] on input "checkbox" at bounding box center [477, 477] width 12 height 12
checkbox input "false"
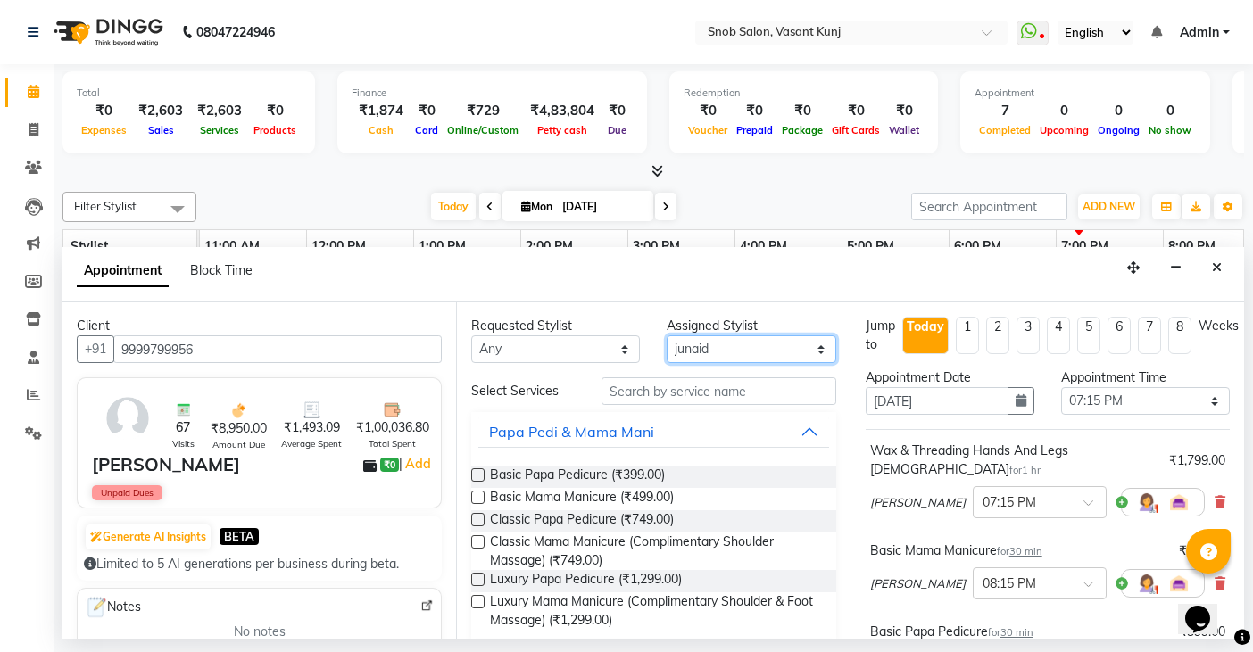
click at [792, 343] on select "Select Asin junaid Kajal Beniwal Priyanka Tamang Sabiya Nisha Soro" at bounding box center [750, 349] width 169 height 28
click at [666, 335] on select "Select Asin junaid Kajal Beniwal Priyanka Tamang Sabiya Nisha Soro" at bounding box center [750, 349] width 169 height 28
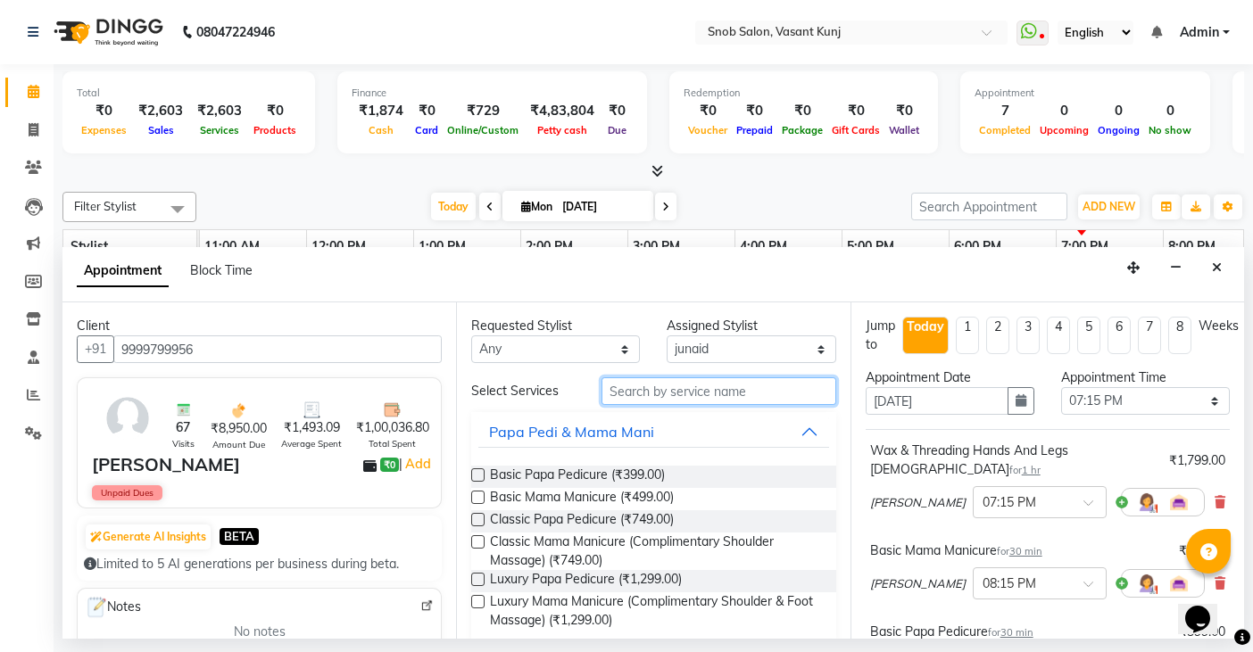
click at [654, 387] on input "text" at bounding box center [718, 391] width 234 height 28
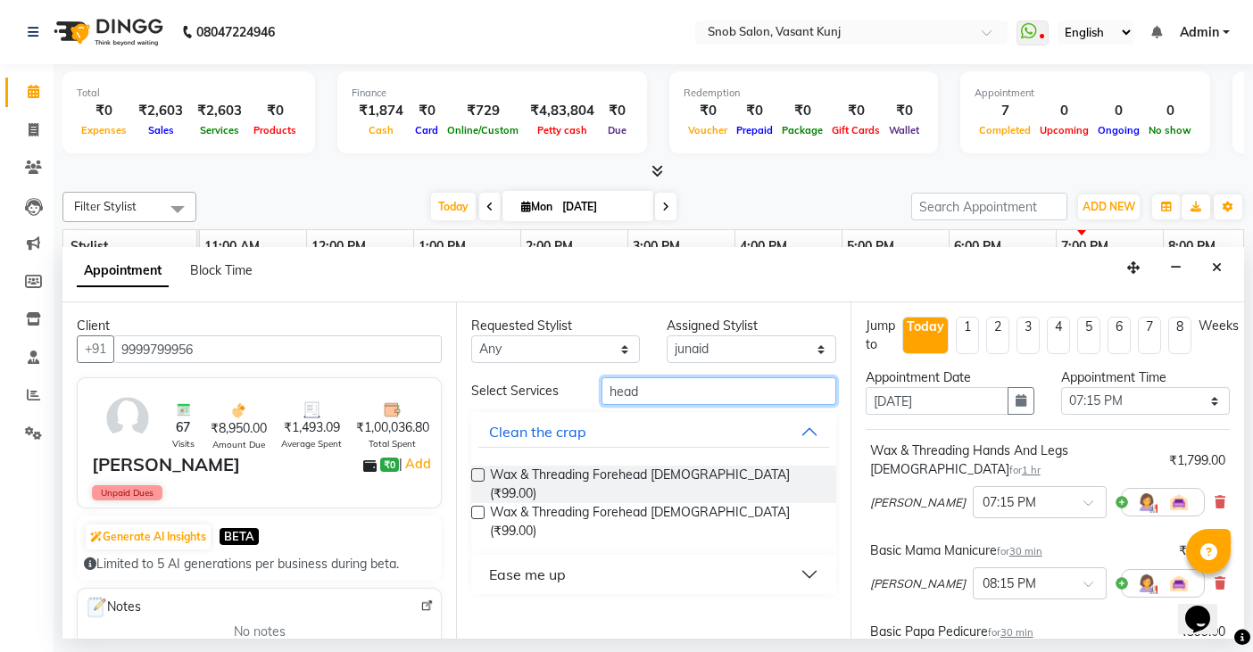
type input "head"
click at [807, 559] on button "Ease me up" at bounding box center [653, 575] width 350 height 32
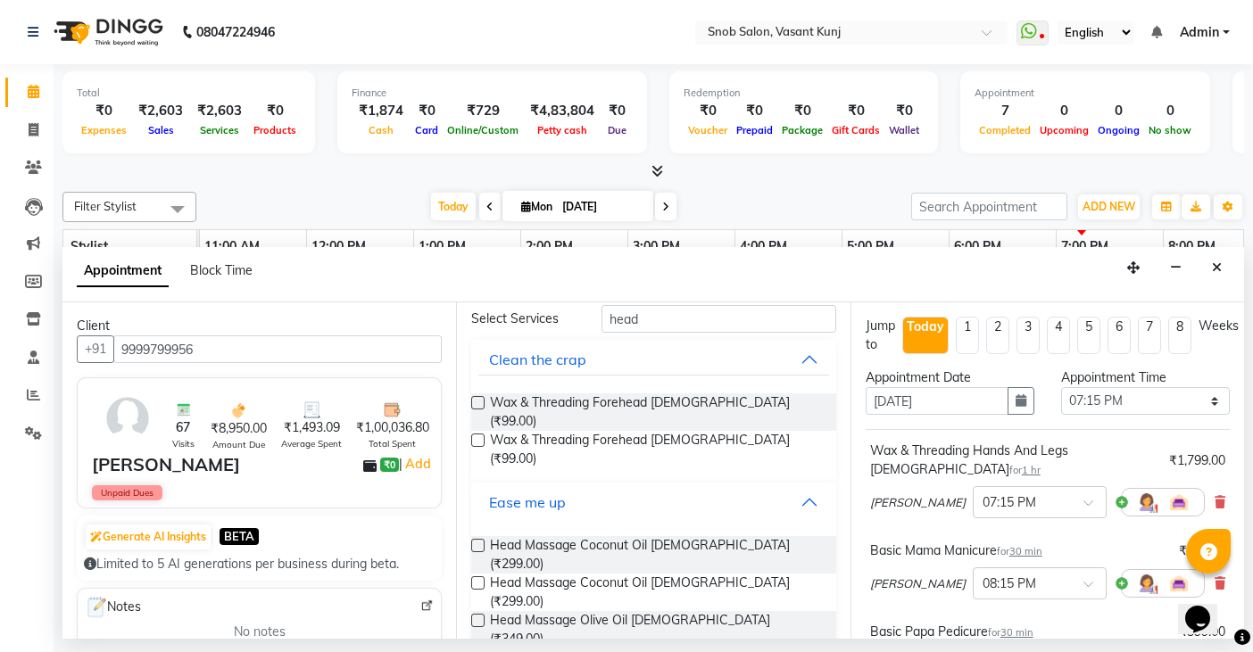
scroll to position [146, 0]
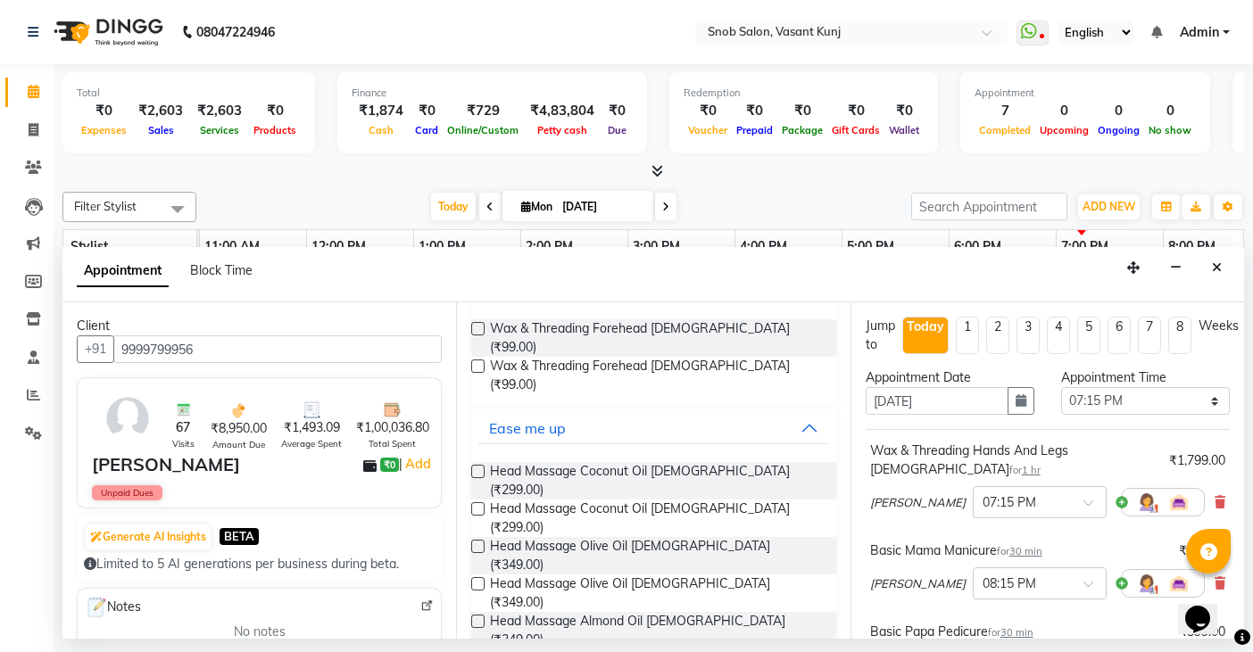
checkbox input "false"
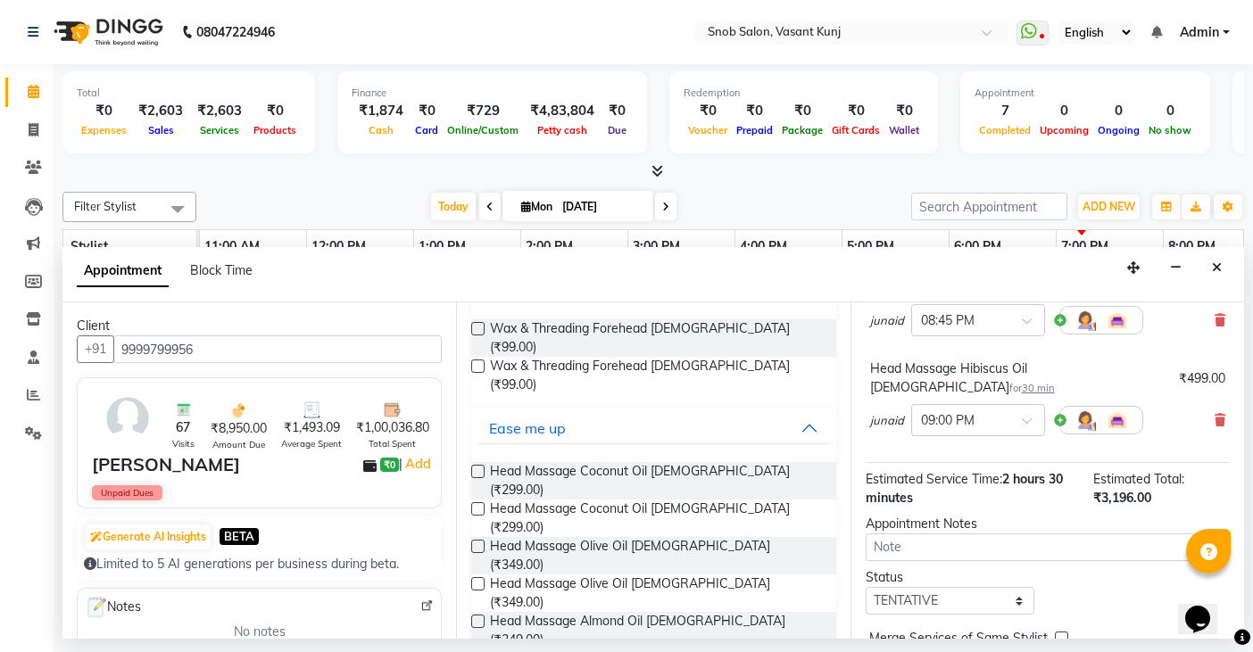
scroll to position [419, 0]
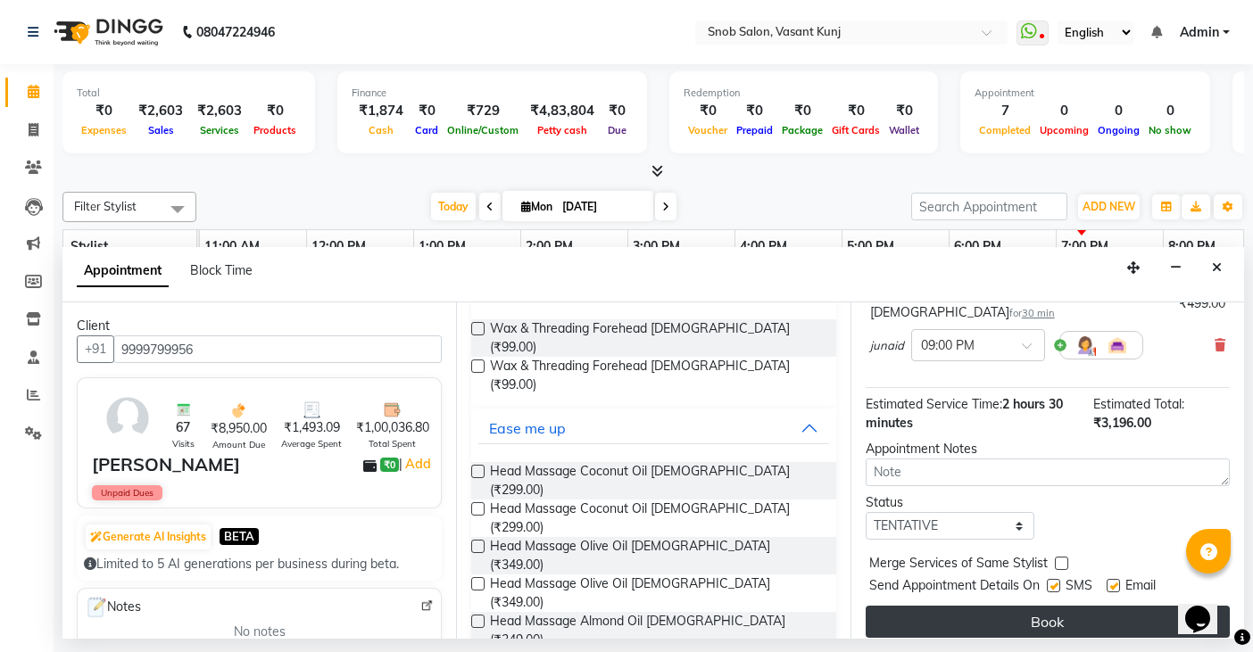
click at [1040, 607] on button "Book" at bounding box center [1047, 622] width 364 height 32
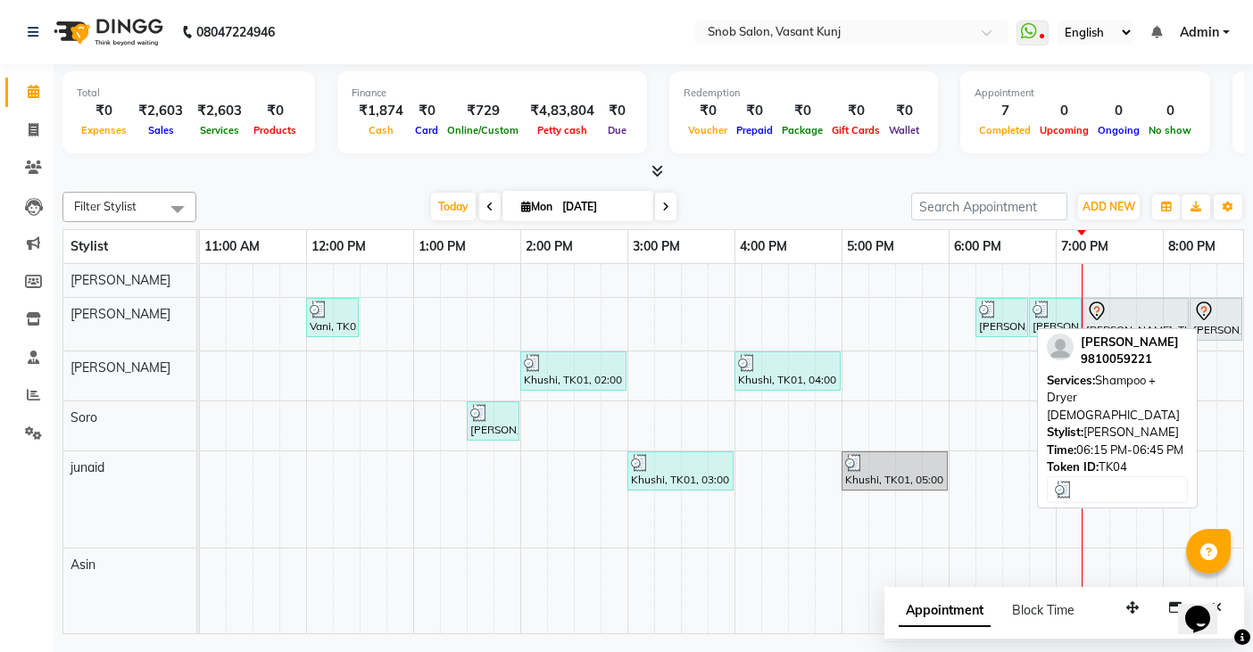
click at [1002, 325] on div "Nurin Khan, TK04, 06:15 PM-06:45 PM, Shampoo + Dryer Female" at bounding box center [1001, 318] width 49 height 34
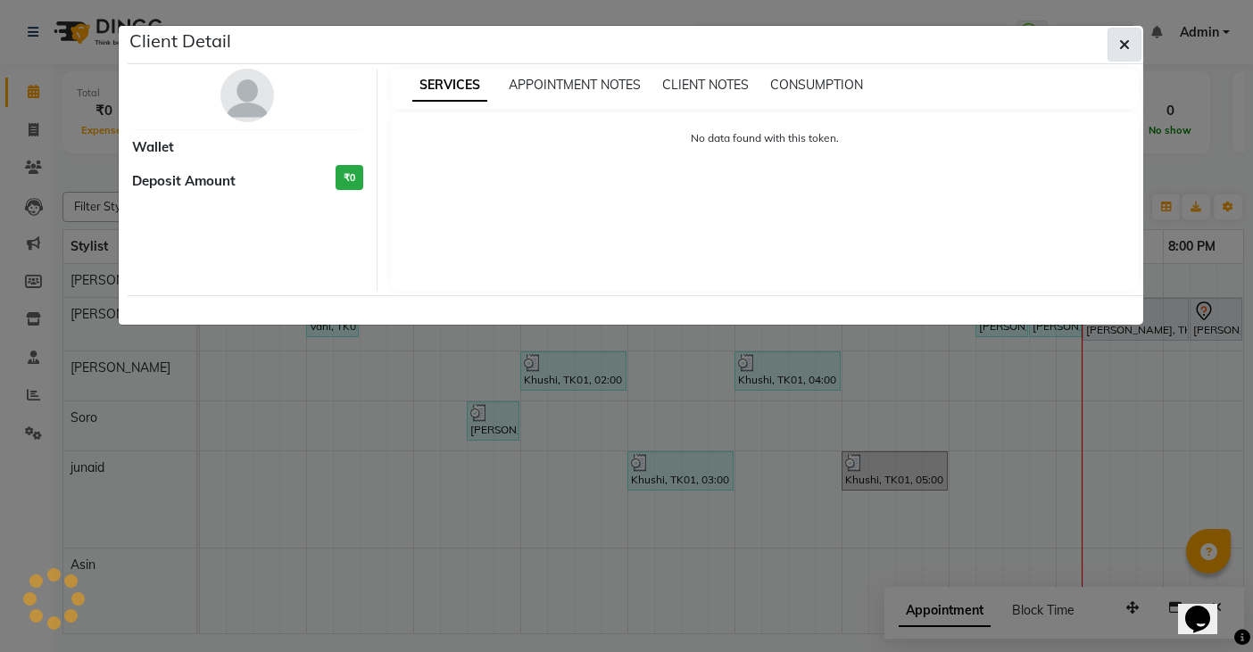
click at [1119, 40] on icon "button" at bounding box center [1124, 44] width 11 height 14
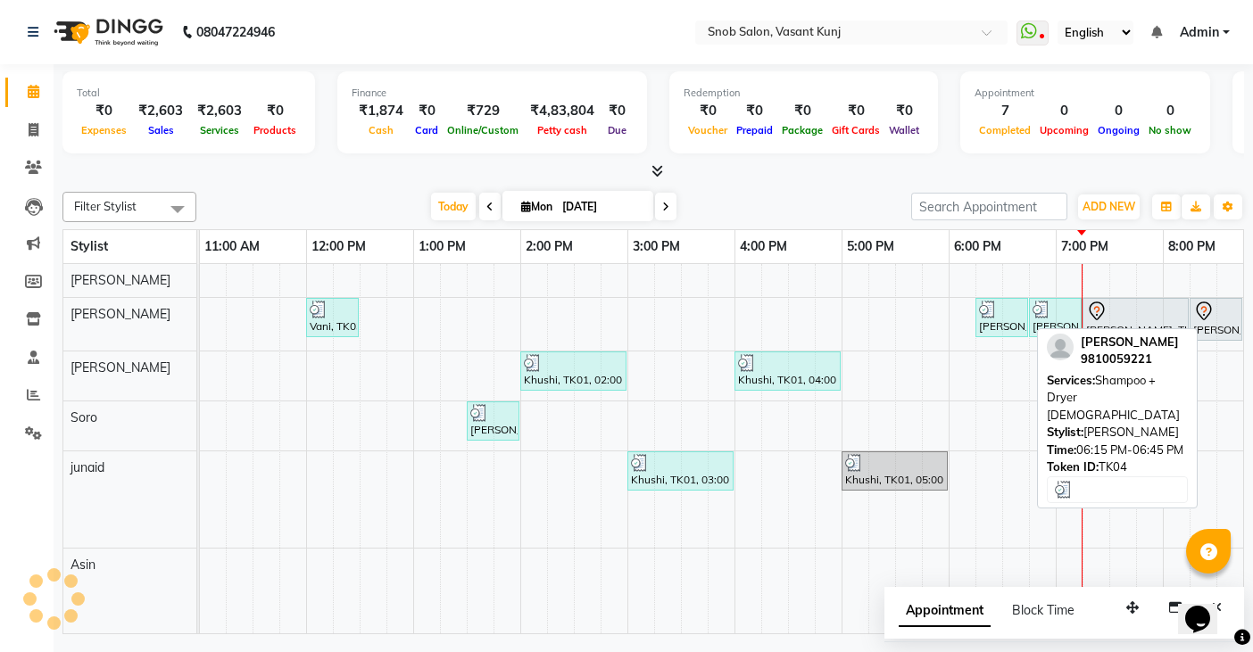
click at [987, 321] on div "Nurin Khan, TK04, 06:15 PM-06:45 PM, Shampoo + Dryer Female" at bounding box center [1001, 318] width 49 height 34
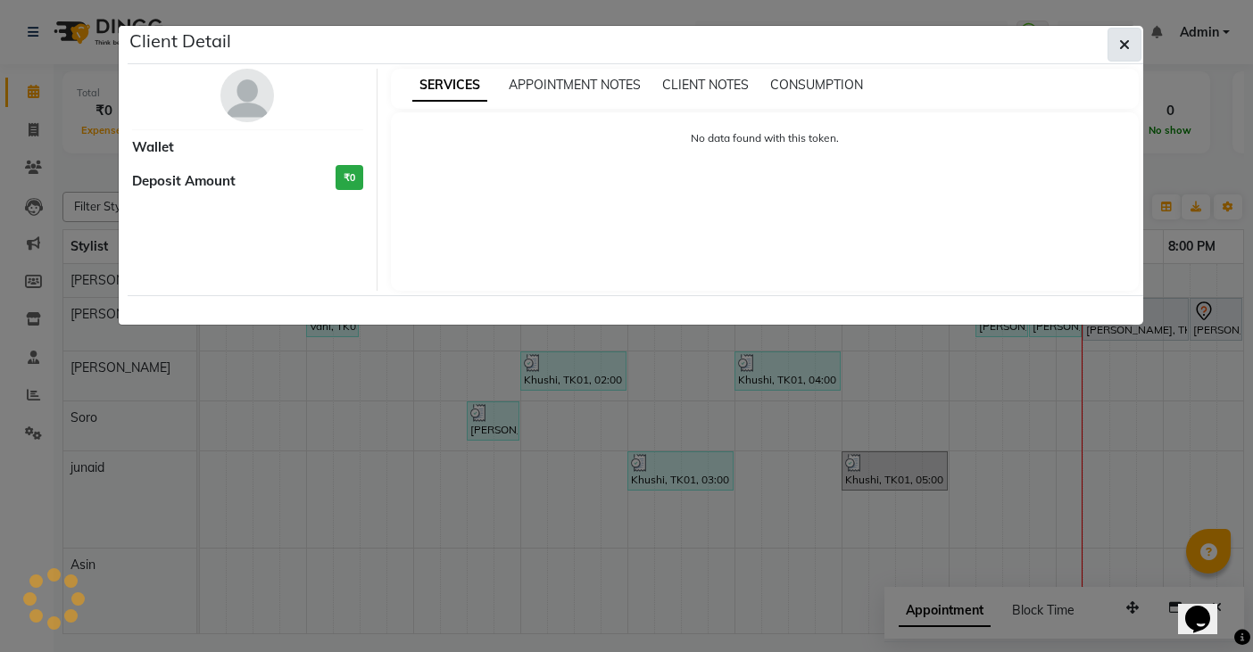
click at [1130, 40] on button "button" at bounding box center [1124, 45] width 34 height 34
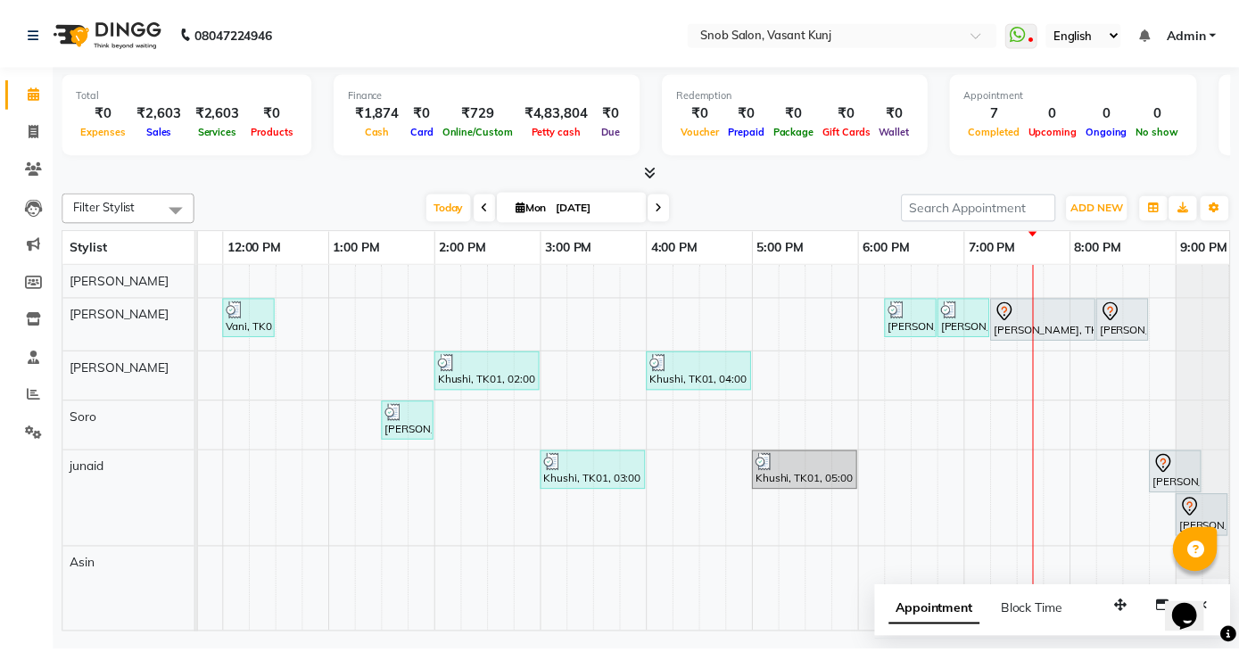
scroll to position [0, 349]
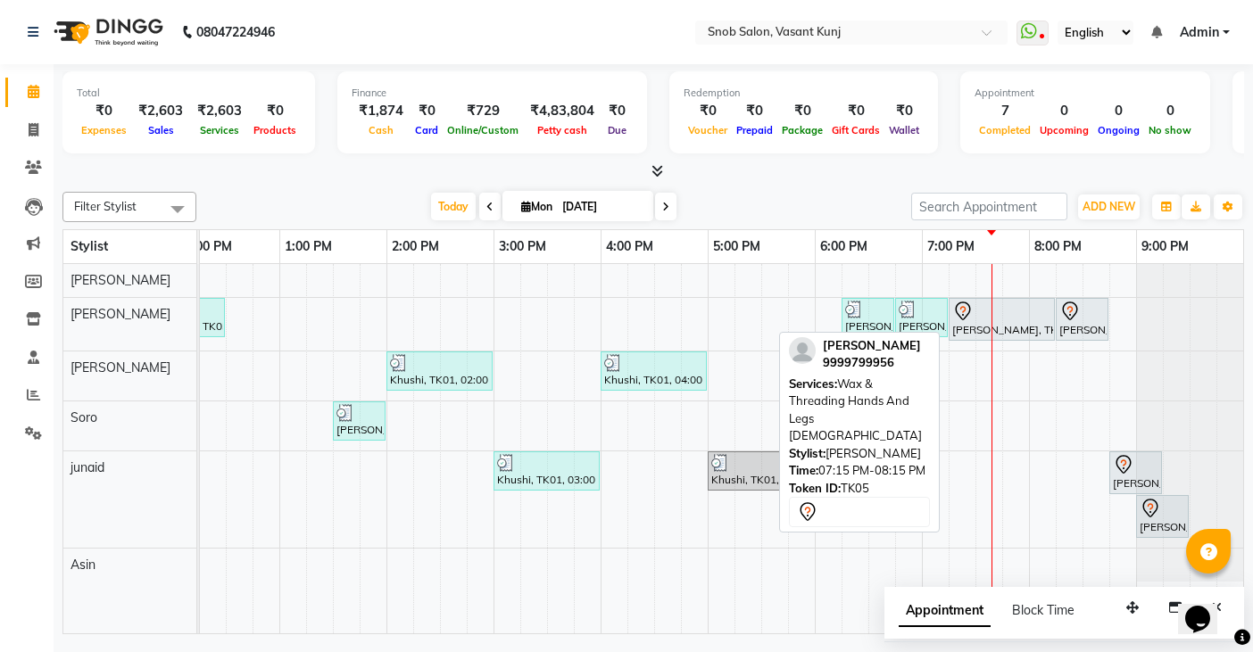
click at [975, 330] on div "Preetika Malik, TK05, 07:15 PM-08:15 PM, Wax & Threading Hands And Legs Female" at bounding box center [1001, 319] width 103 height 37
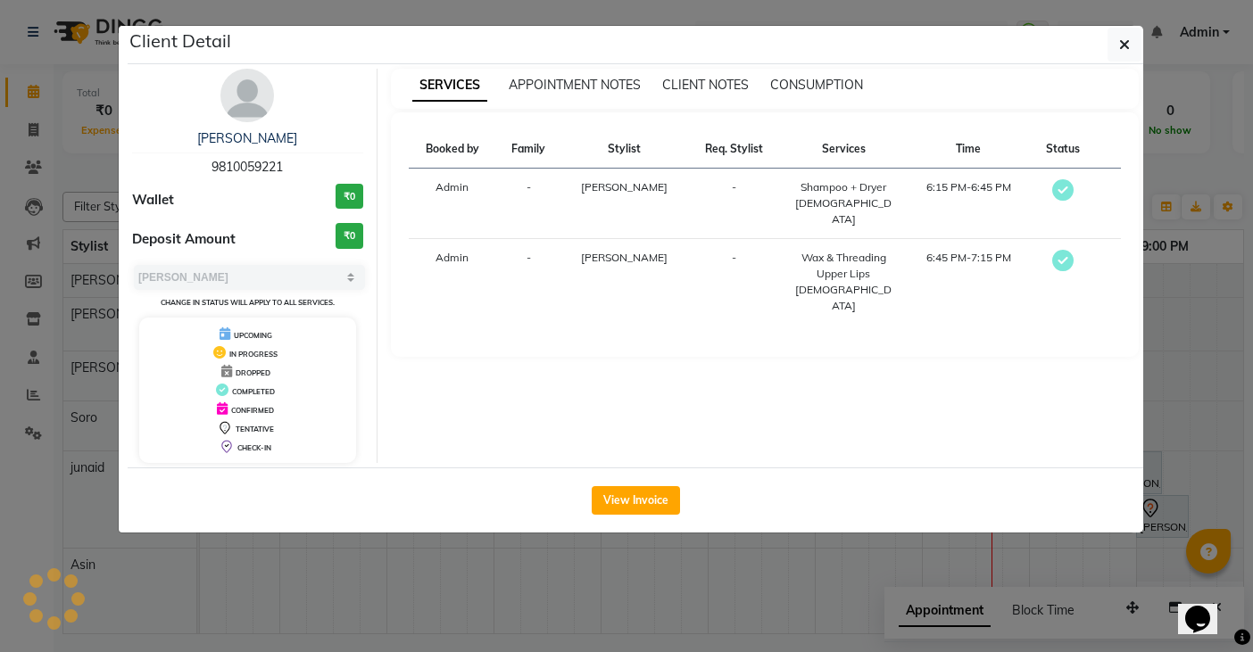
select select "7"
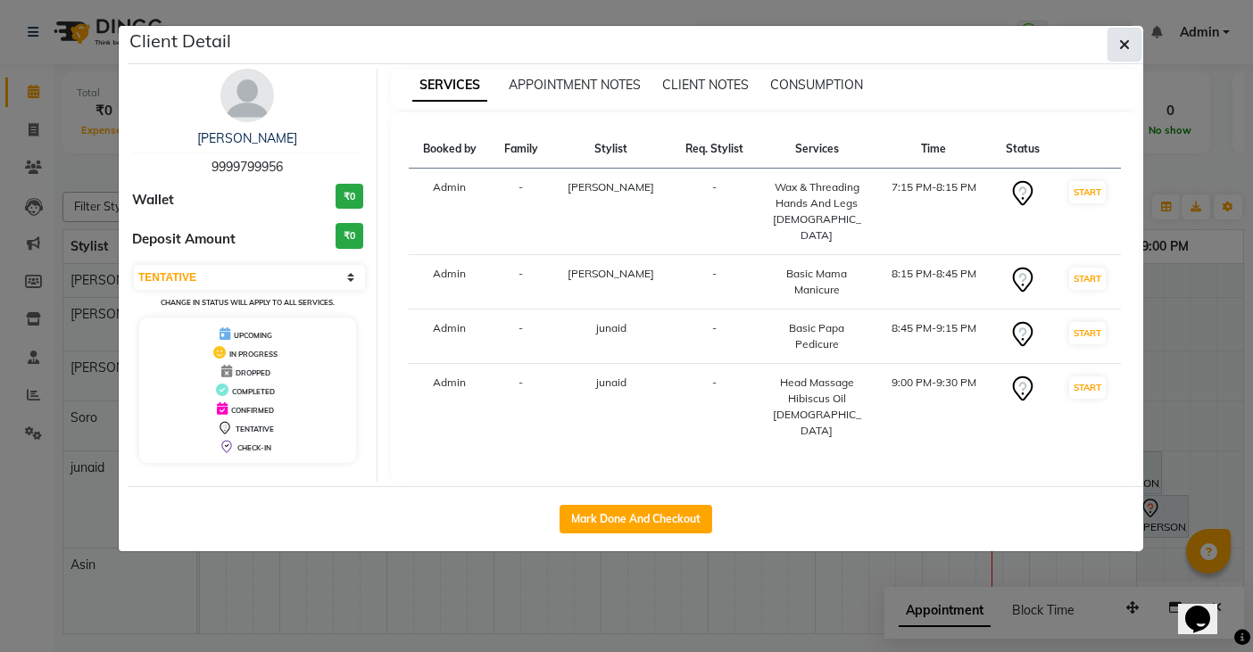
click at [1121, 48] on icon "button" at bounding box center [1124, 44] width 11 height 14
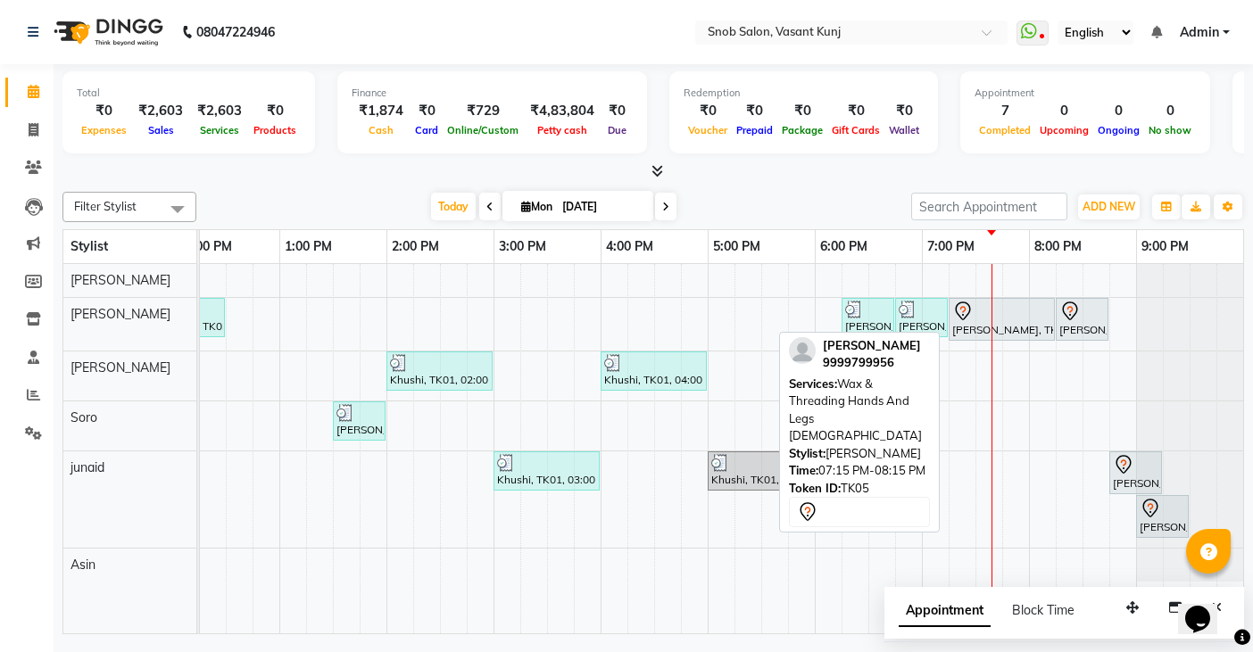
click at [972, 330] on div "Preetika Malik, TK05, 07:15 PM-08:15 PM, Wax & Threading Hands And Legs Female" at bounding box center [1001, 319] width 103 height 37
select select "7"
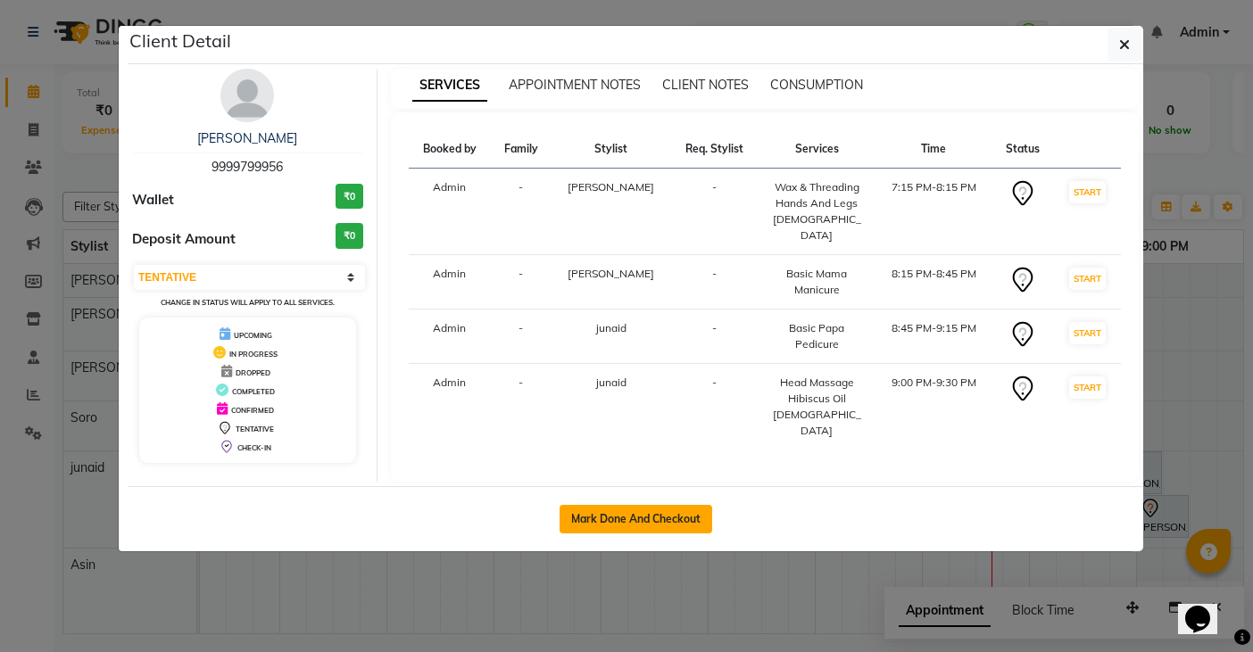
click at [618, 505] on button "Mark Done And Checkout" at bounding box center [635, 519] width 153 height 29
select select "service"
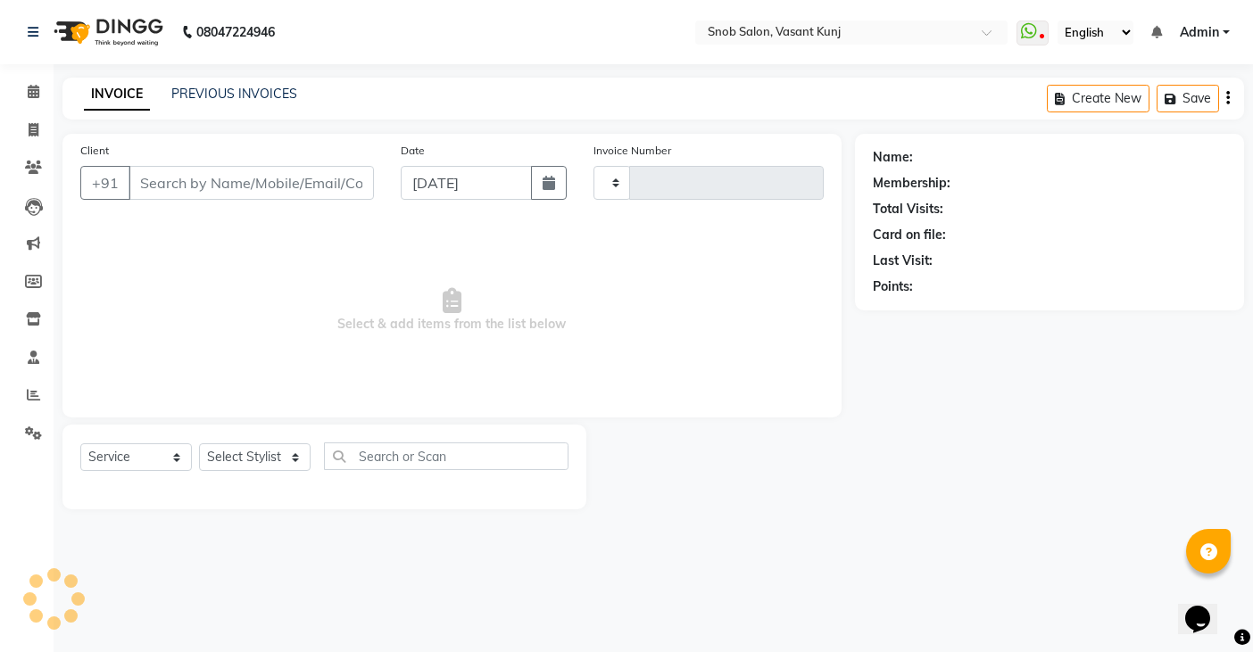
type input "0692"
select select "7175"
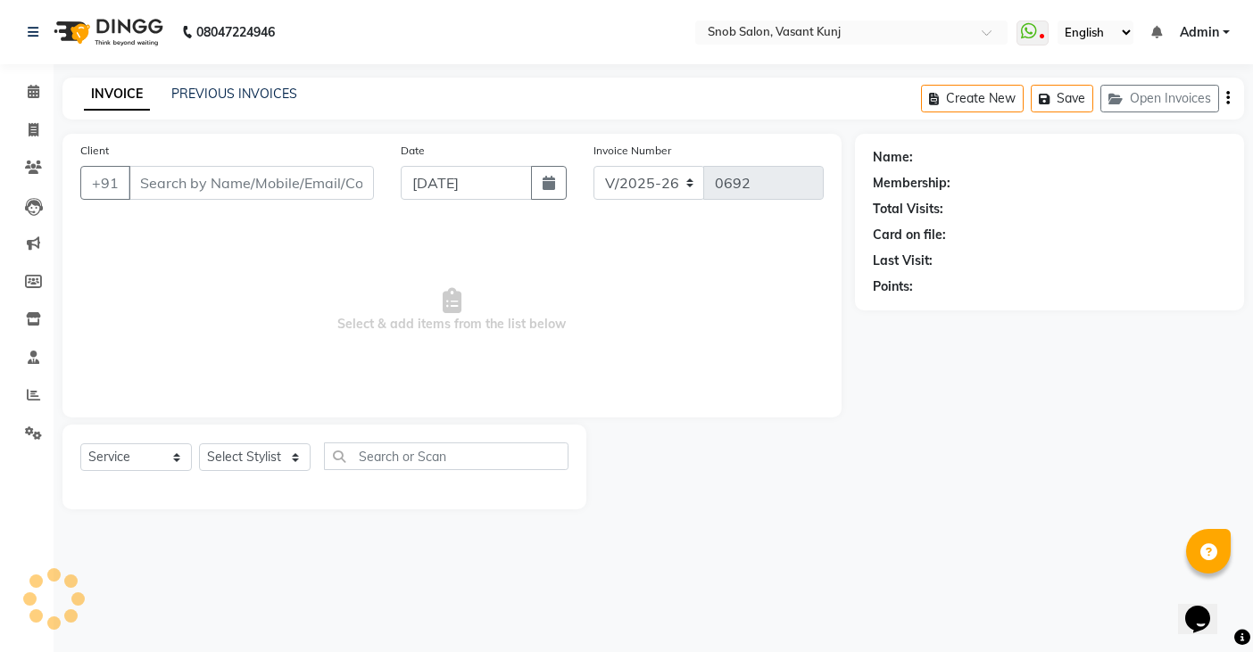
type input "9999799956"
select select "82633"
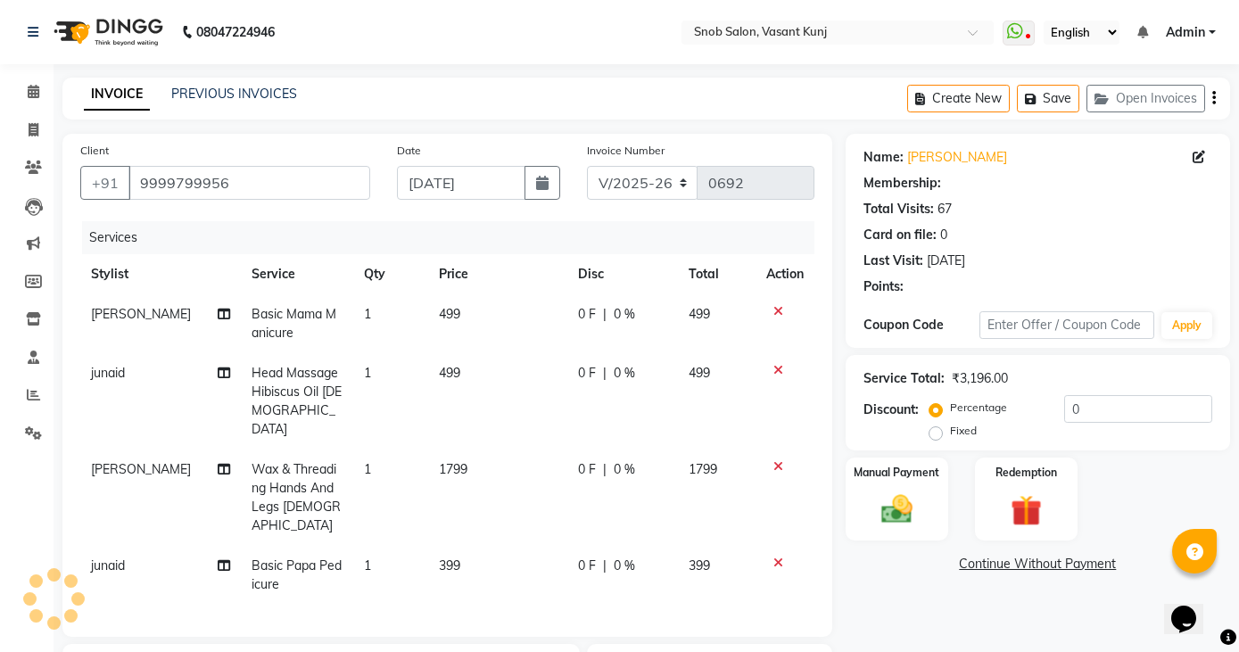
select select "1: Object"
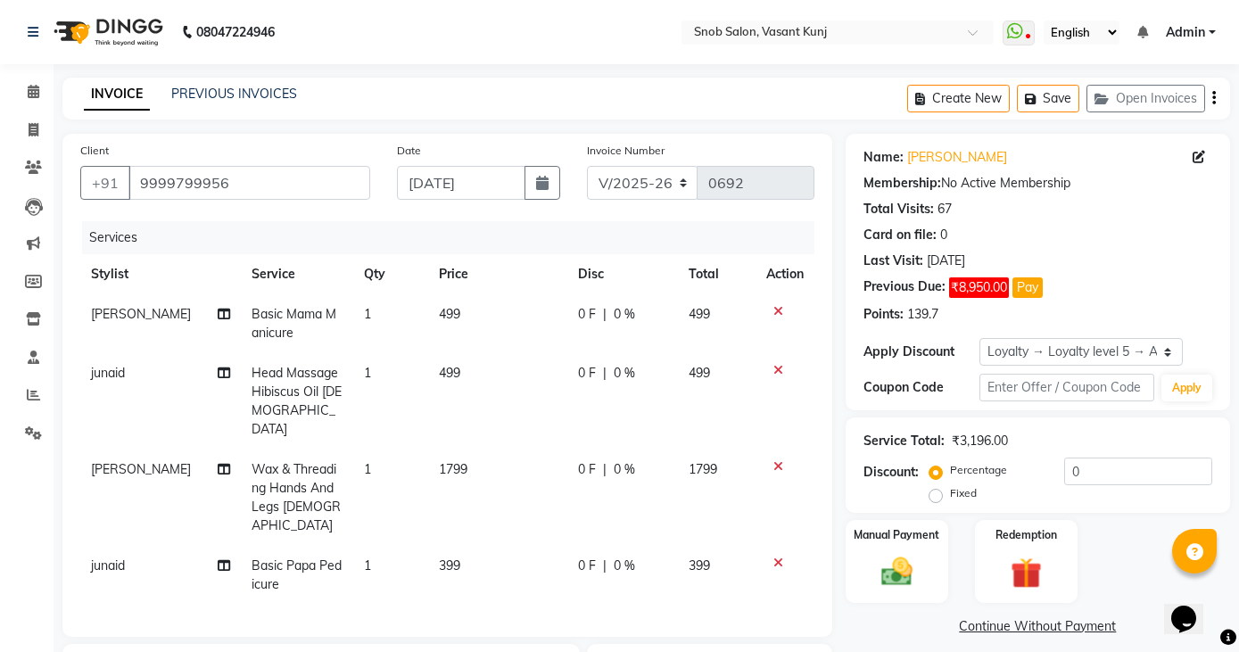
click at [461, 450] on td "1799" at bounding box center [497, 498] width 139 height 96
select select "60451"
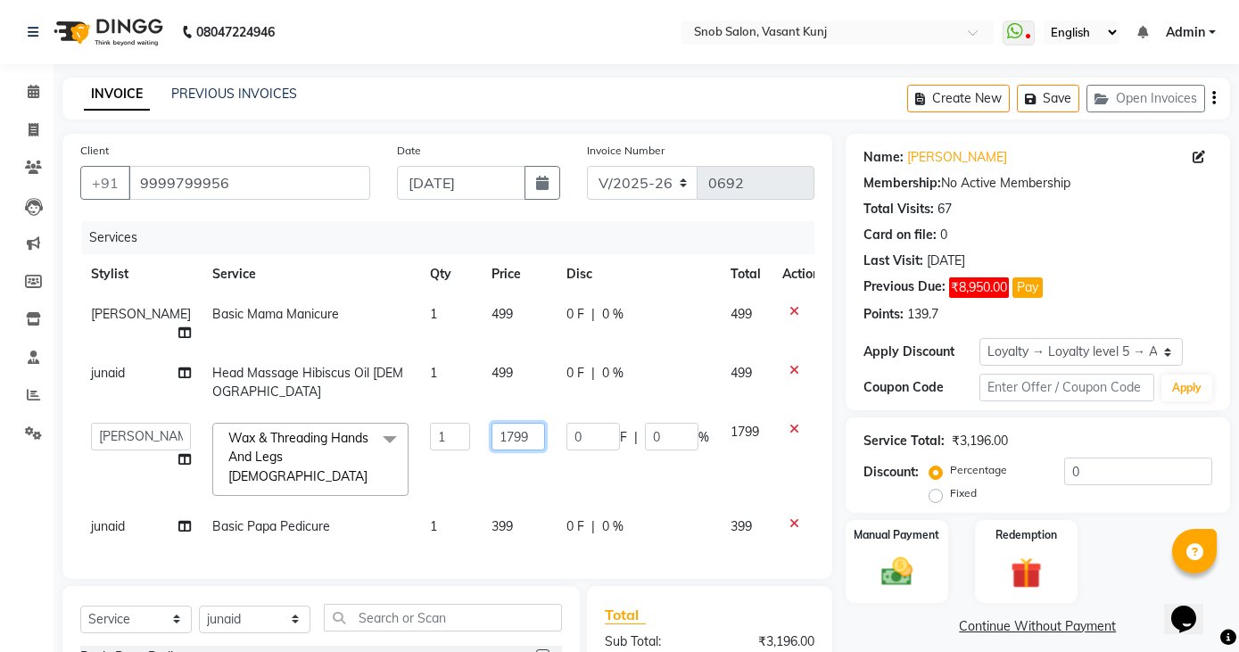
click at [500, 438] on input "1799" at bounding box center [519, 437] width 54 height 28
type input "1"
type input "210"
